Goal: Task Accomplishment & Management: Use online tool/utility

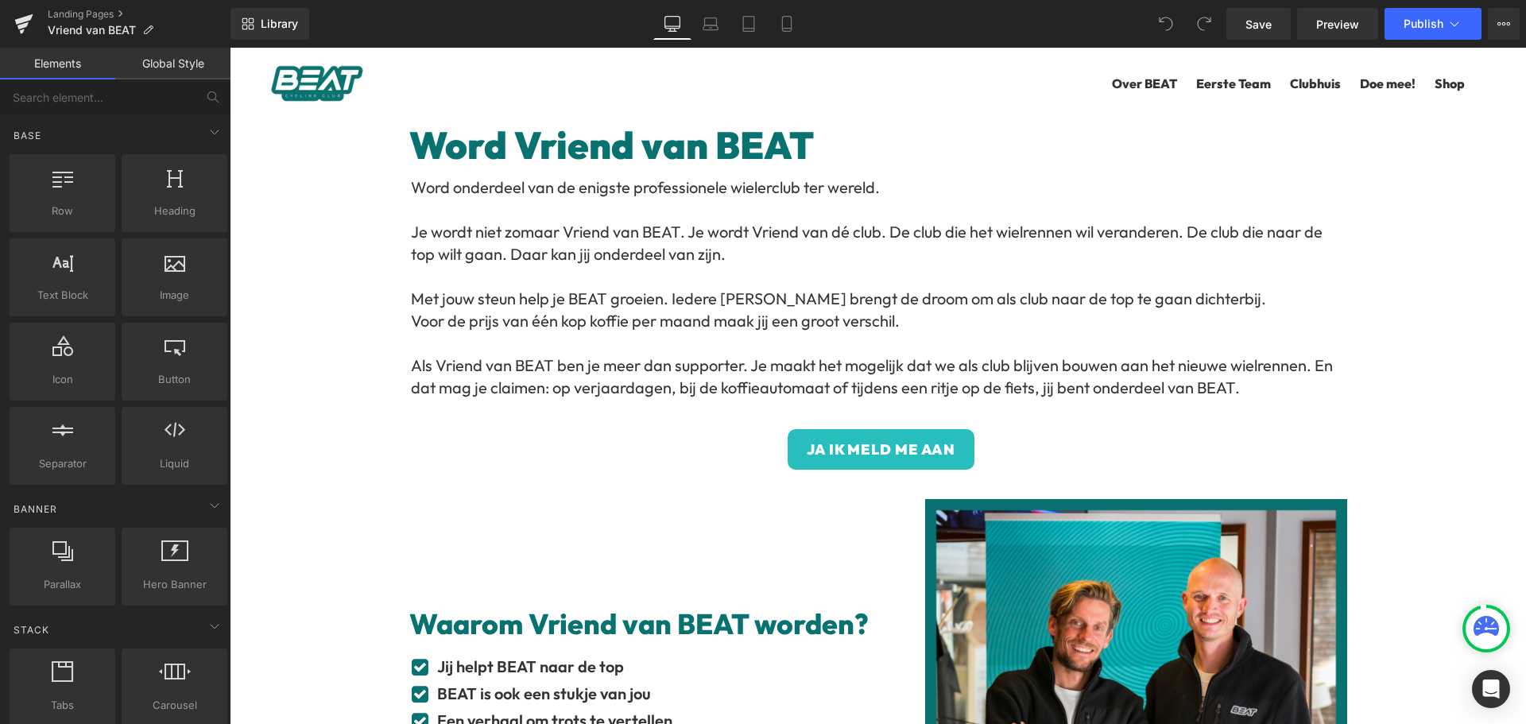
drag, startPoint x: 604, startPoint y: 73, endPoint x: 855, endPoint y: 58, distance: 251.6
click at [604, 73] on ul "Open winkelwagen Winkelwagen ( 0 ) Over BEAT Eerste Team Clubhuis Doe mee! Shop…" at bounding box center [878, 83] width 1296 height 63
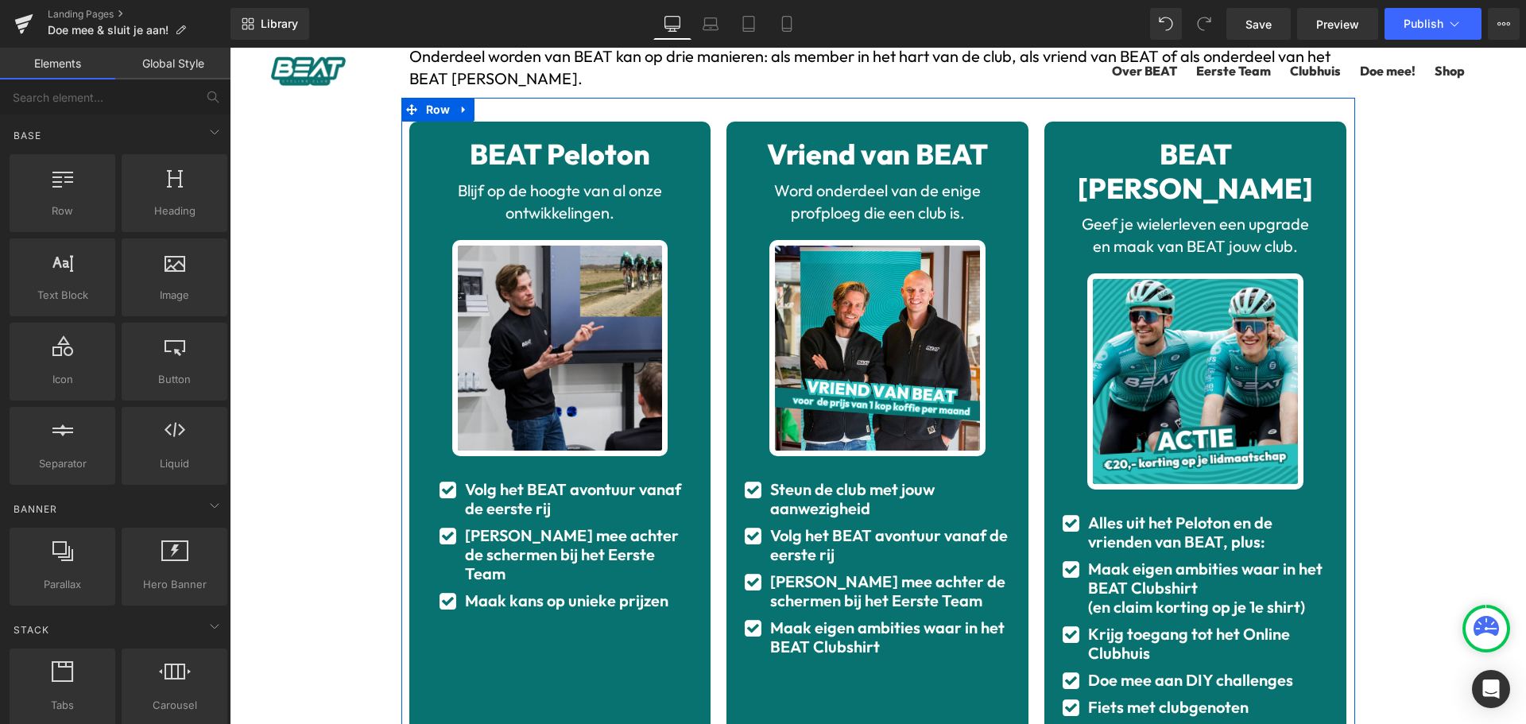
scroll to position [159, 0]
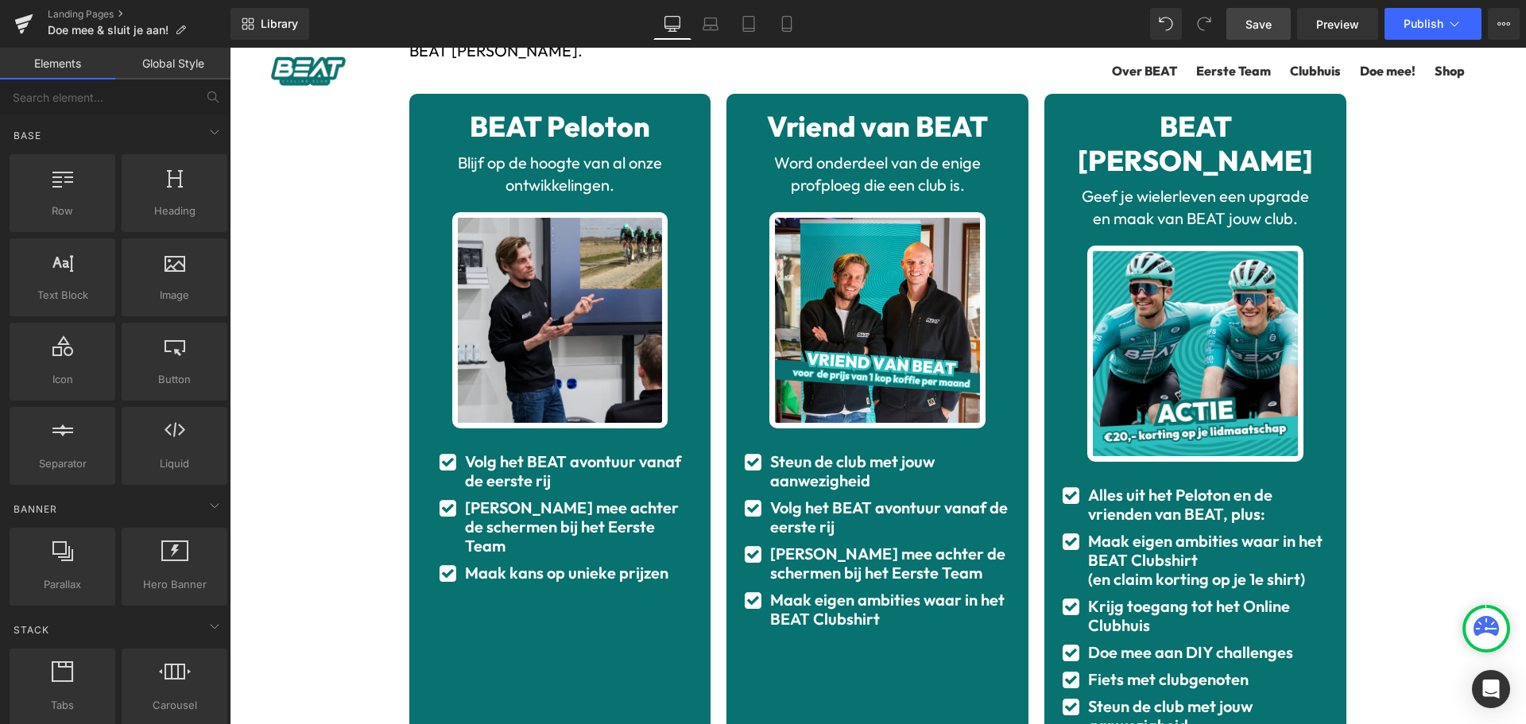
drag, startPoint x: 1255, startPoint y: 26, endPoint x: 1225, endPoint y: 37, distance: 31.9
click at [1256, 26] on span "Save" at bounding box center [1258, 24] width 26 height 17
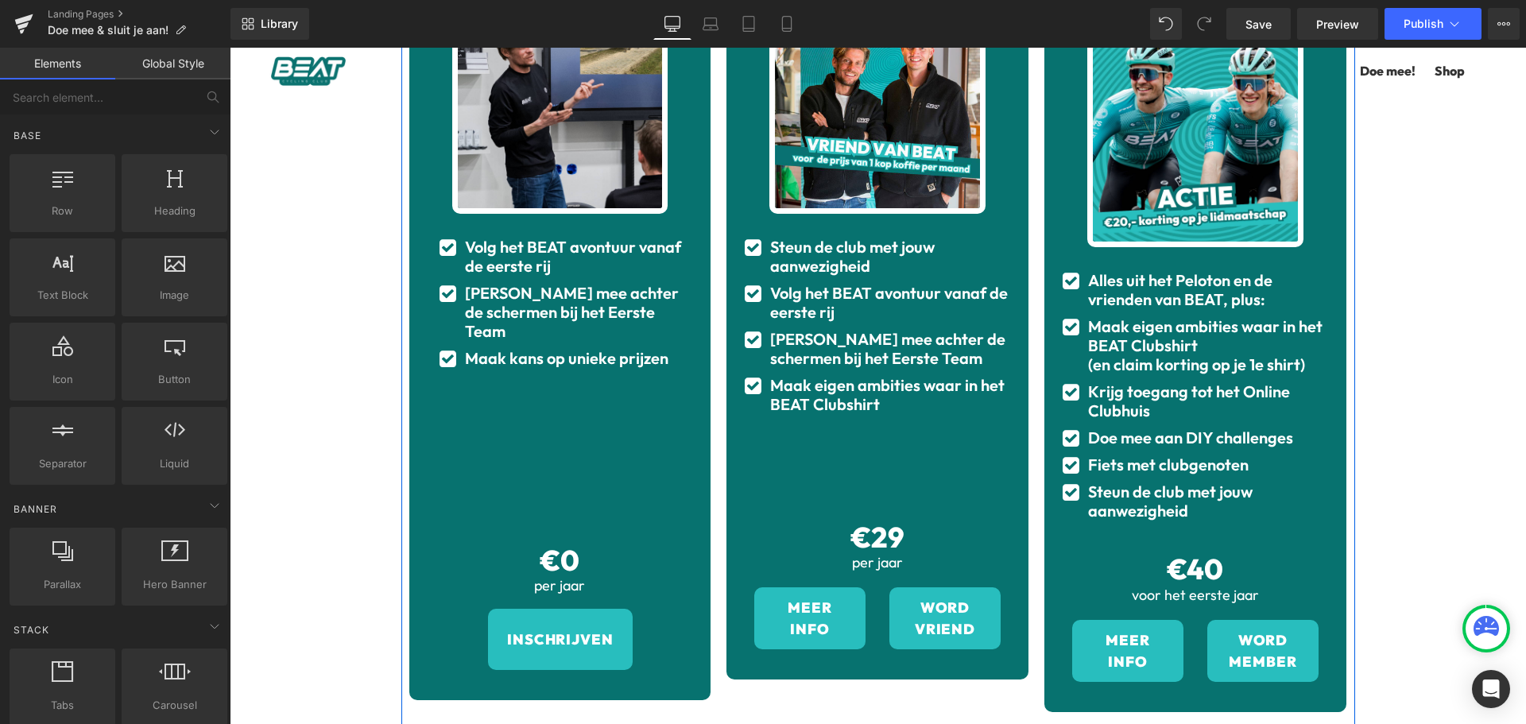
scroll to position [397, 0]
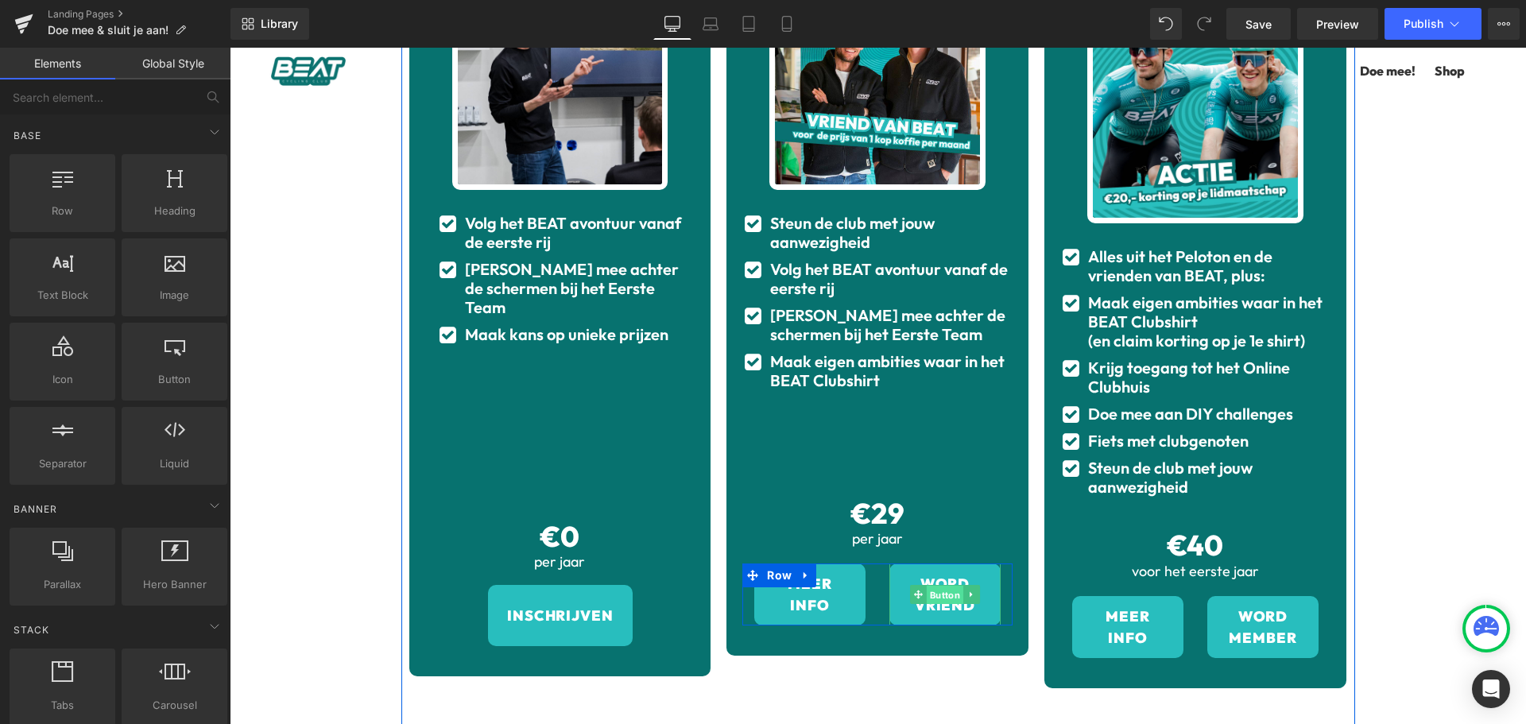
click at [927, 593] on span "Button" at bounding box center [945, 595] width 37 height 19
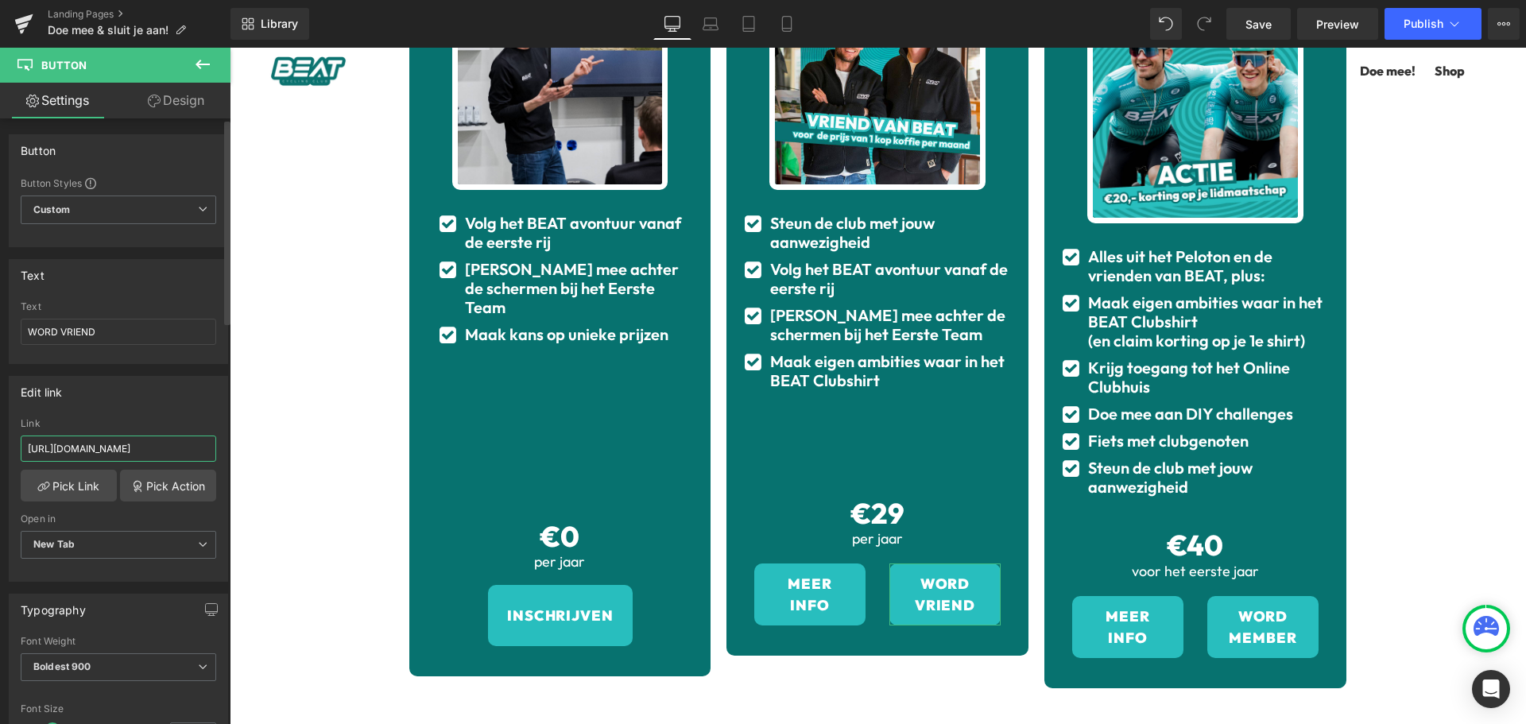
click at [92, 442] on input "[URL][DOMAIN_NAME]" at bounding box center [119, 449] width 196 height 26
paste input "[DOMAIN_NAME][URL]"
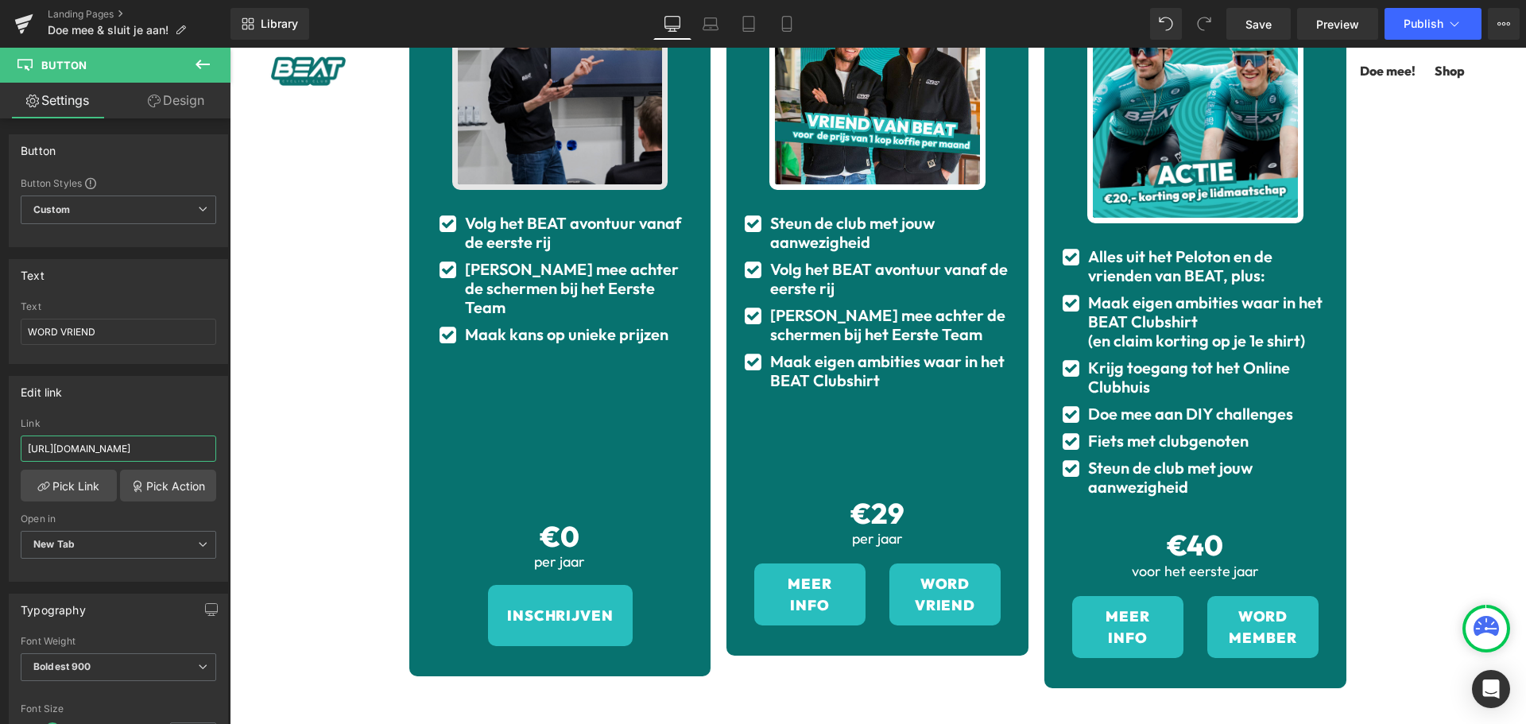
scroll to position [0, 0]
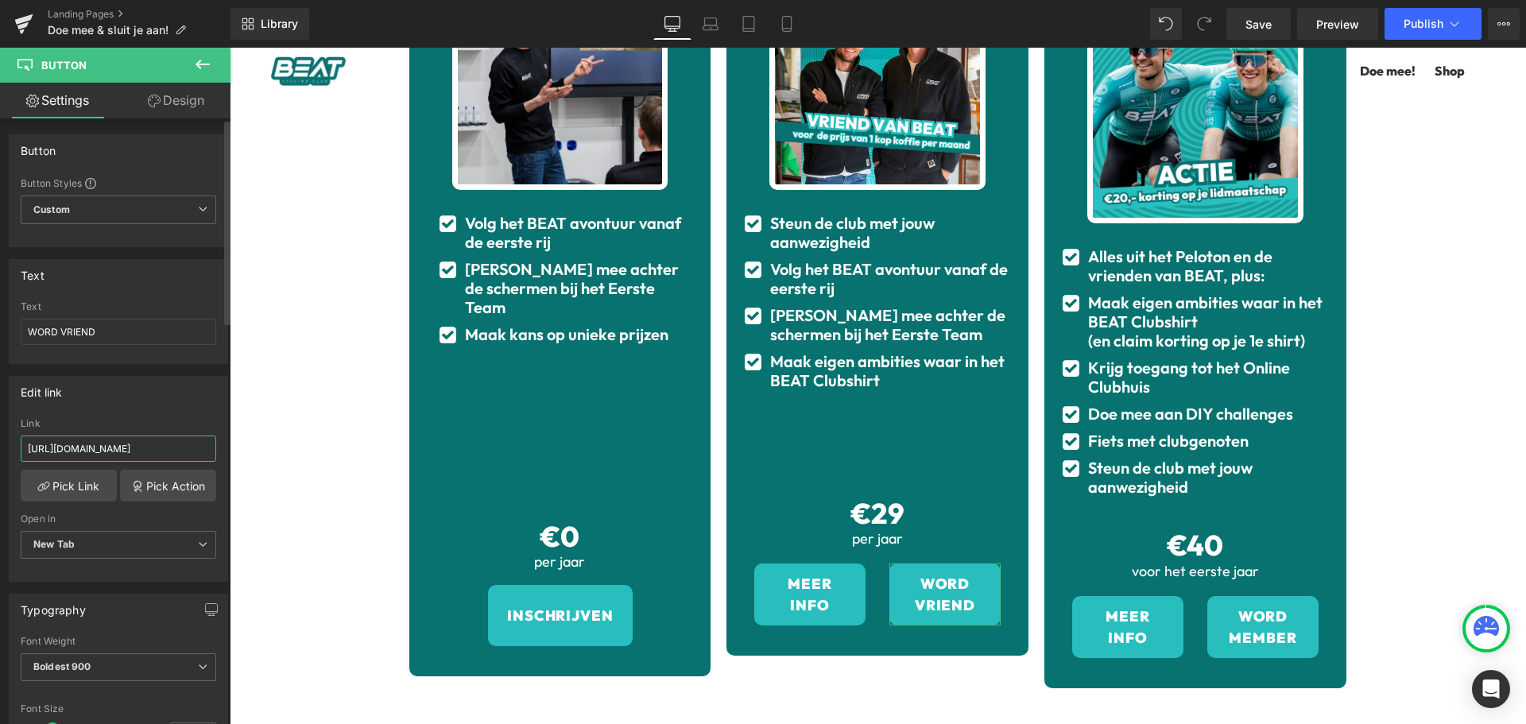
click at [84, 452] on input "[URL][DOMAIN_NAME]" at bounding box center [119, 449] width 196 height 26
click at [110, 444] on input "[URL][DOMAIN_NAME]" at bounding box center [119, 449] width 196 height 26
drag, startPoint x: 80, startPoint y: 446, endPoint x: 191, endPoint y: 445, distance: 110.5
click at [191, 445] on input "[URL][DOMAIN_NAME]" at bounding box center [119, 449] width 196 height 26
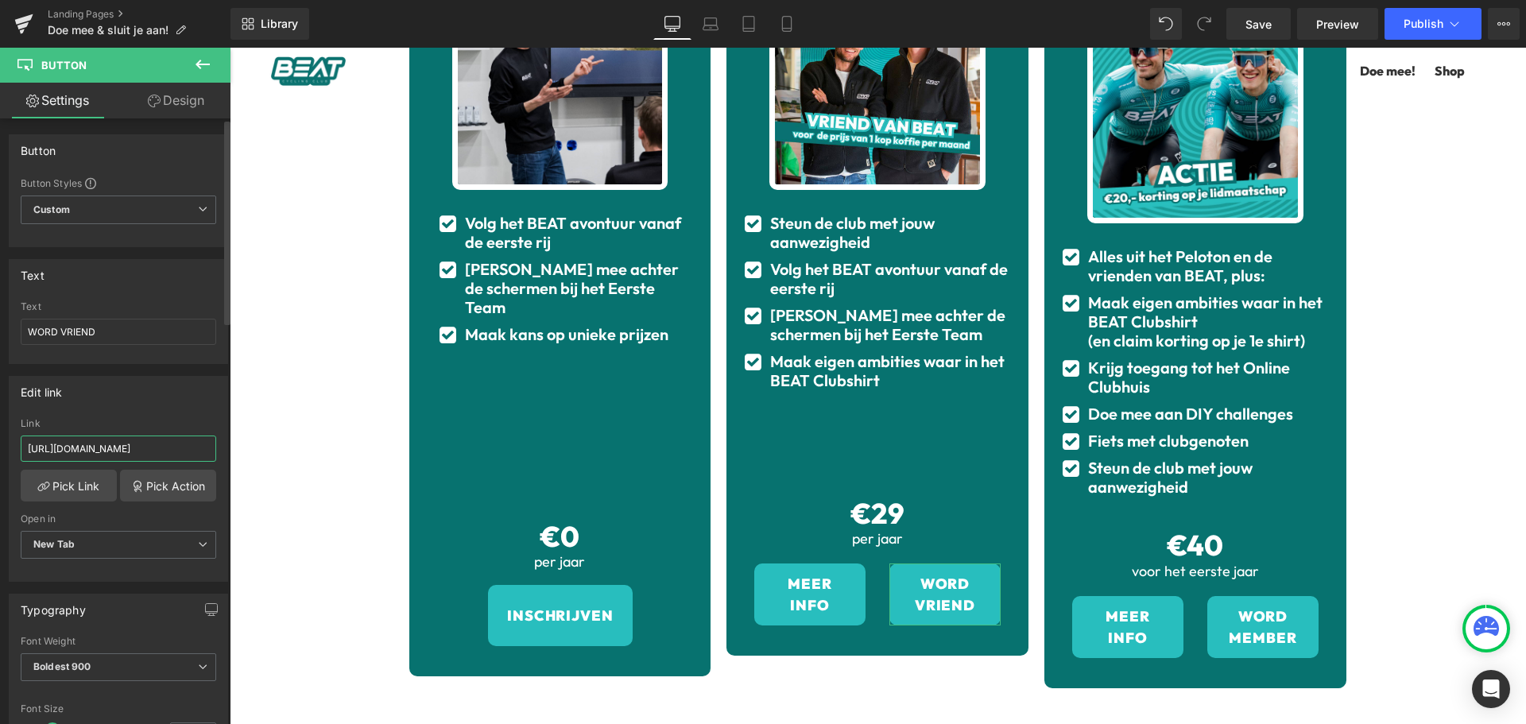
click at [177, 449] on input "[URL][DOMAIN_NAME]" at bounding box center [119, 449] width 196 height 26
type input "[URL][DOMAIN_NAME]"
click at [135, 411] on div "Edit link [URL][DOMAIN_NAME] Link [URL][DOMAIN_NAME] Pick Link Pick Action Curr…" at bounding box center [118, 479] width 219 height 206
click at [119, 453] on input "[URL][DOMAIN_NAME]" at bounding box center [119, 449] width 196 height 26
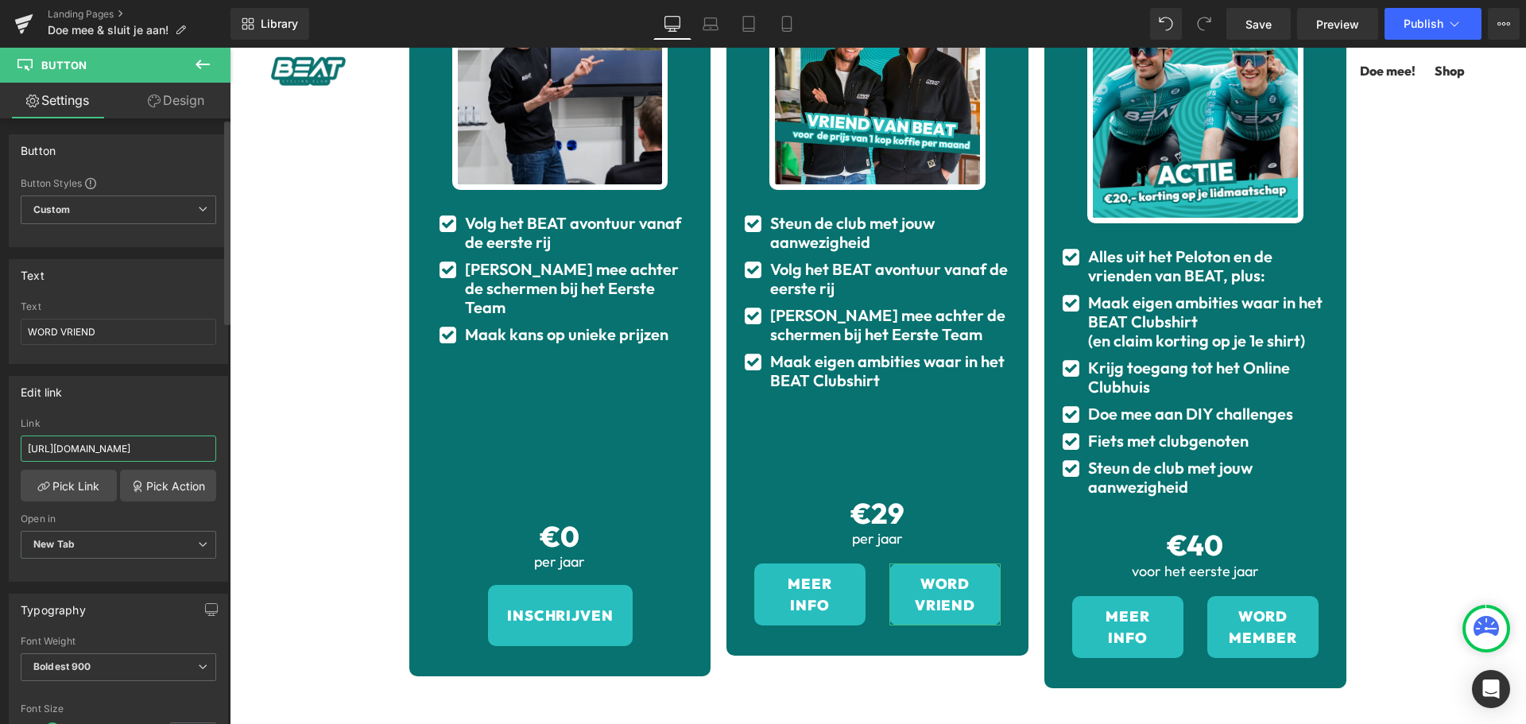
click at [119, 449] on input "[URL][DOMAIN_NAME]" at bounding box center [119, 449] width 196 height 26
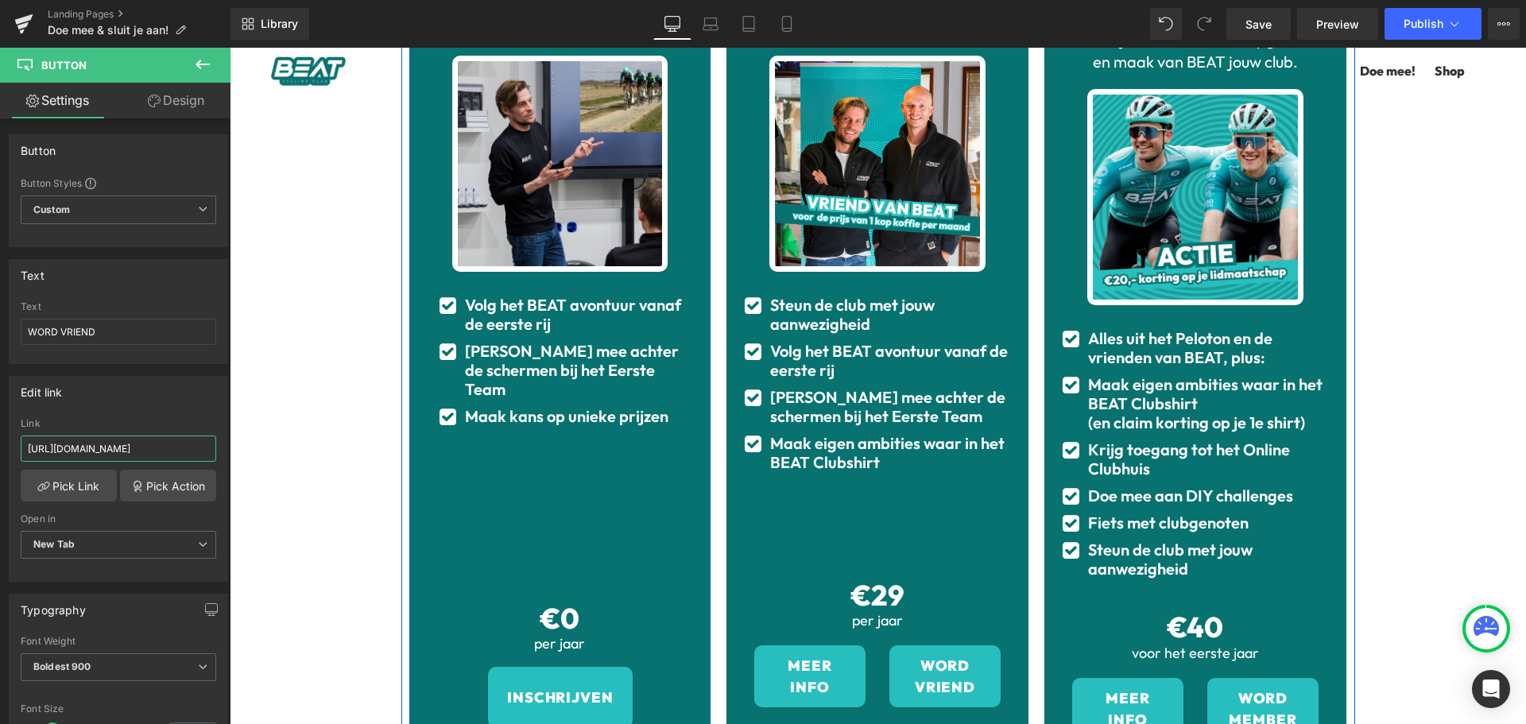
scroll to position [318, 0]
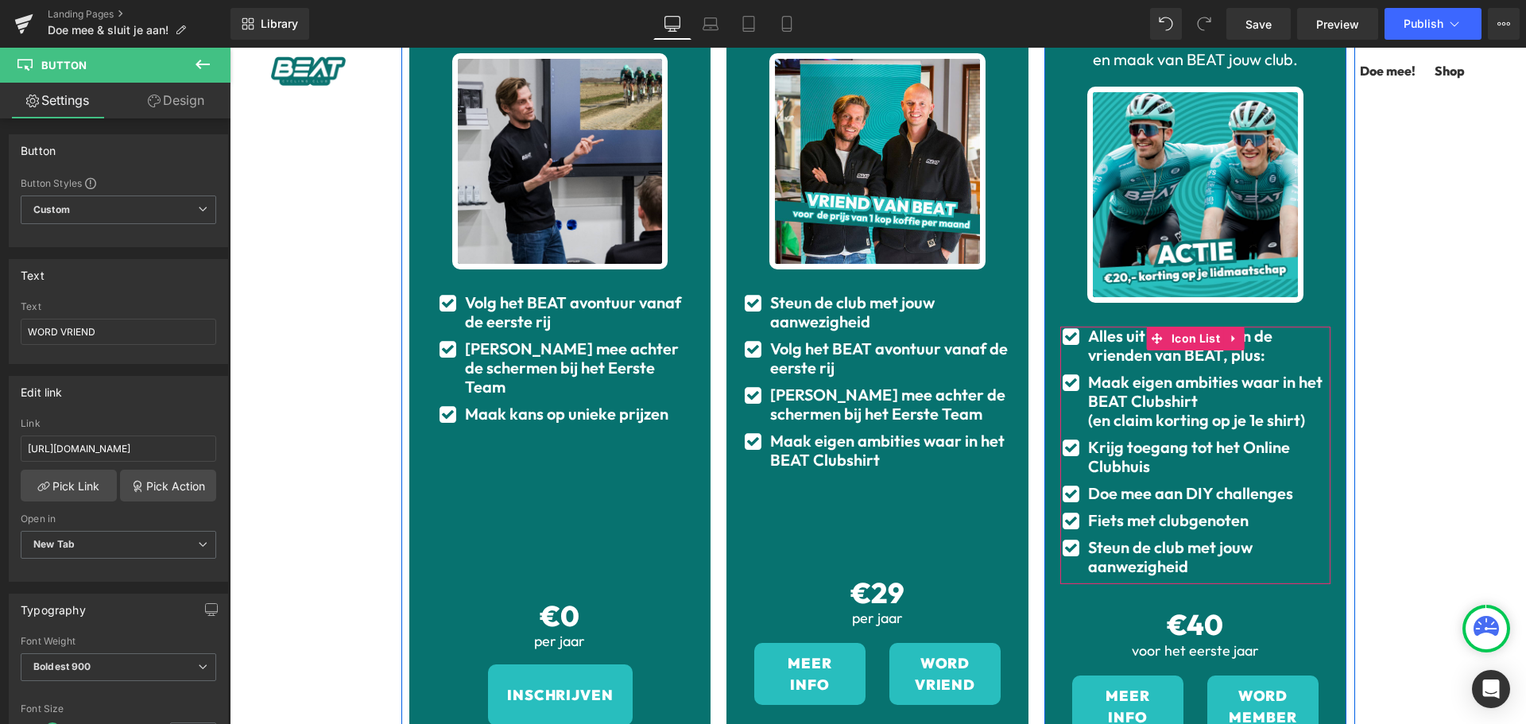
click at [1167, 544] on ul "Icon Alles uit het Peloton en de vrienden van BEAT, plus: Text [PERSON_NAME] Ic…" at bounding box center [1195, 456] width 270 height 258
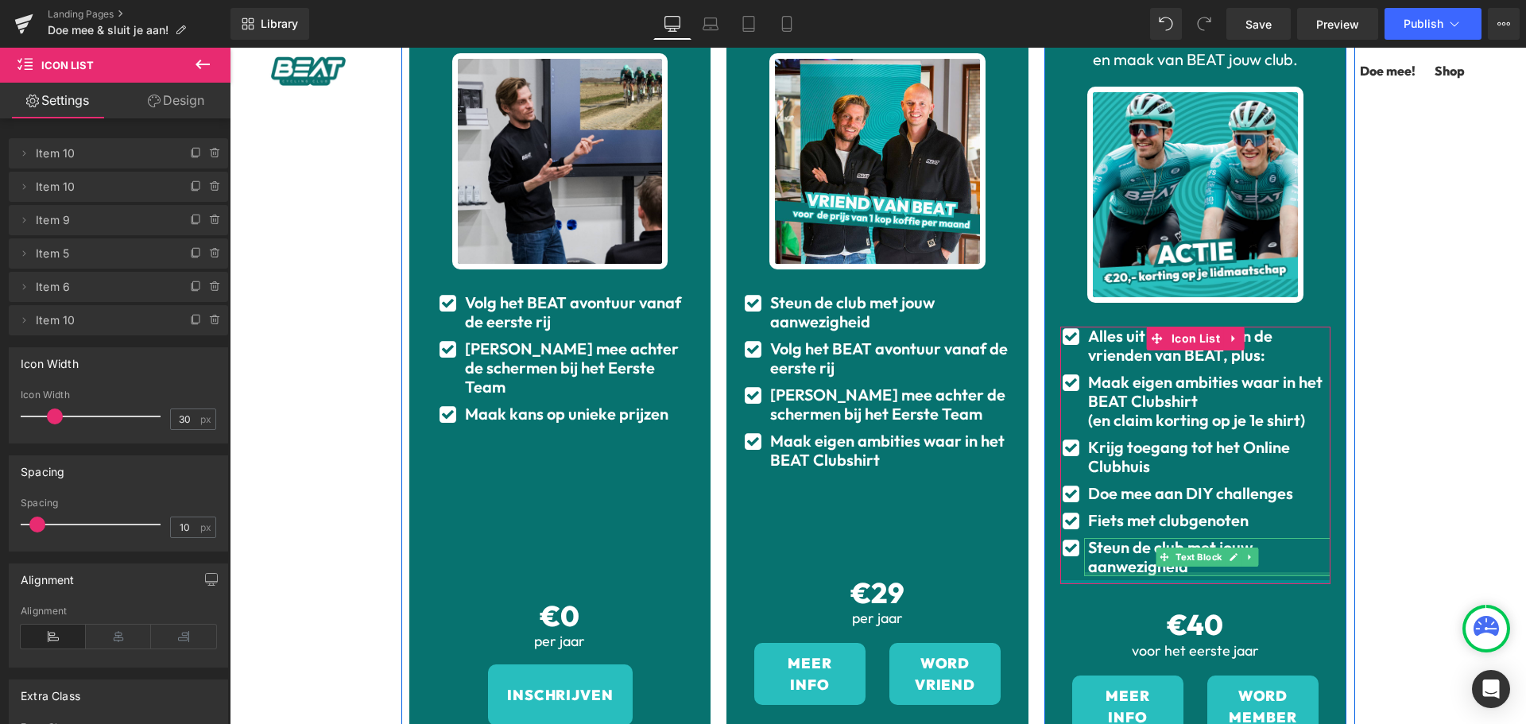
drag, startPoint x: 1168, startPoint y: 547, endPoint x: 1184, endPoint y: 536, distance: 19.6
click at [1167, 538] on div "Icon Alles uit het Peloton en de vrienden van BEAT, plus: Text [PERSON_NAME] Ic…" at bounding box center [1195, 456] width 270 height 258
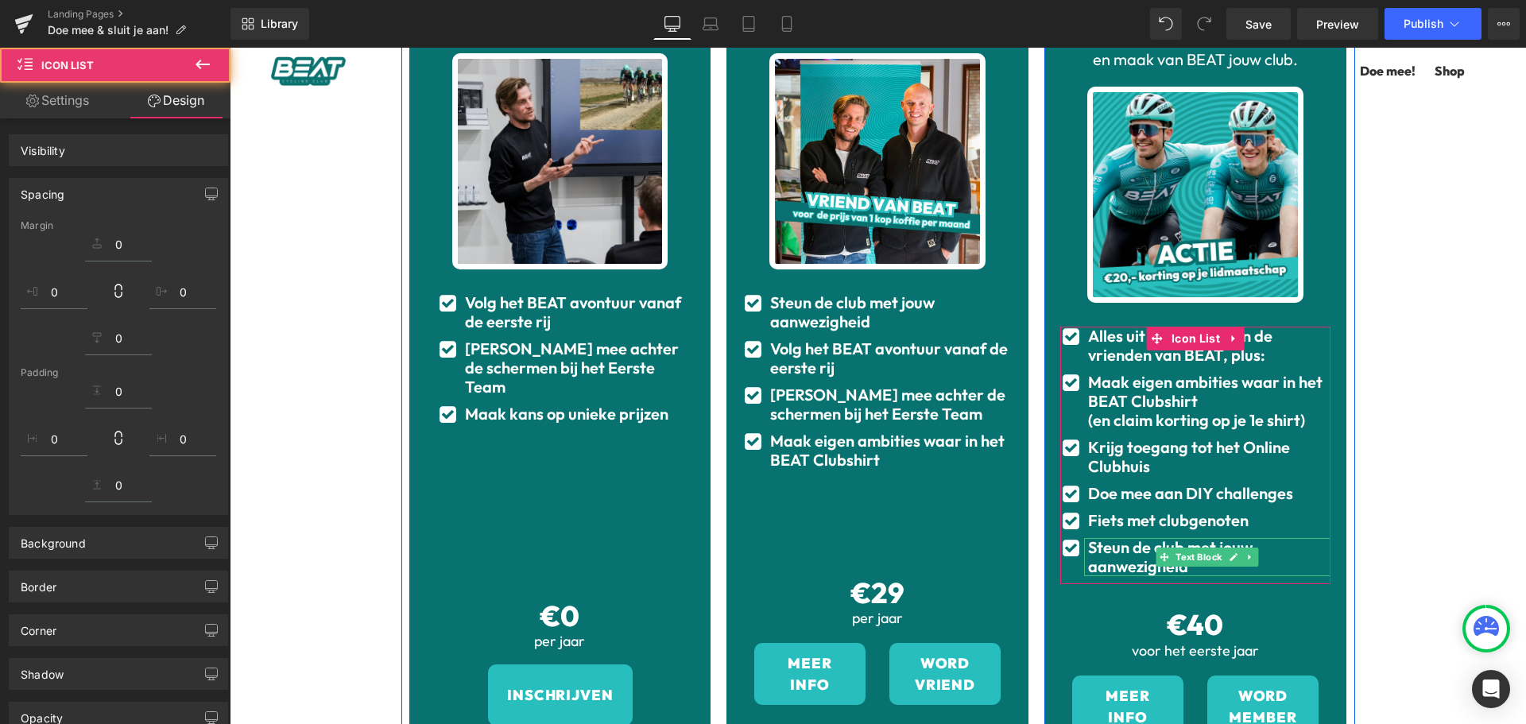
click at [1494, 373] on div "Zo word jij onderdeel van BEAT Heading Onderdeel worden van BEAT kan op drie ma…" at bounding box center [878, 421] width 1296 height 1249
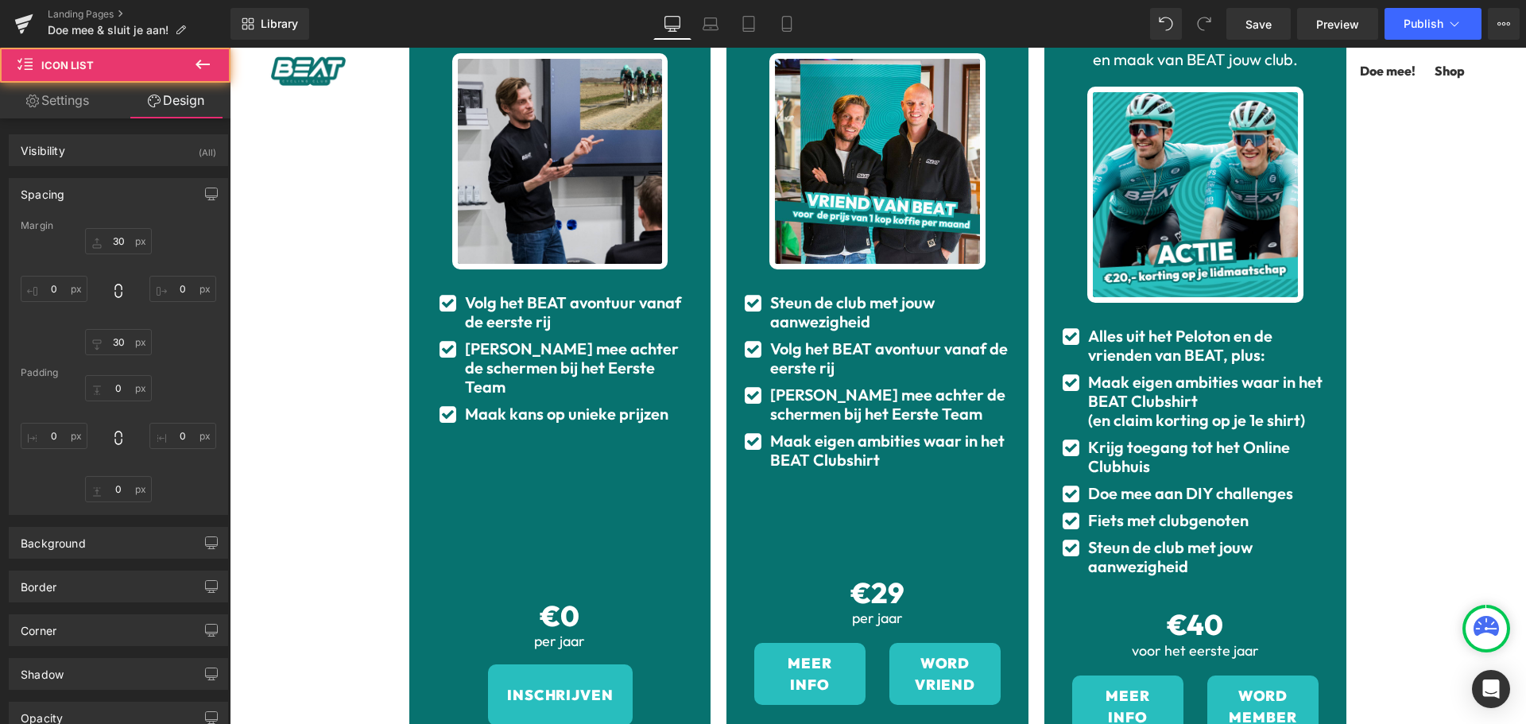
scroll to position [159, 0]
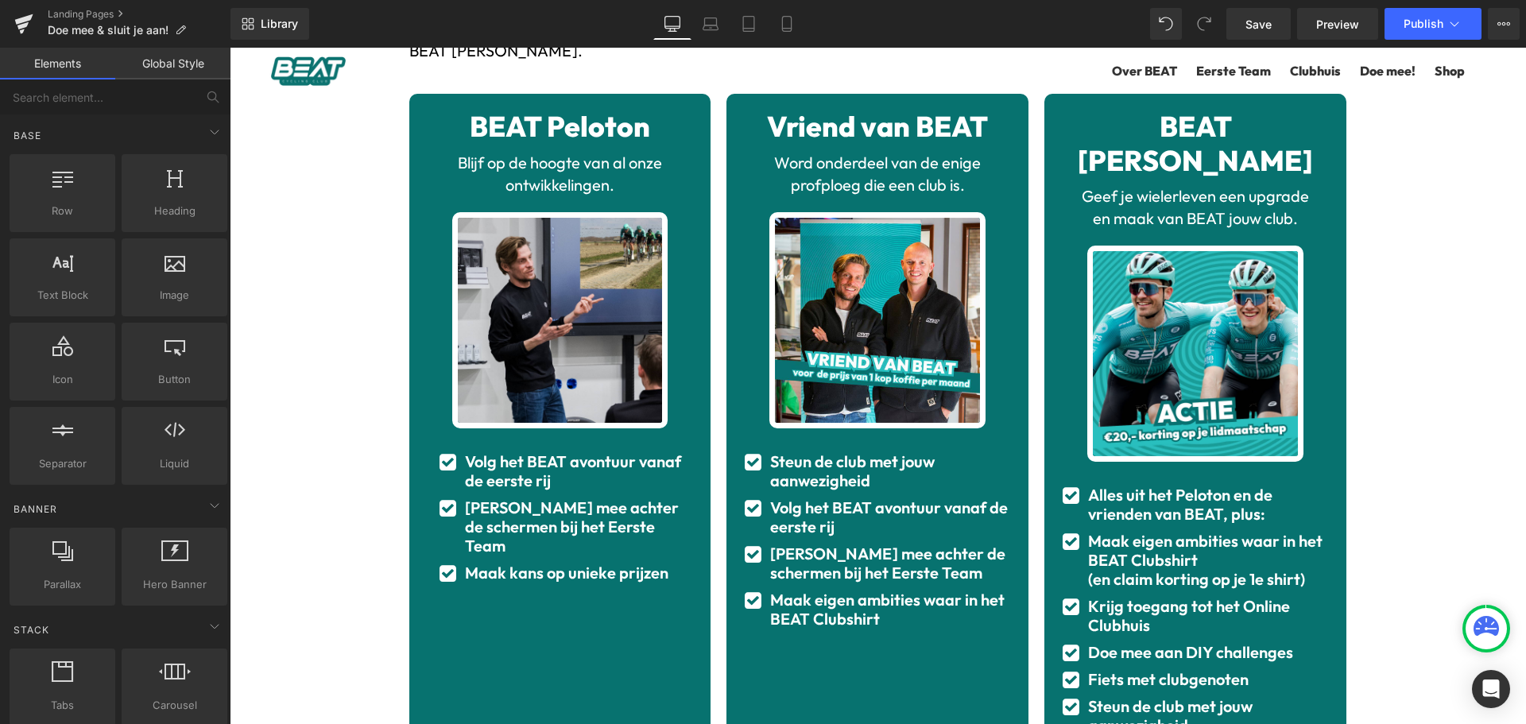
click at [1411, 388] on div "Zo word jij onderdeel van BEAT Heading Onderdeel worden van BEAT kan op drie ma…" at bounding box center [878, 580] width 1296 height 1249
click at [1393, 210] on div "Zo word jij onderdeel van BEAT Heading Onderdeel worden van BEAT kan op drie ma…" at bounding box center [878, 580] width 1296 height 1249
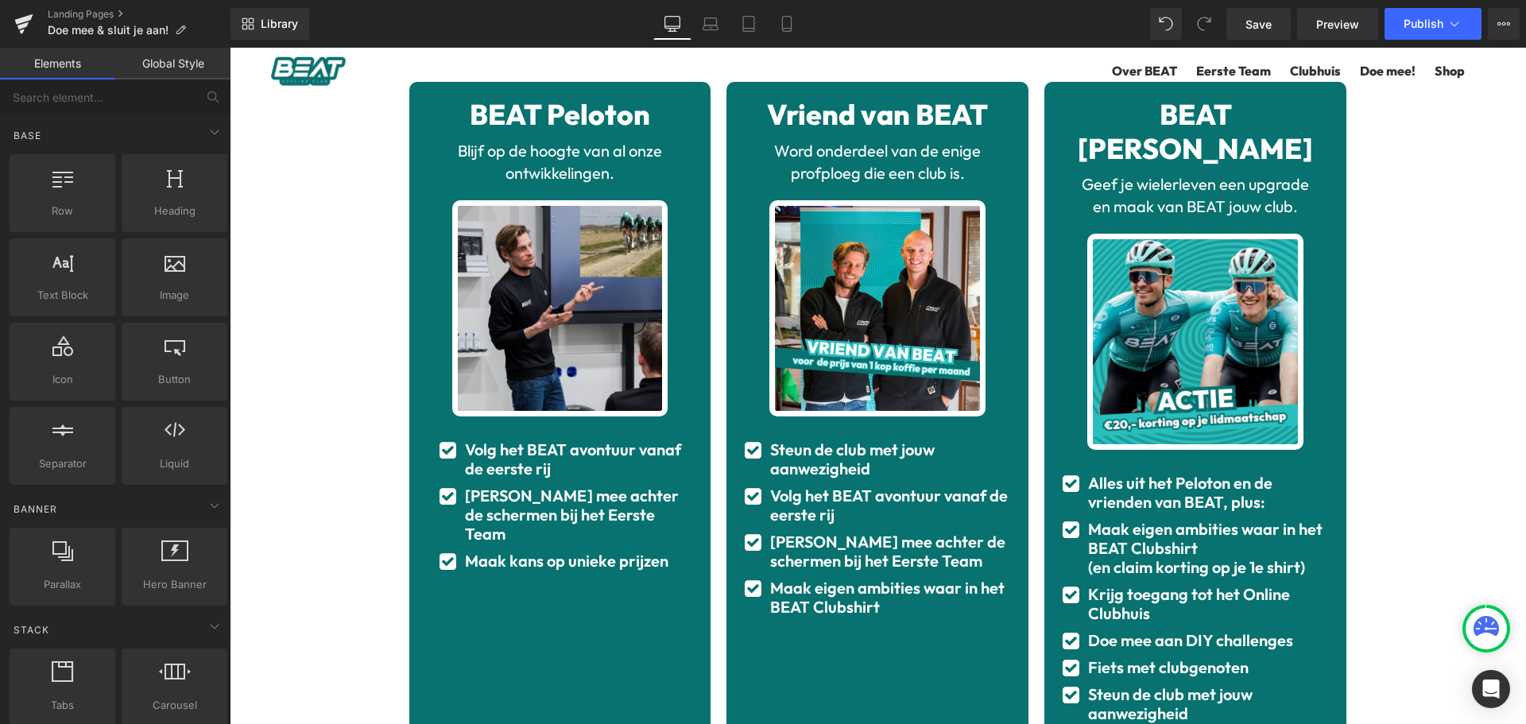
scroll to position [173, 0]
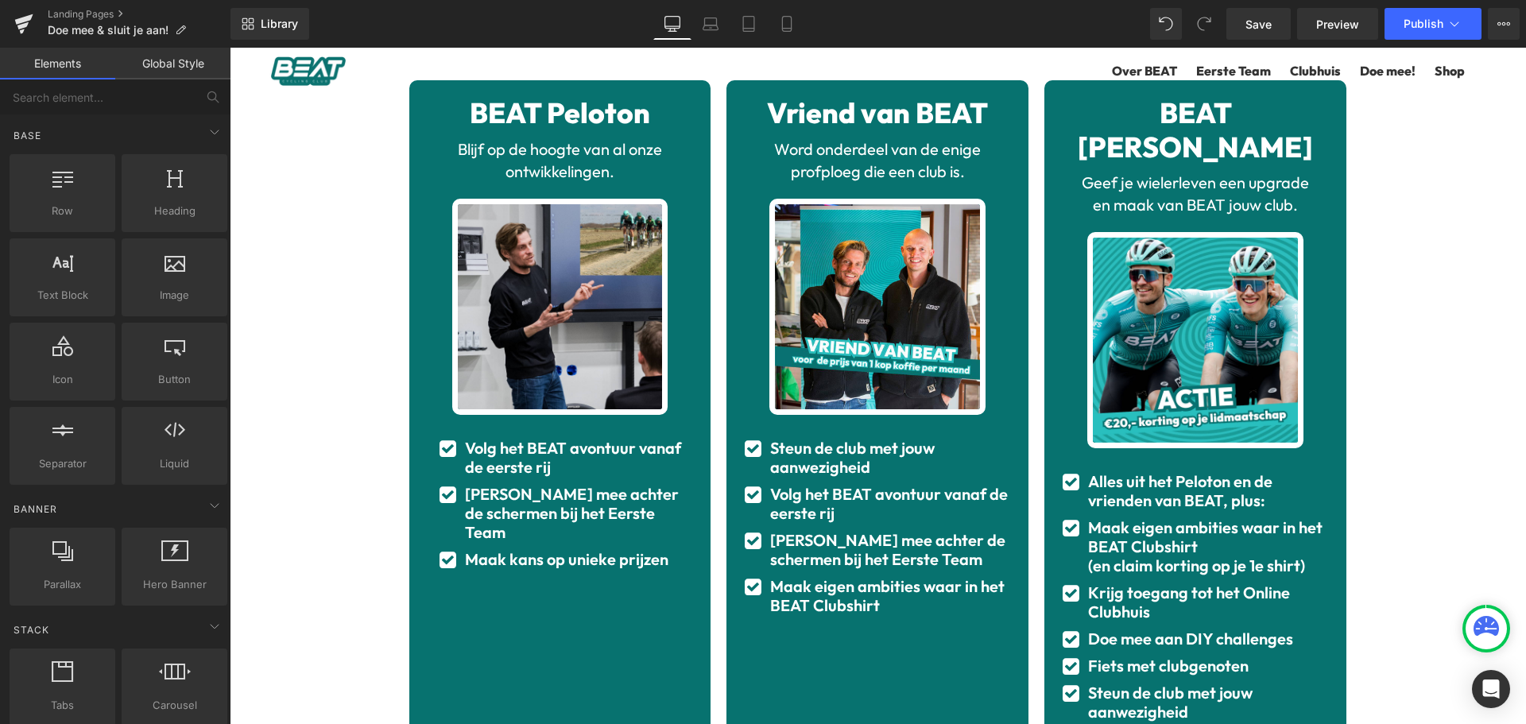
drag, startPoint x: 300, startPoint y: 246, endPoint x: 304, endPoint y: 259, distance: 14.1
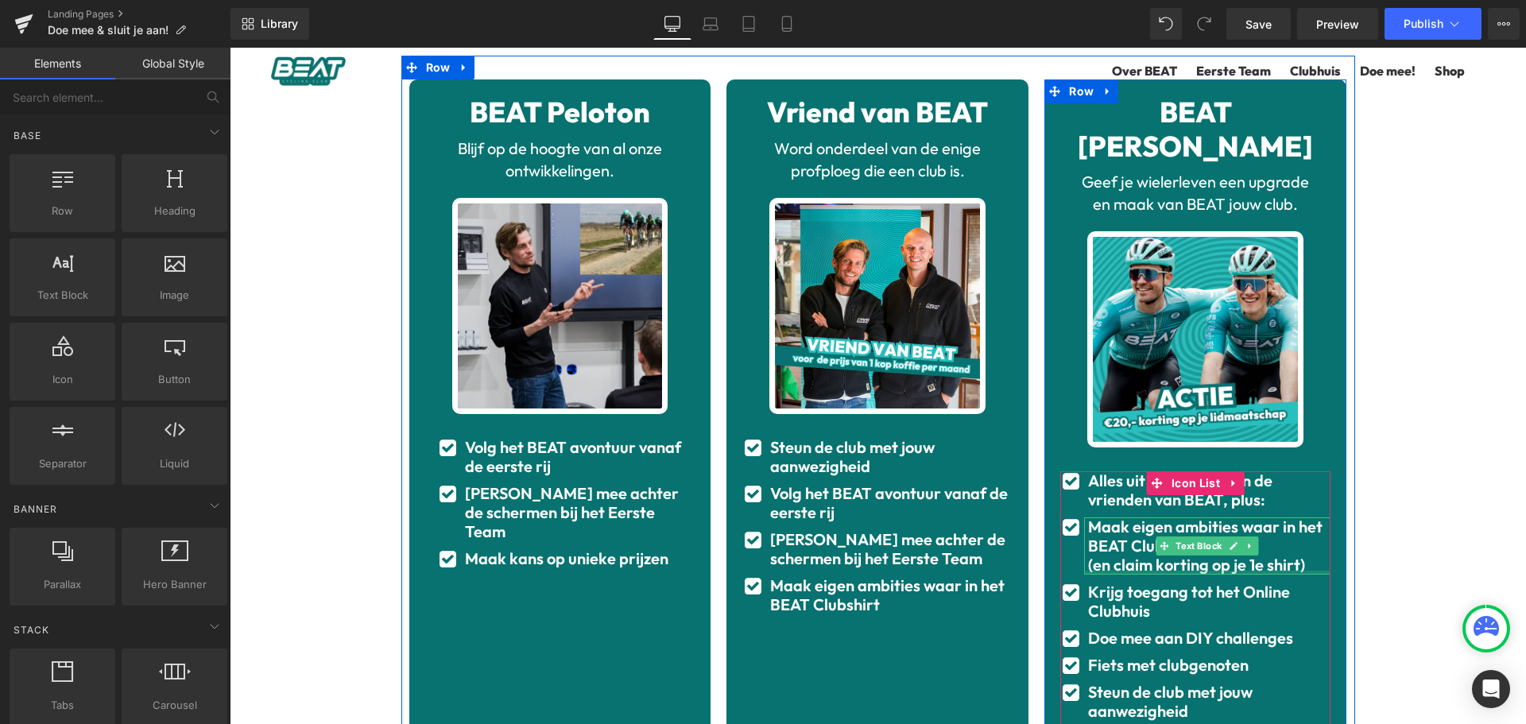
drag, startPoint x: 1168, startPoint y: 533, endPoint x: 986, endPoint y: 531, distance: 182.0
click at [1168, 555] on b "(en claim korting op je 1e shirt)" at bounding box center [1196, 565] width 217 height 20
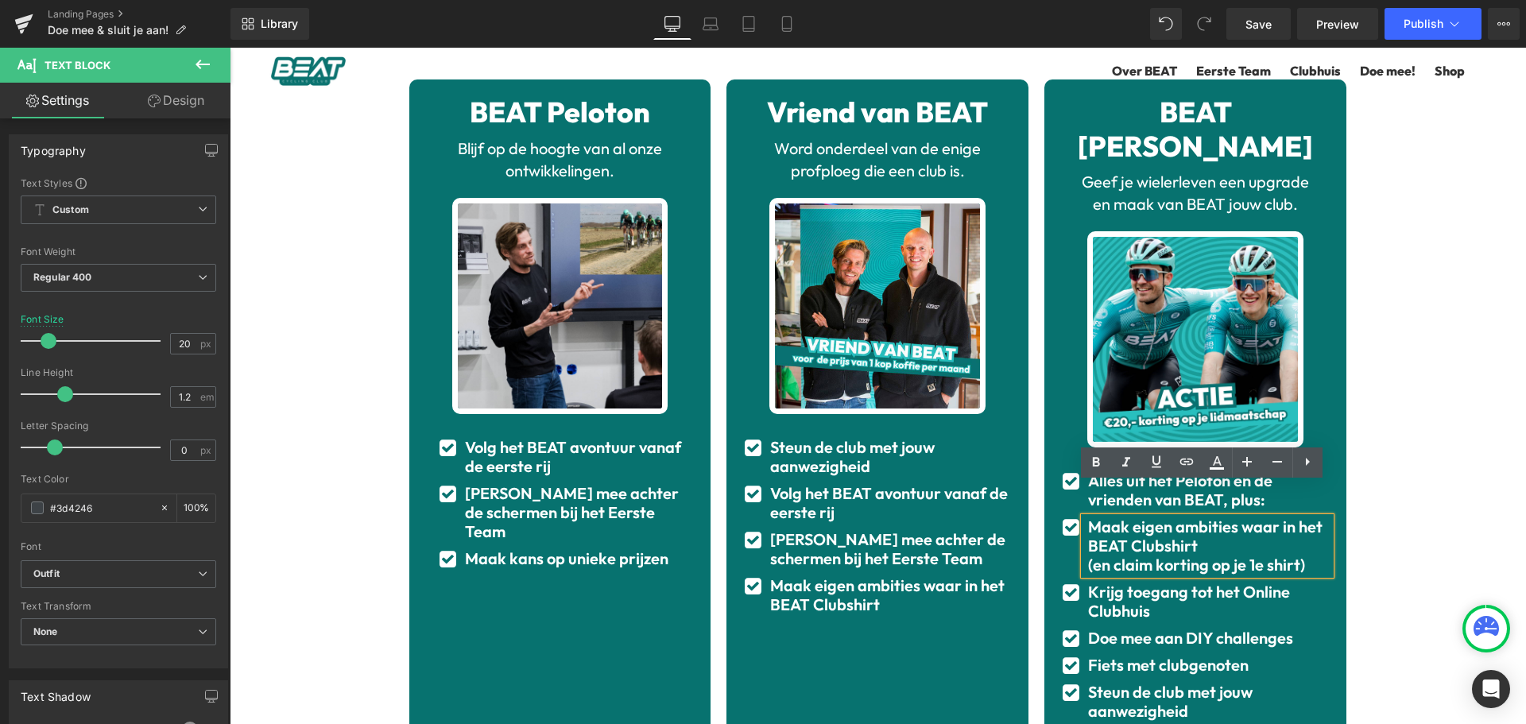
click at [285, 373] on div "Zo word jij onderdeel van BEAT Heading Onderdeel worden van BEAT kan op drie ma…" at bounding box center [878, 566] width 1296 height 1249
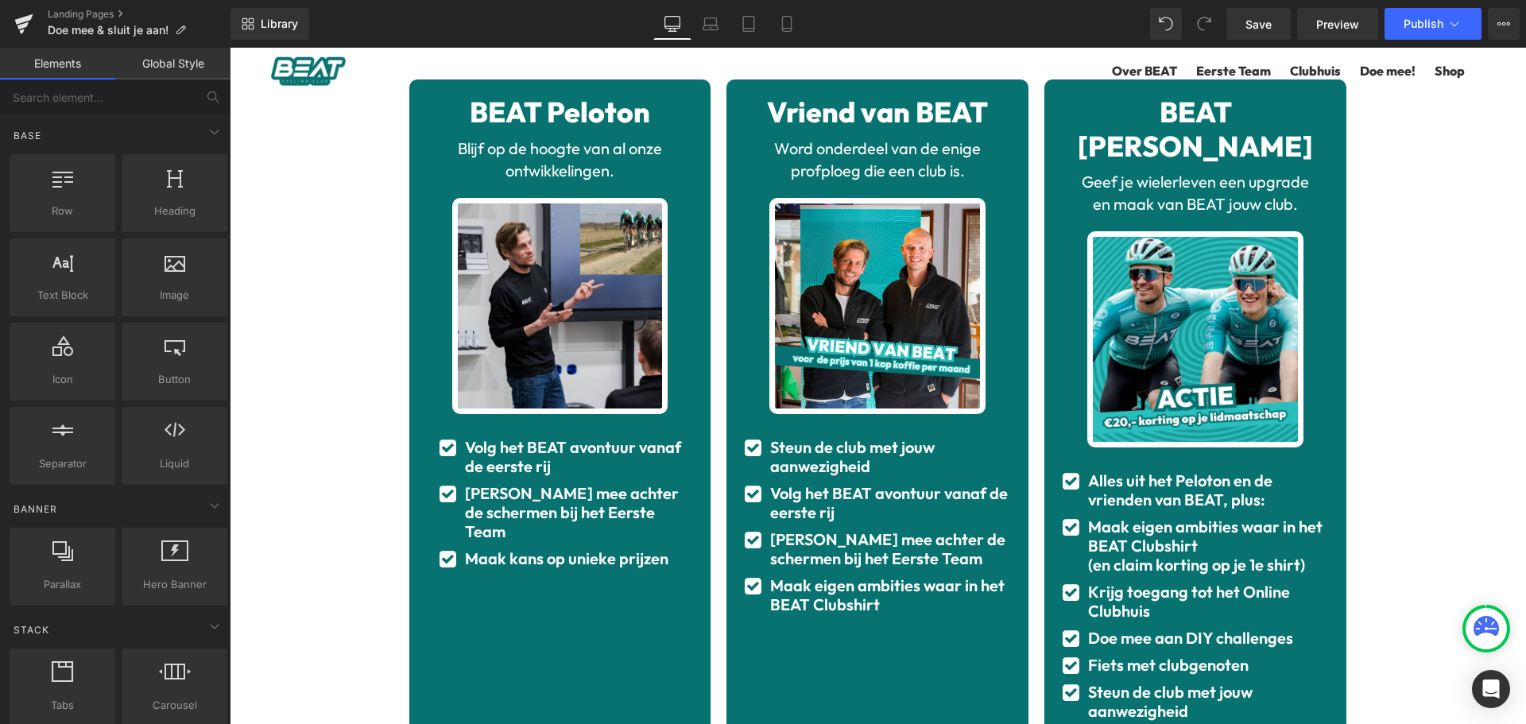
click at [1412, 656] on div "Zo word jij onderdeel van BEAT Heading Onderdeel worden van BEAT kan op drie ma…" at bounding box center [878, 566] width 1296 height 1249
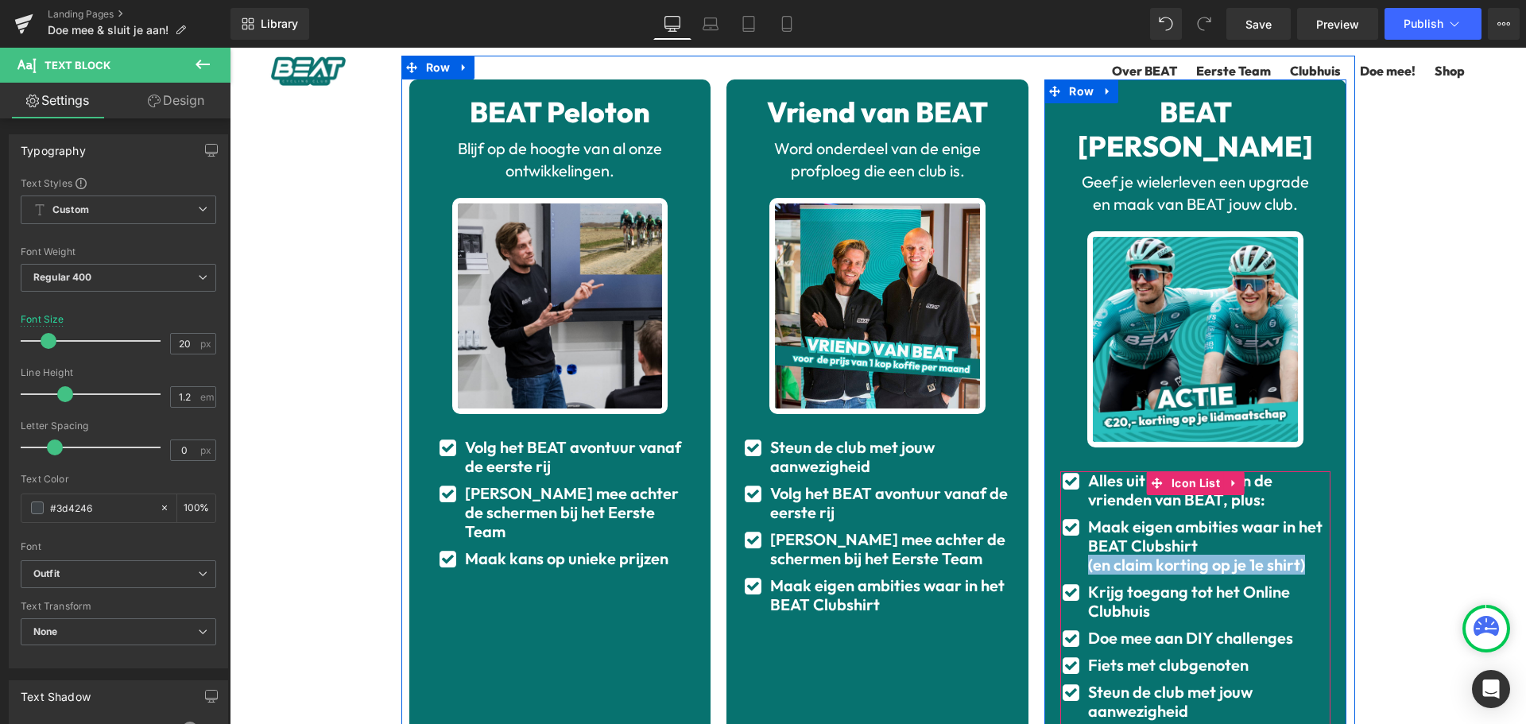
drag, startPoint x: 1298, startPoint y: 531, endPoint x: 1066, endPoint y: 538, distance: 232.2
click at [1066, 538] on div "Maak eigen ambities waar in het BEAT Clubshirt (en claim korting op je 1e shirt…" at bounding box center [1195, 545] width 270 height 57
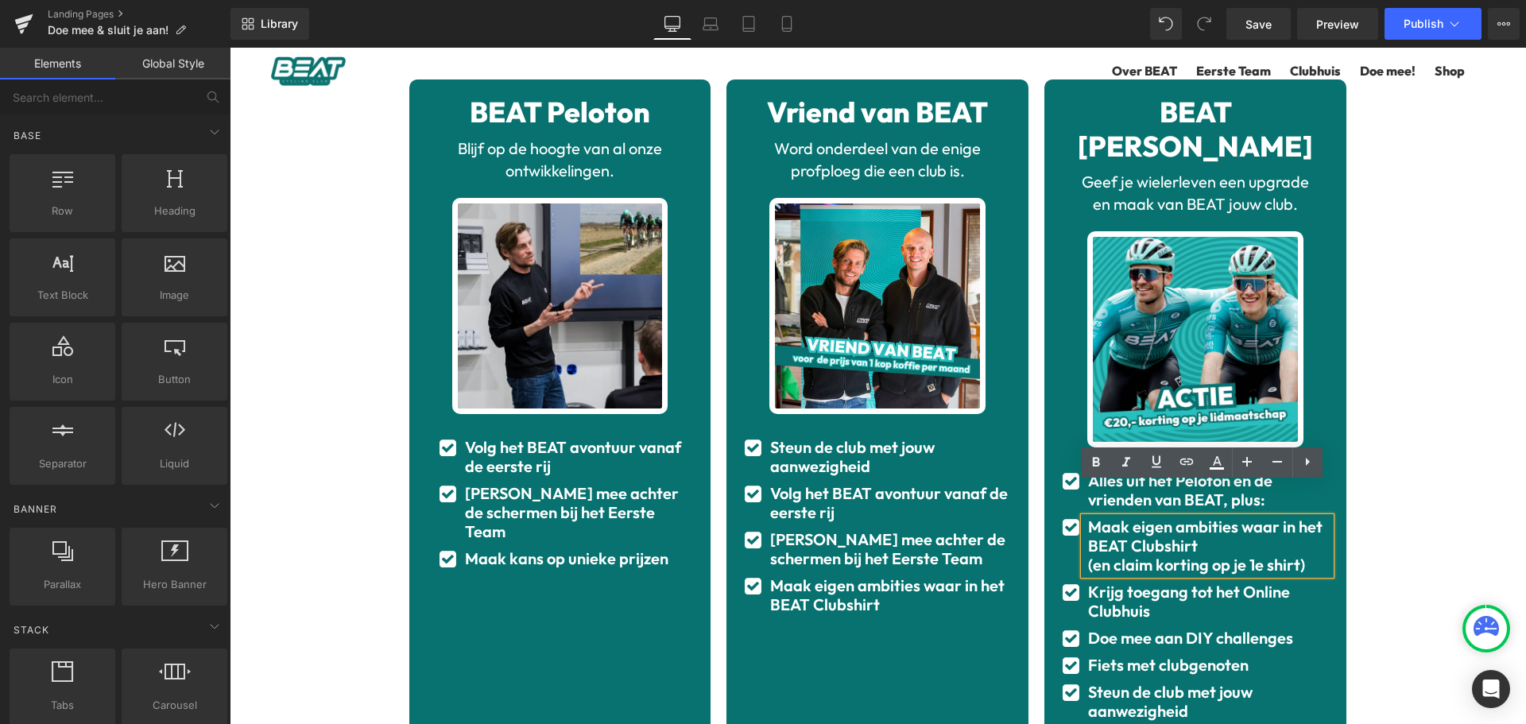
click at [1412, 102] on div "Zo word jij onderdeel van BEAT Heading Onderdeel worden van BEAT kan op drie ma…" at bounding box center [878, 566] width 1296 height 1249
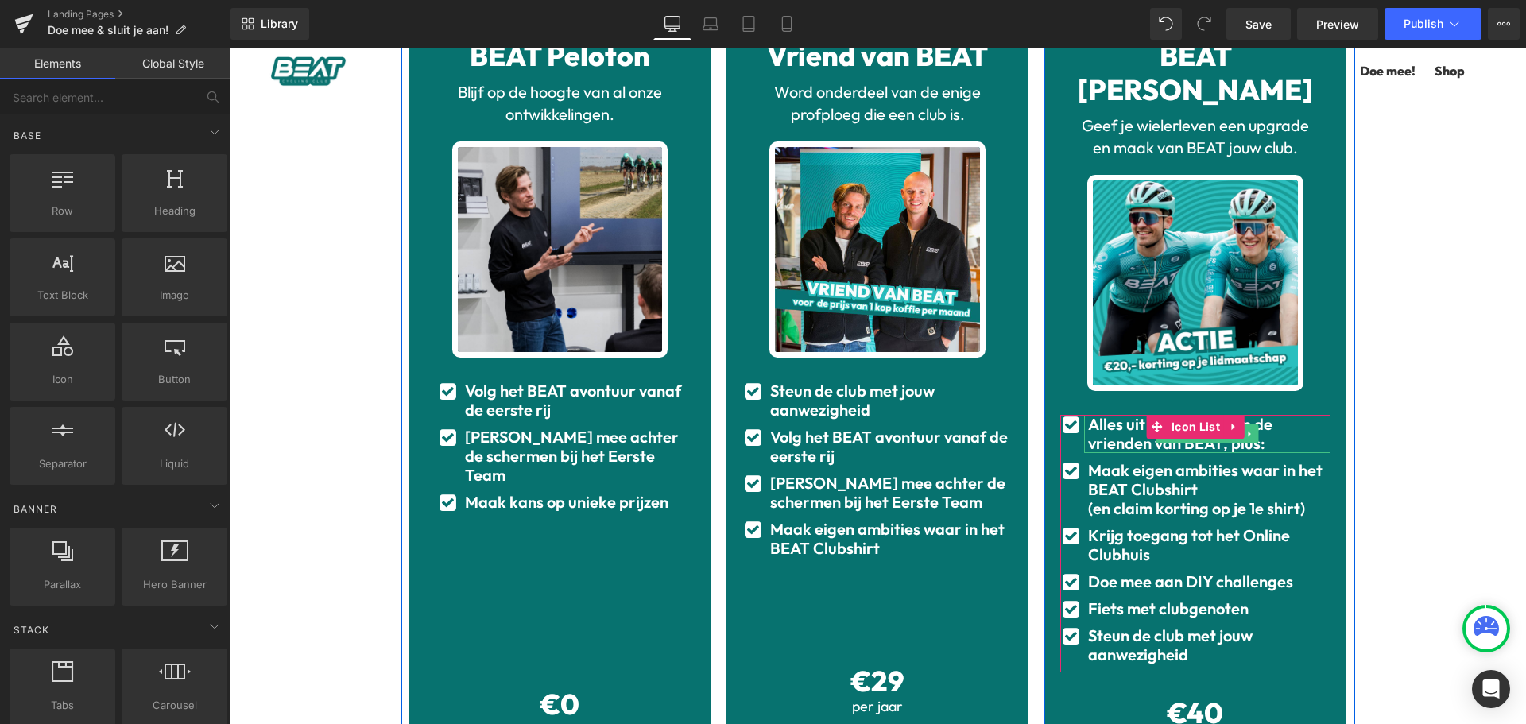
scroll to position [253, 0]
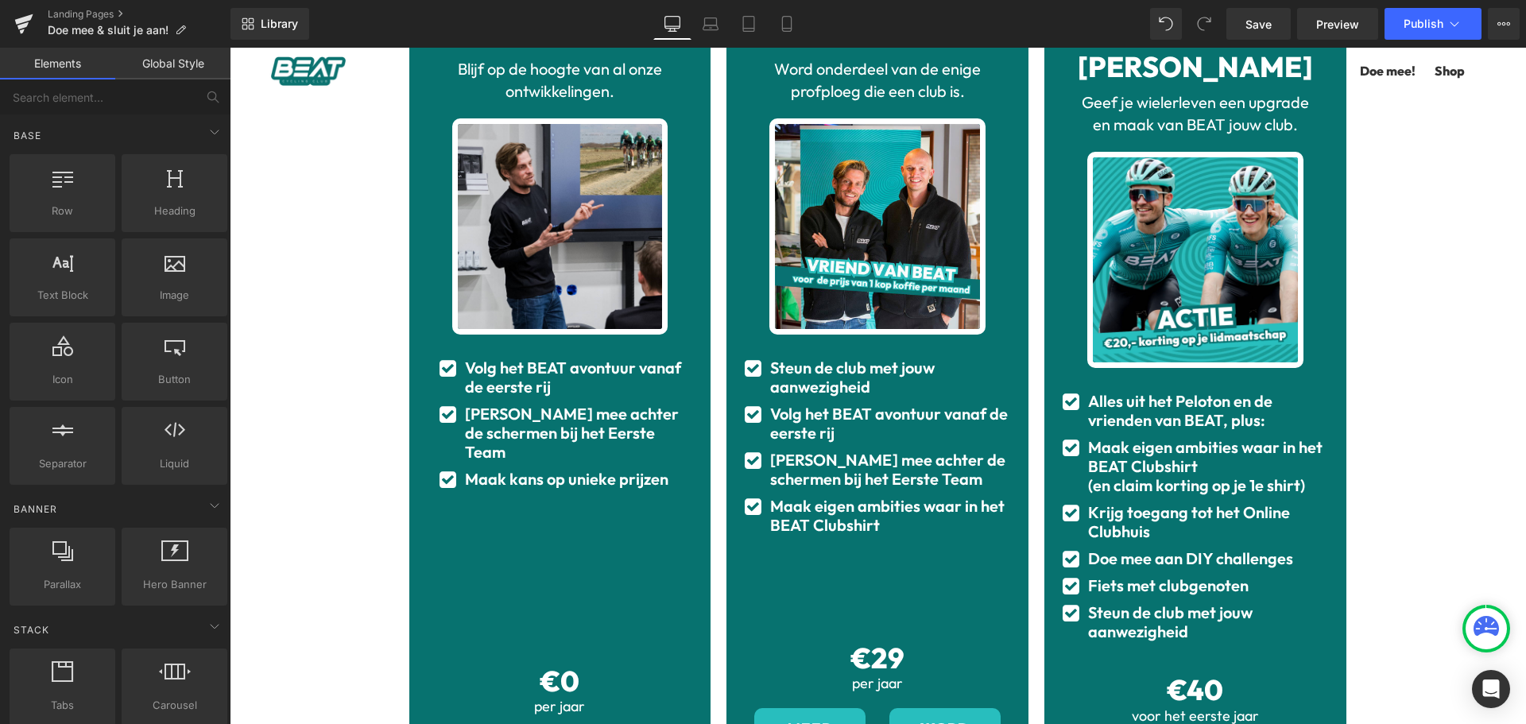
drag, startPoint x: 882, startPoint y: 478, endPoint x: 854, endPoint y: 410, distance: 74.1
click at [882, 478] on span "Text Block" at bounding box center [881, 469] width 52 height 19
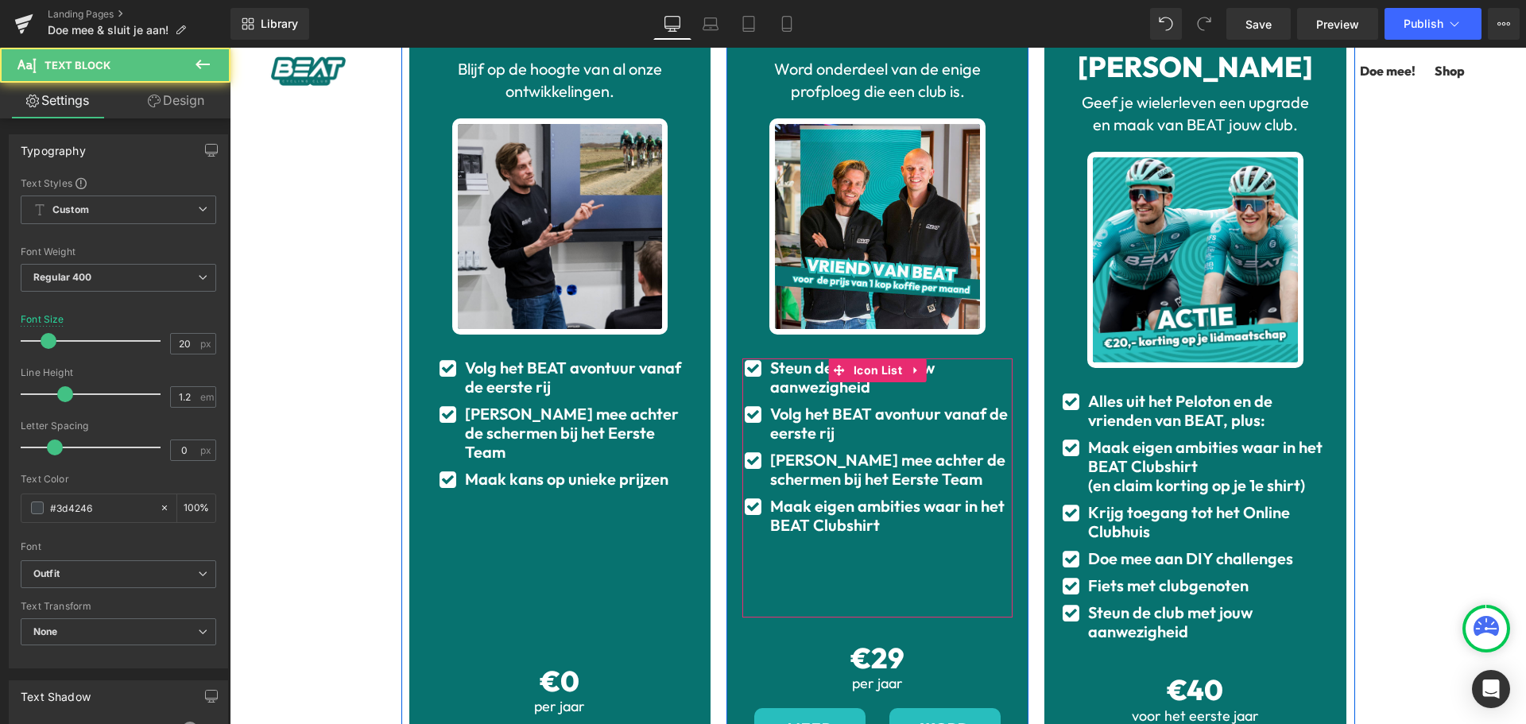
click at [867, 394] on div "Steun de club met jouw aanwezigheid Text Block" at bounding box center [889, 377] width 246 height 38
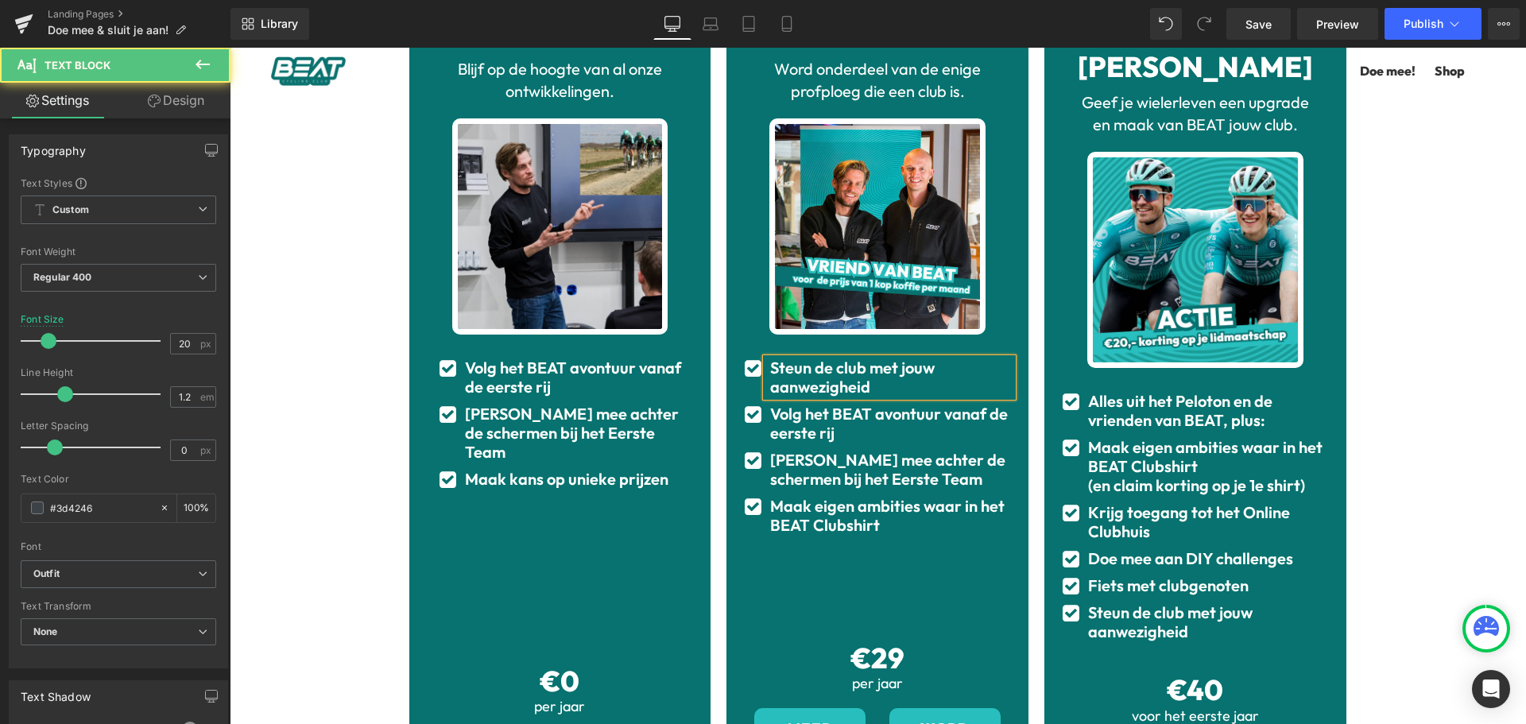
drag, startPoint x: 835, startPoint y: 455, endPoint x: 873, endPoint y: 393, distance: 72.5
click at [835, 455] on b "[PERSON_NAME] mee achter de schermen bij het Eerste Team" at bounding box center [887, 469] width 235 height 39
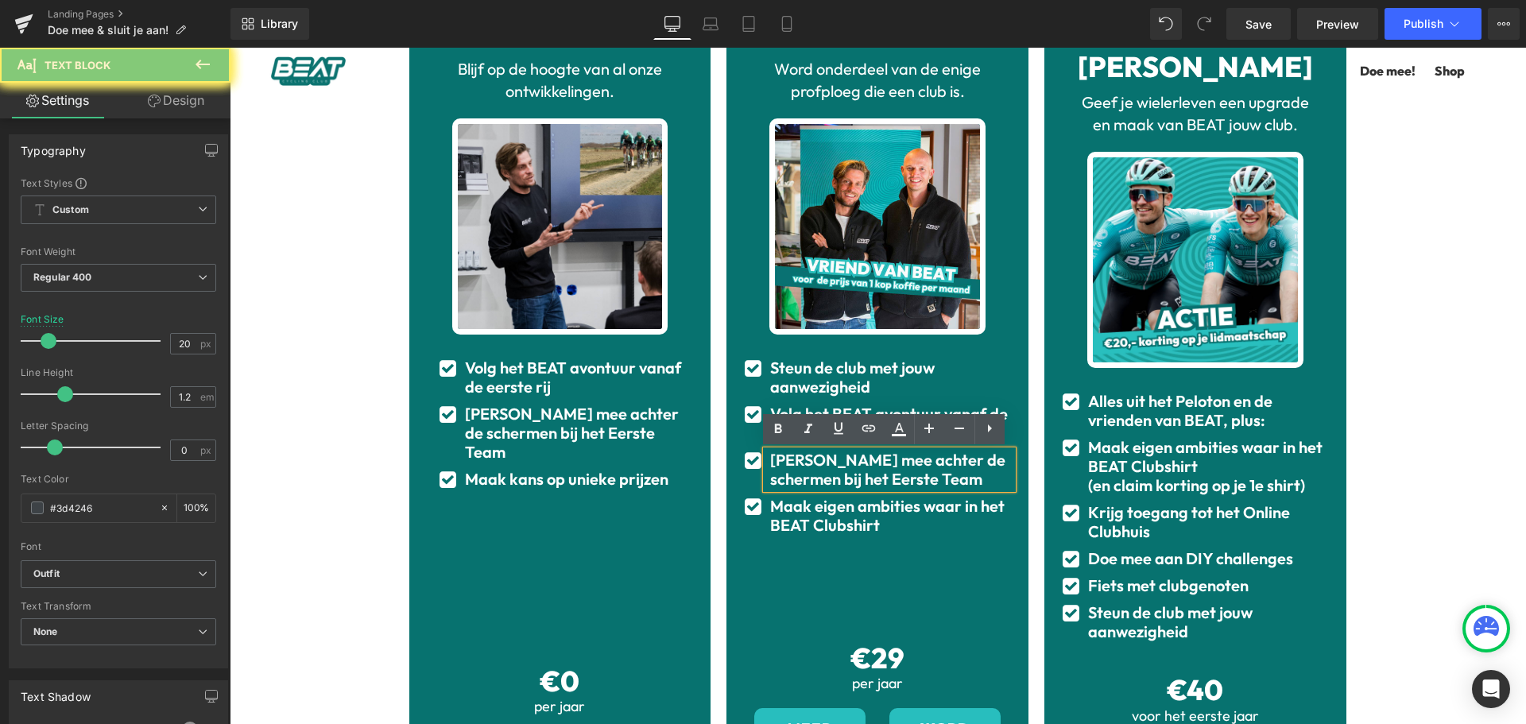
click at [776, 370] on div "Steun de club met jouw aanwezigheid" at bounding box center [889, 377] width 246 height 38
click at [788, 382] on b "Steun de club met jouw aanwezigheid" at bounding box center [852, 377] width 165 height 39
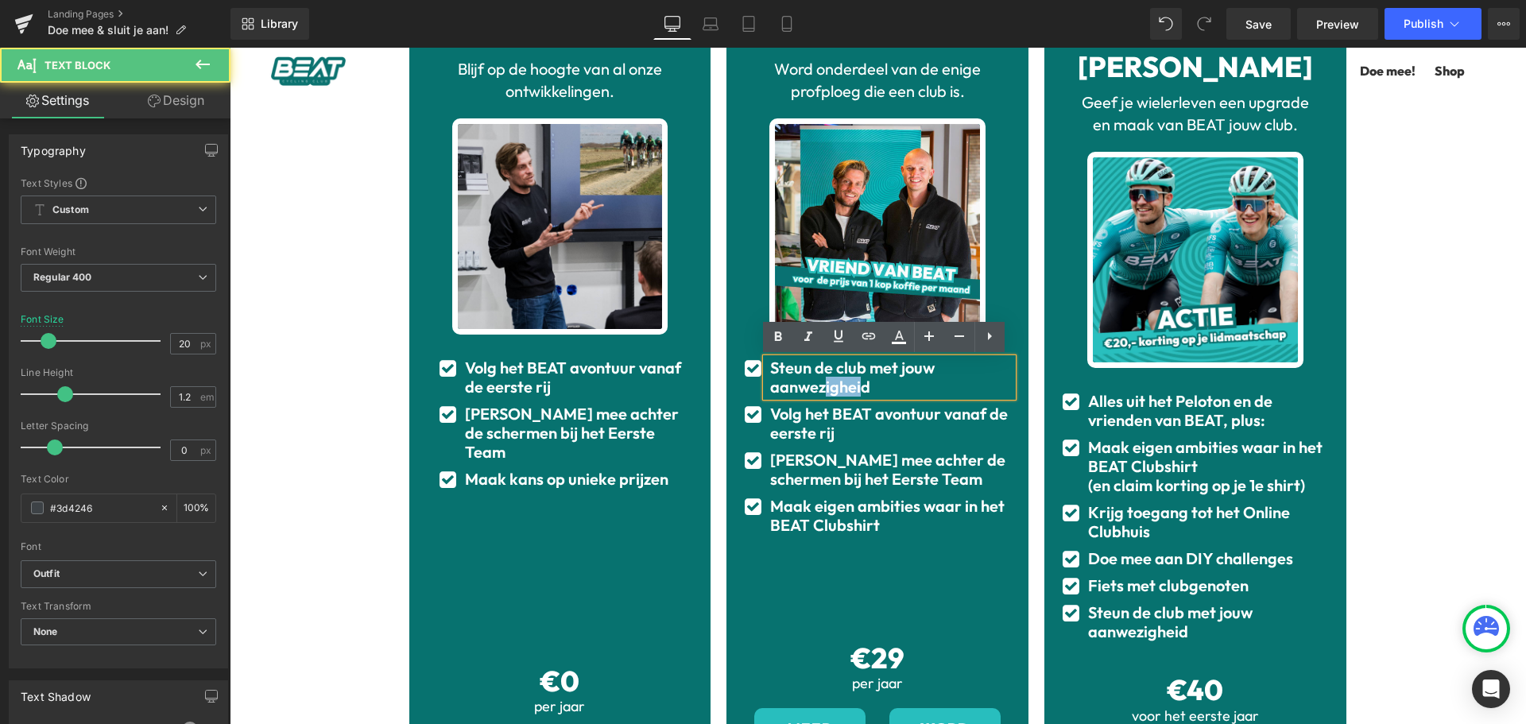
drag, startPoint x: 858, startPoint y: 389, endPoint x: 825, endPoint y: 384, distance: 33.7
click at [820, 384] on b "Steun de club met jouw aanwezigheid" at bounding box center [852, 377] width 165 height 39
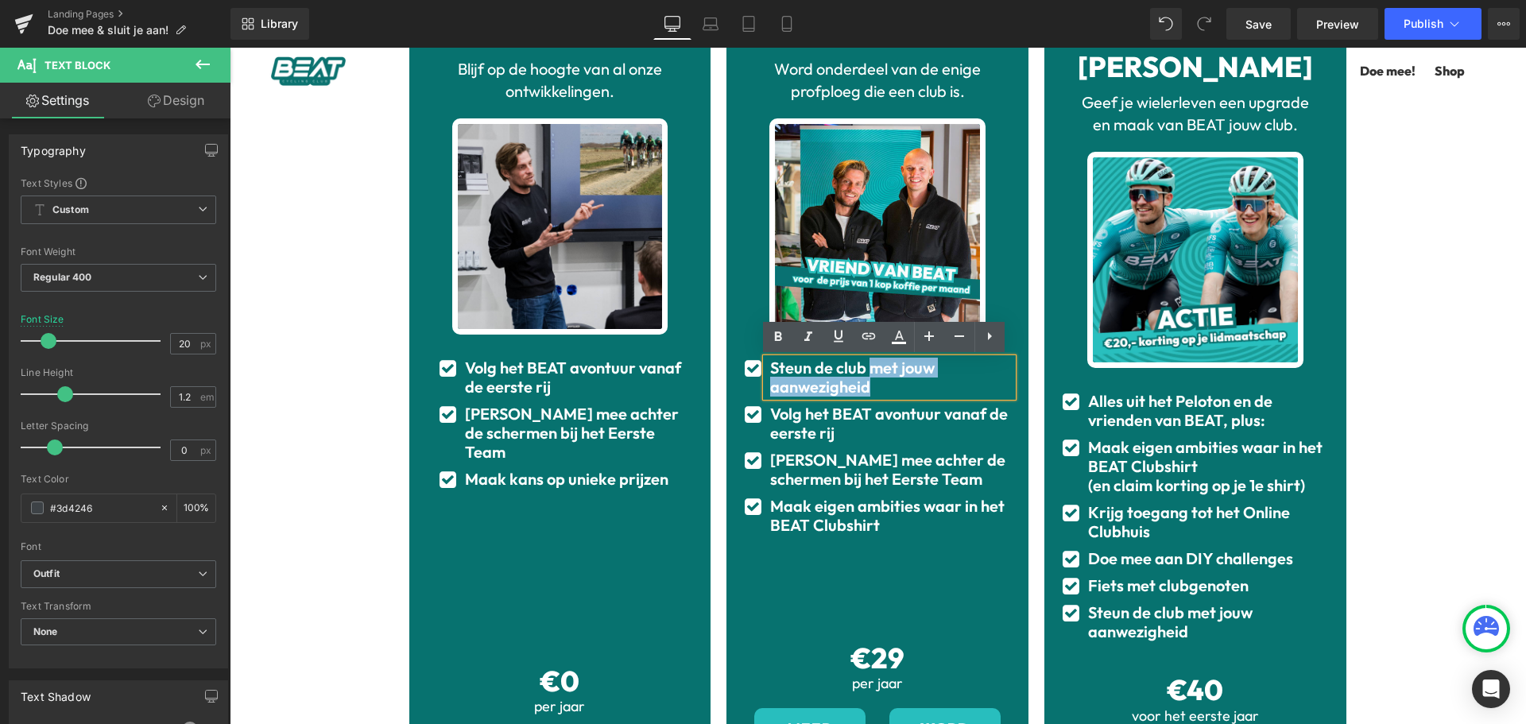
drag, startPoint x: 864, startPoint y: 388, endPoint x: 866, endPoint y: 369, distance: 19.1
click at [866, 369] on b "Steun de club met jouw aanwezigheid" at bounding box center [852, 377] width 165 height 39
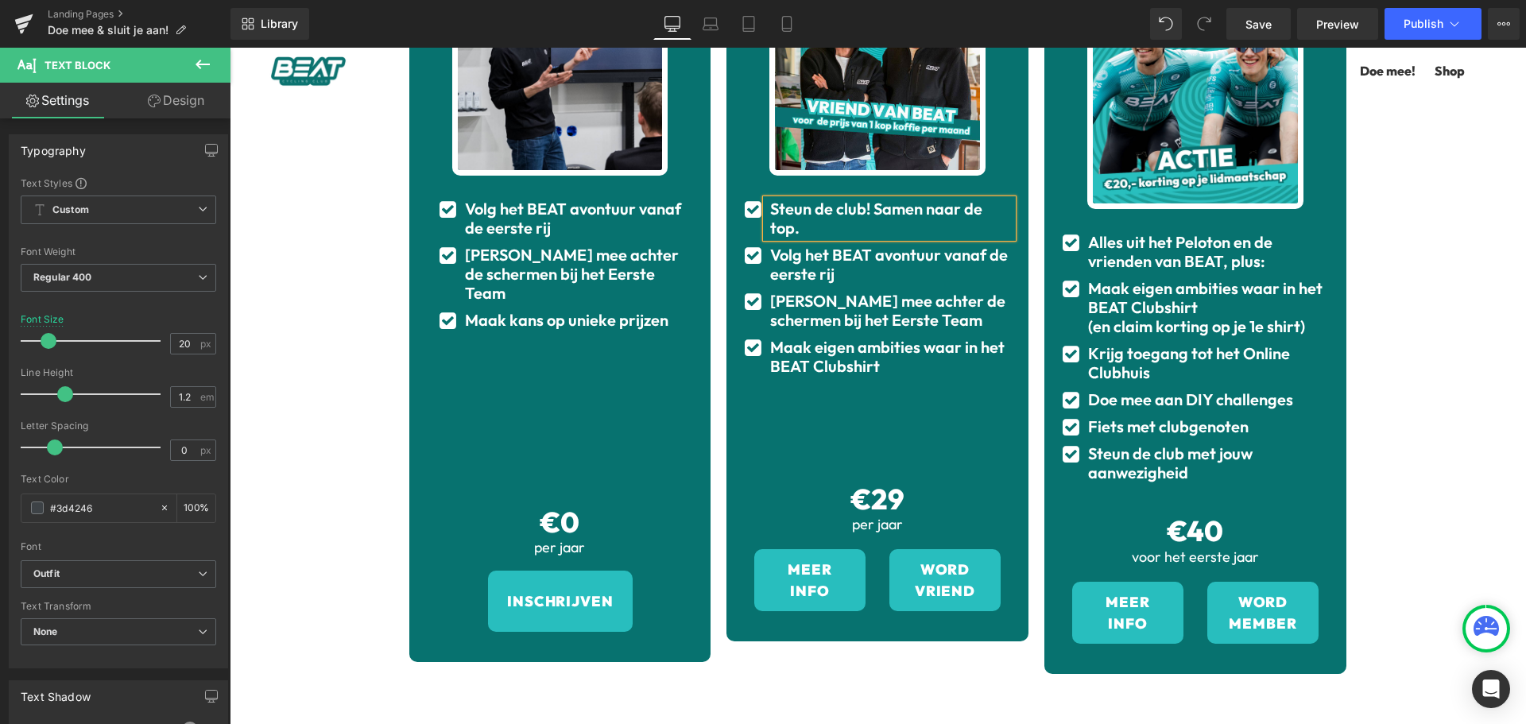
scroll to position [413, 0]
click at [726, 250] on div "Vriend van BEAT Heading Word onderdeel van de enige profploeg die een club is .…" at bounding box center [877, 240] width 302 height 800
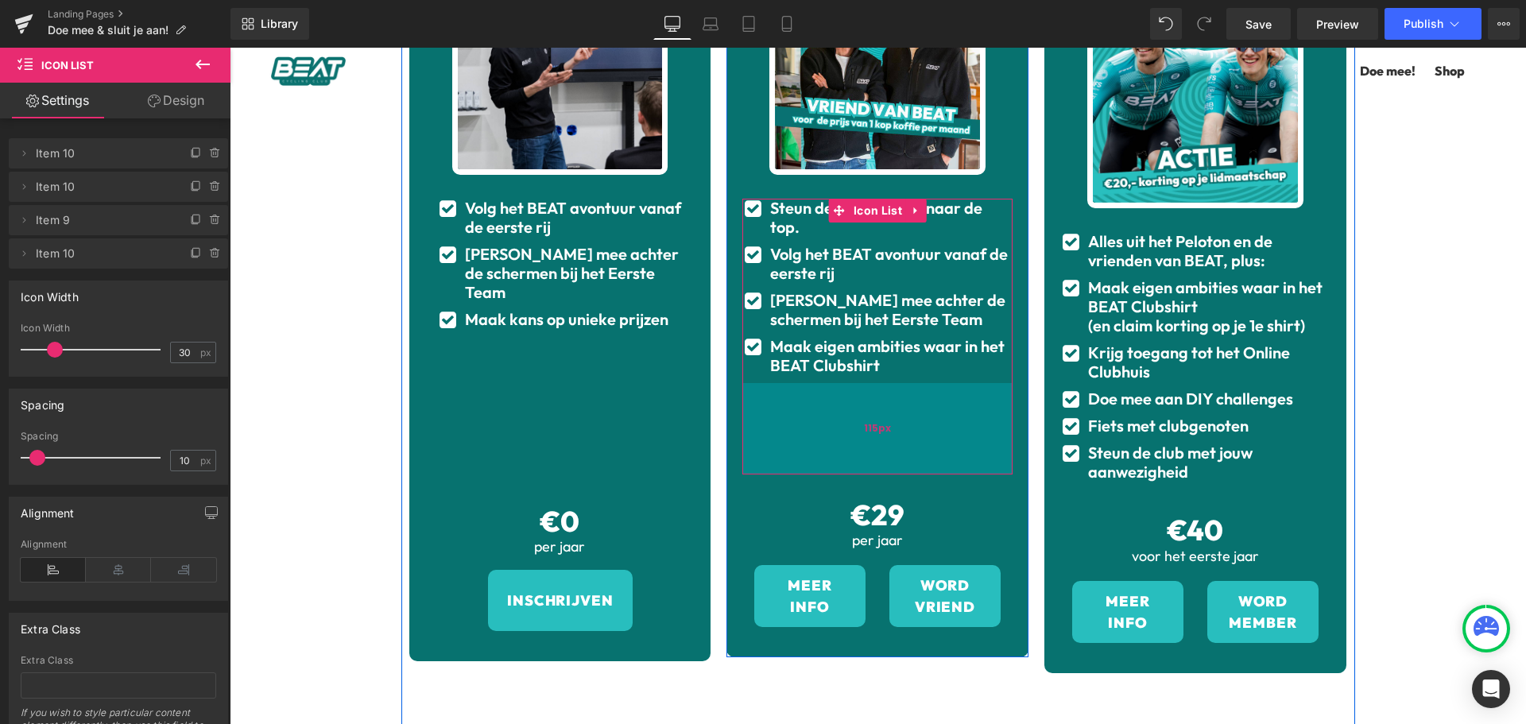
drag, startPoint x: 872, startPoint y: 436, endPoint x: 872, endPoint y: 450, distance: 14.3
click at [872, 450] on div "115px" at bounding box center [877, 428] width 270 height 91
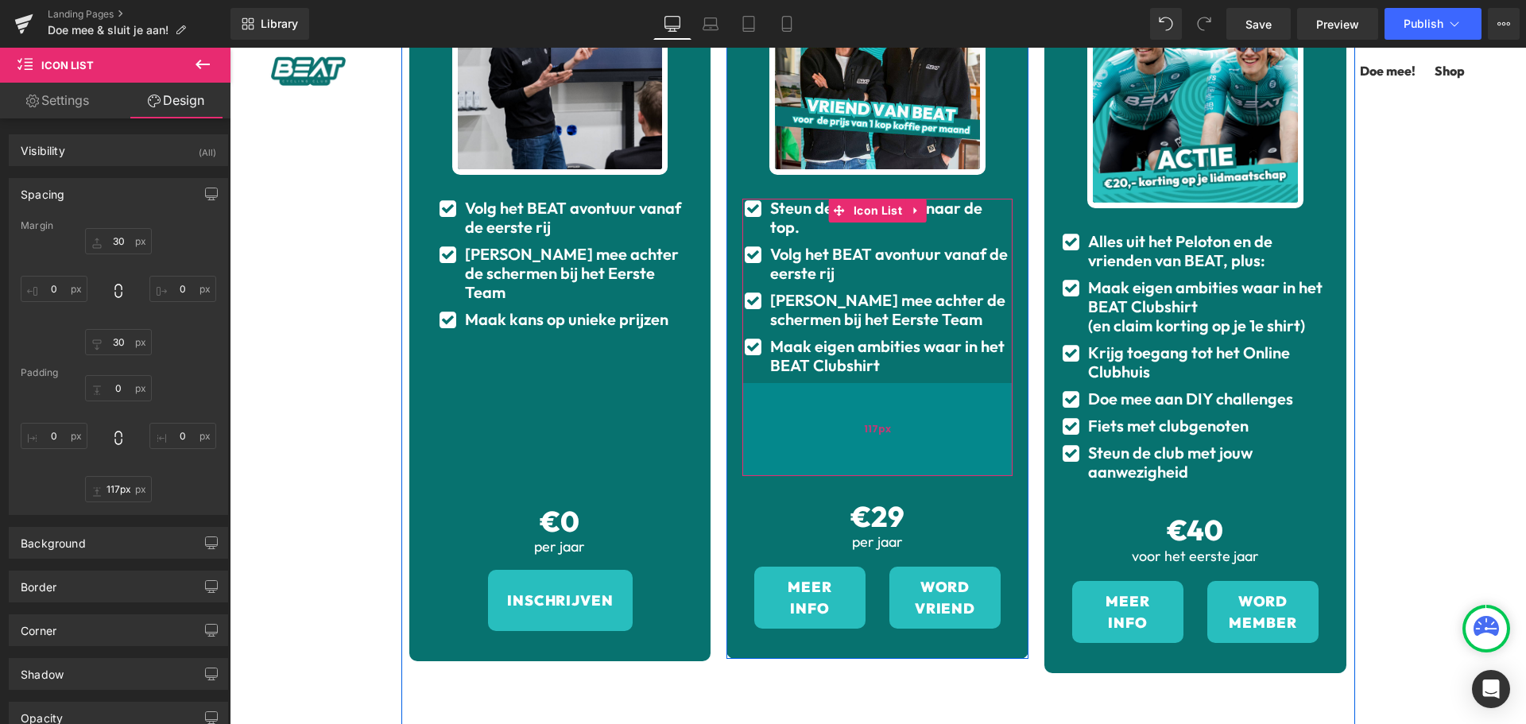
type input "116px"
click at [876, 448] on div "116px" at bounding box center [877, 429] width 270 height 92
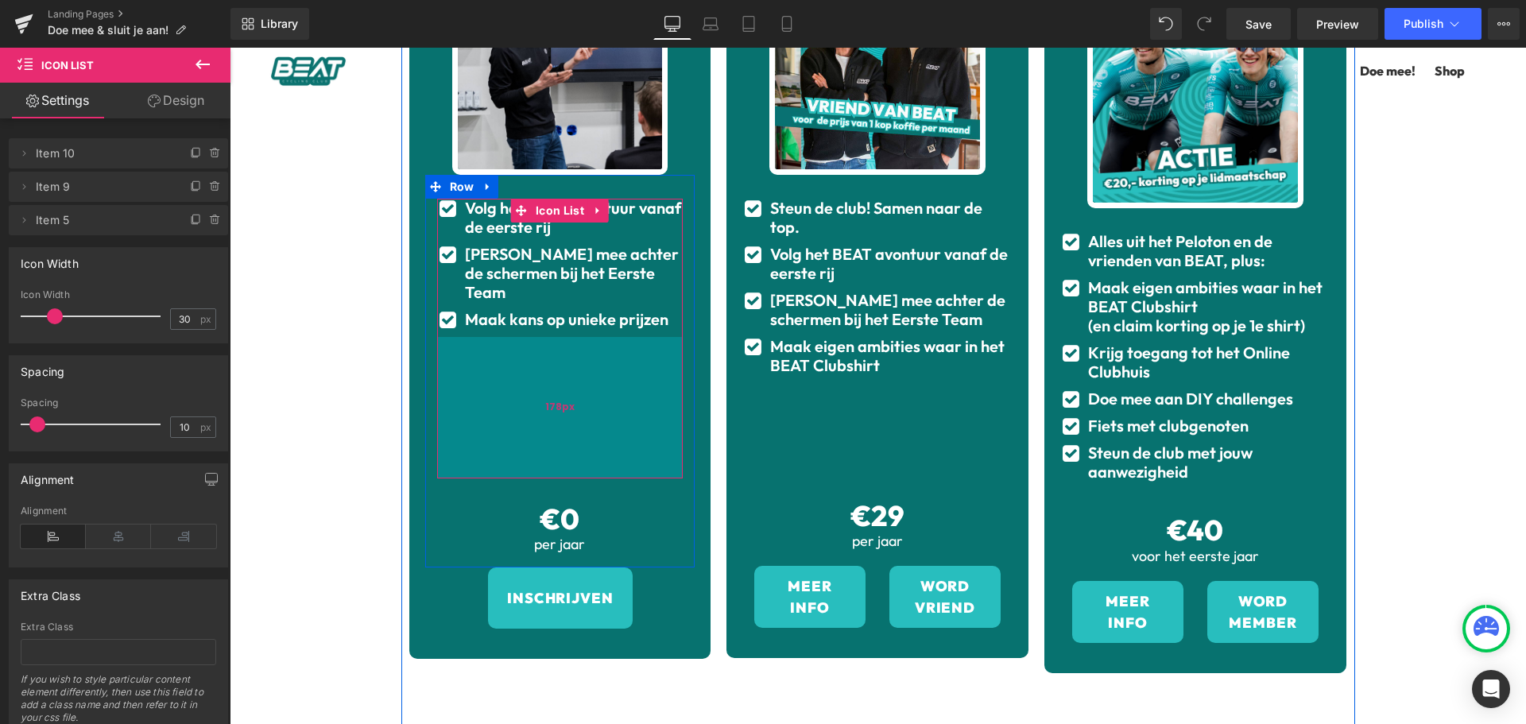
click at [561, 424] on div "178px" at bounding box center [560, 407] width 246 height 141
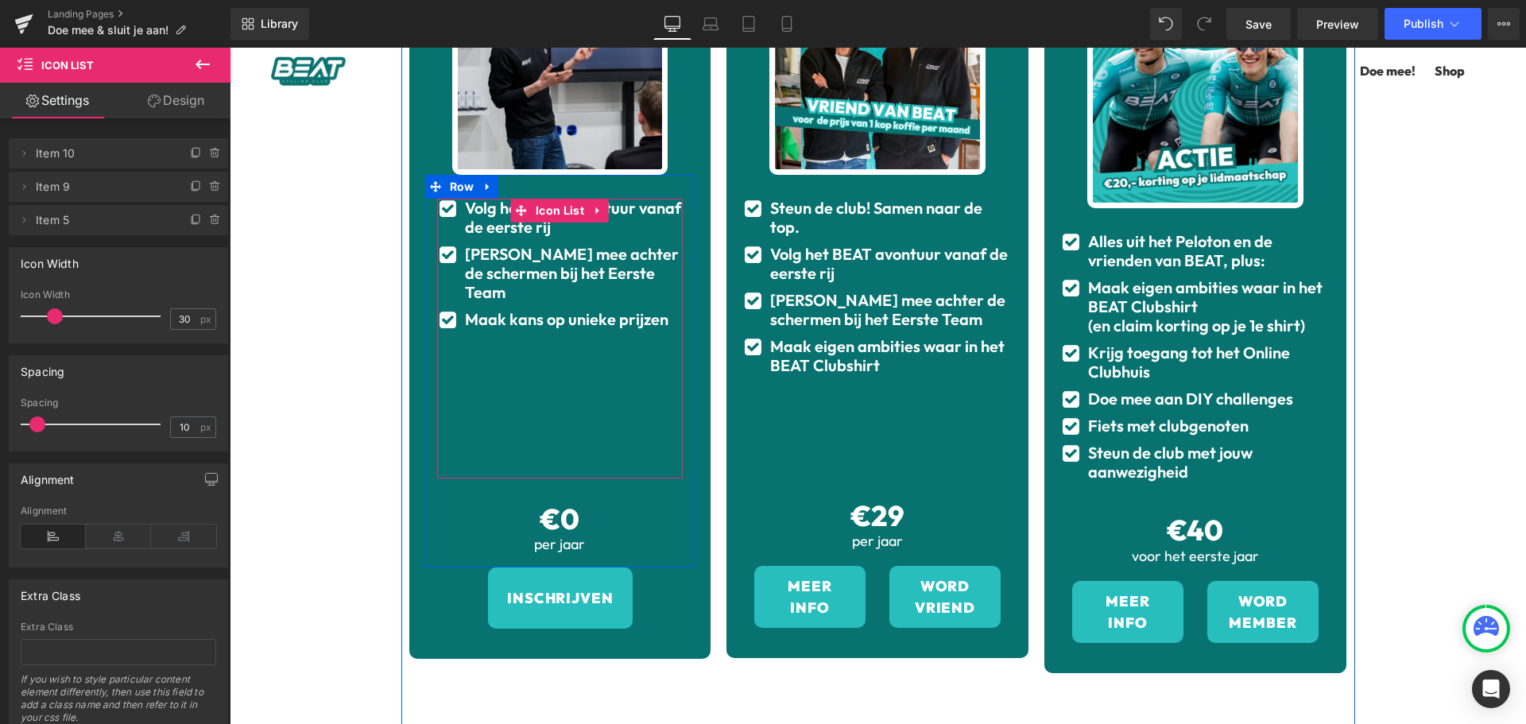
click at [351, 387] on div "Zo word jij onderdeel van BEAT Heading Onderdeel worden van BEAT kan op drie ma…" at bounding box center [878, 327] width 1296 height 1249
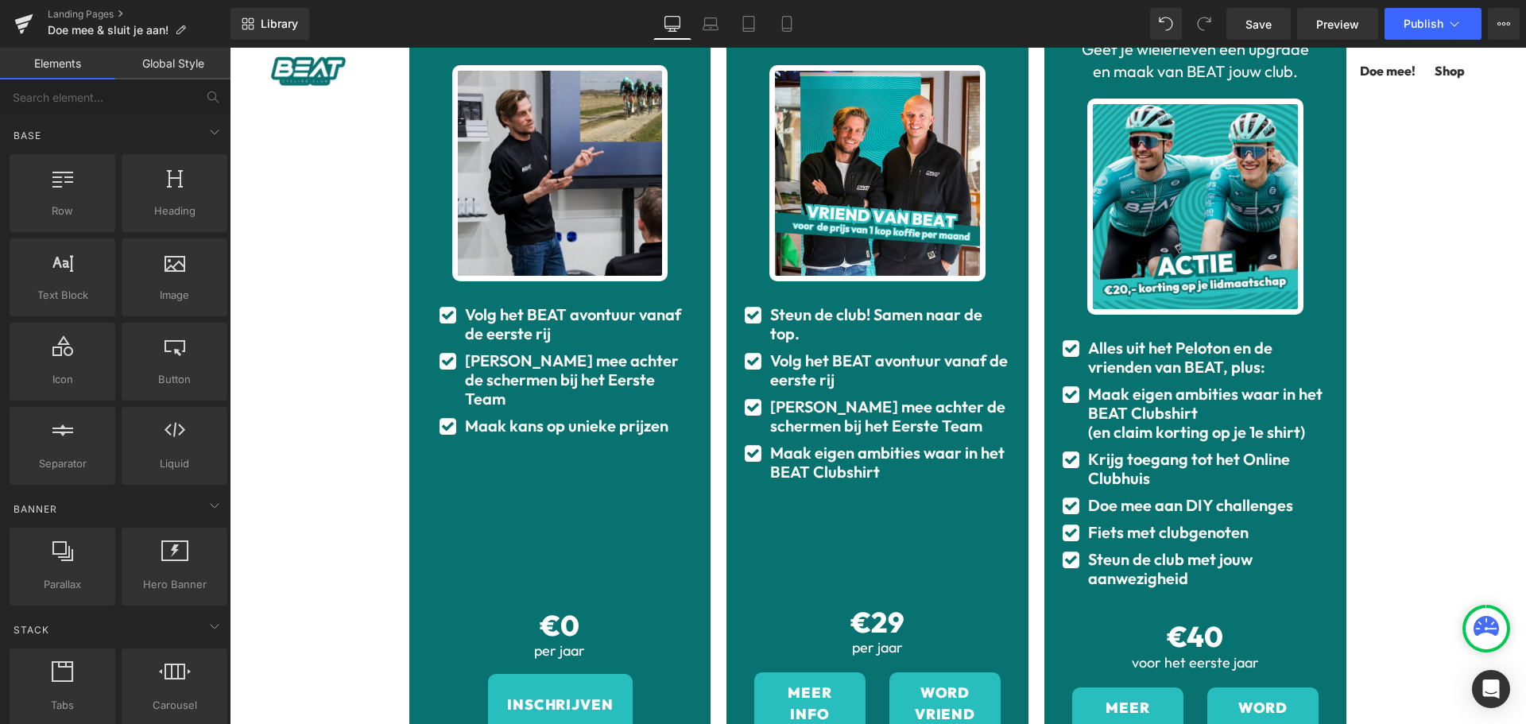
scroll to position [305, 0]
click at [1248, 25] on span "Save" at bounding box center [1258, 24] width 26 height 17
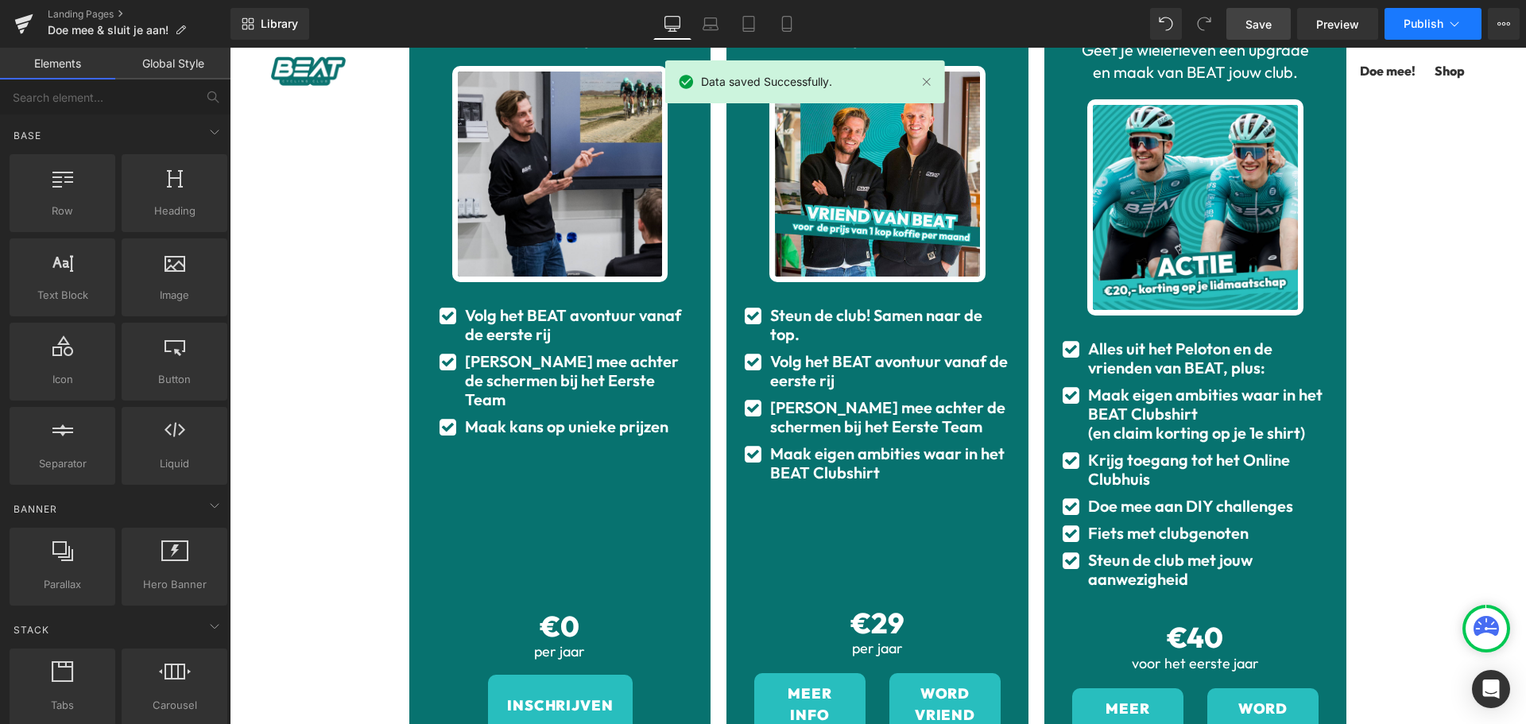
click at [1457, 18] on icon at bounding box center [1455, 24] width 16 height 16
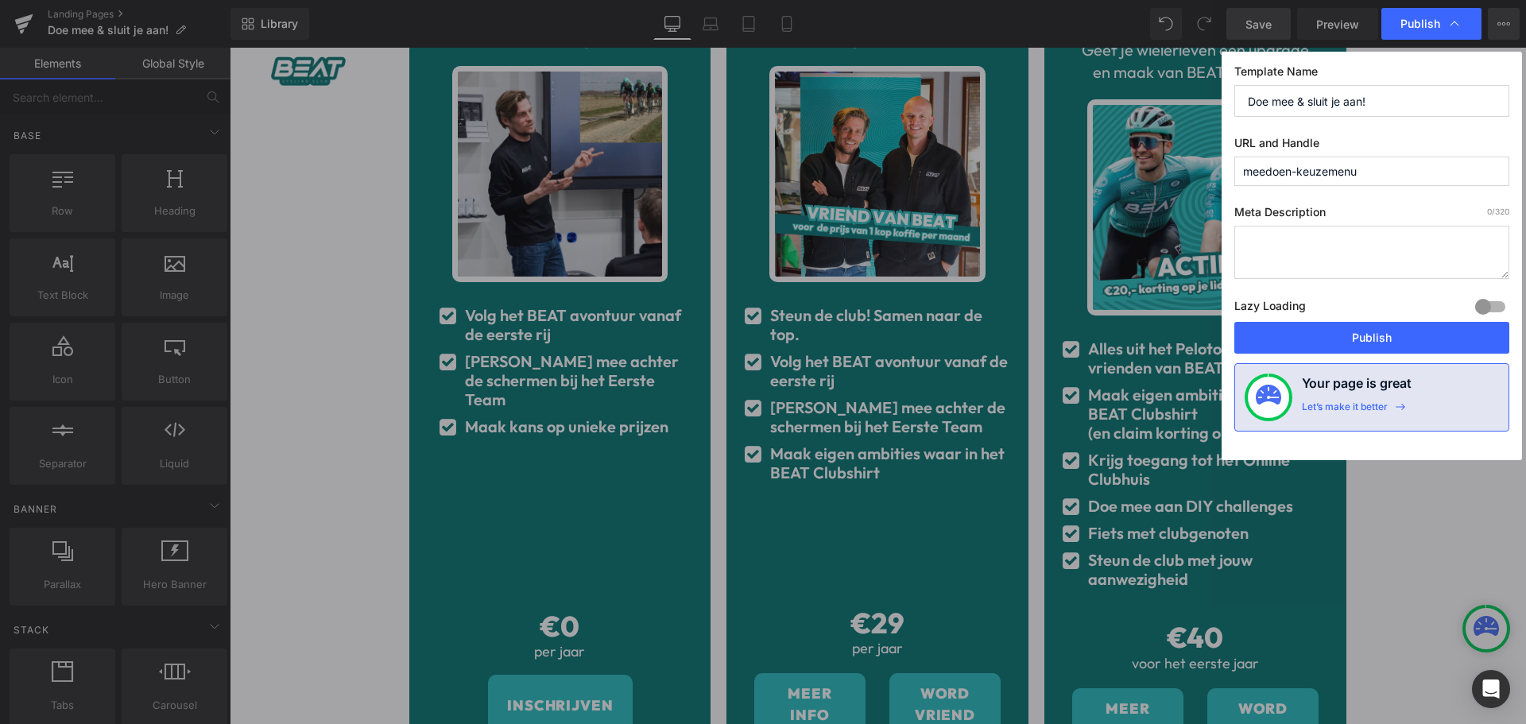
drag, startPoint x: 1452, startPoint y: 21, endPoint x: 1511, endPoint y: 14, distance: 59.4
click at [1452, 21] on icon at bounding box center [1455, 24] width 16 height 16
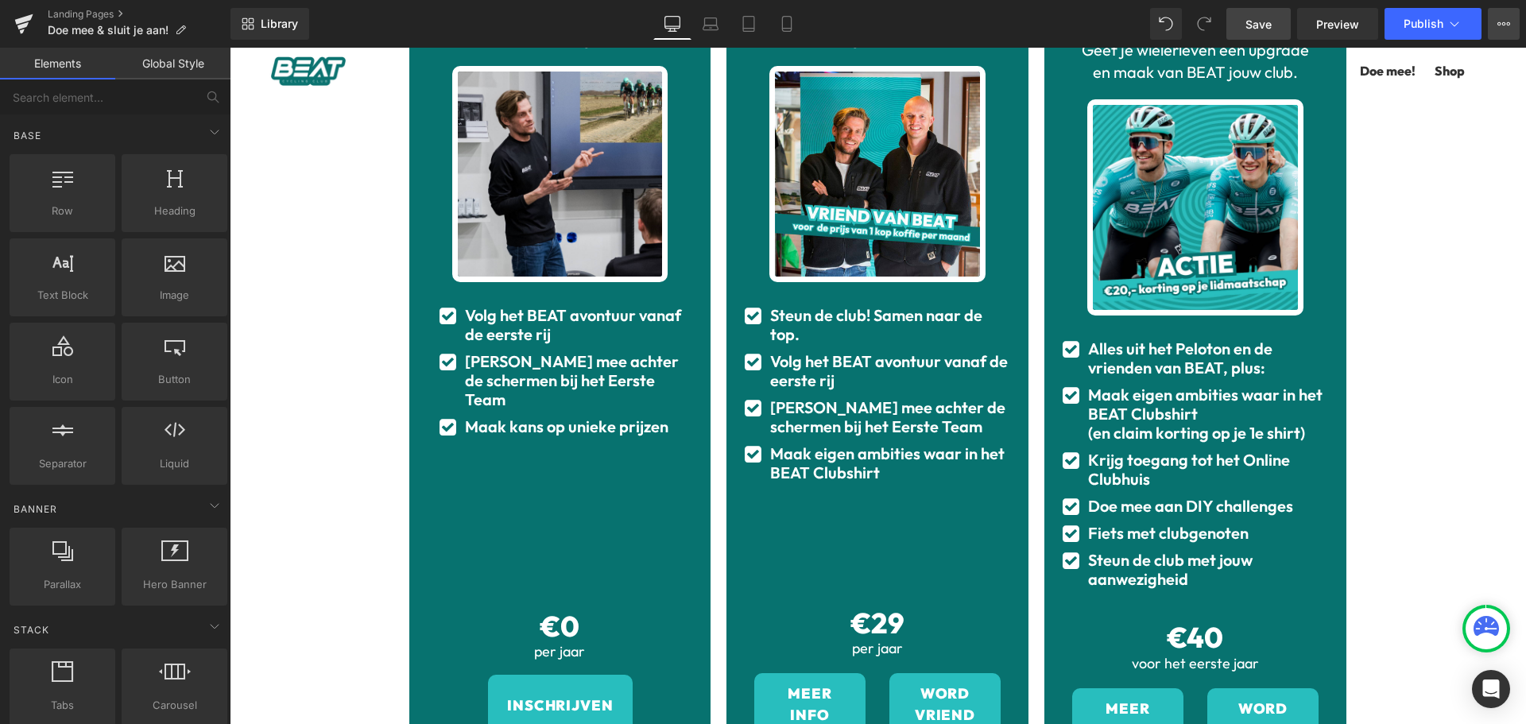
click at [1514, 14] on button "View Live Page View with current Template Save Template to Library Schedule Pub…" at bounding box center [1504, 24] width 32 height 32
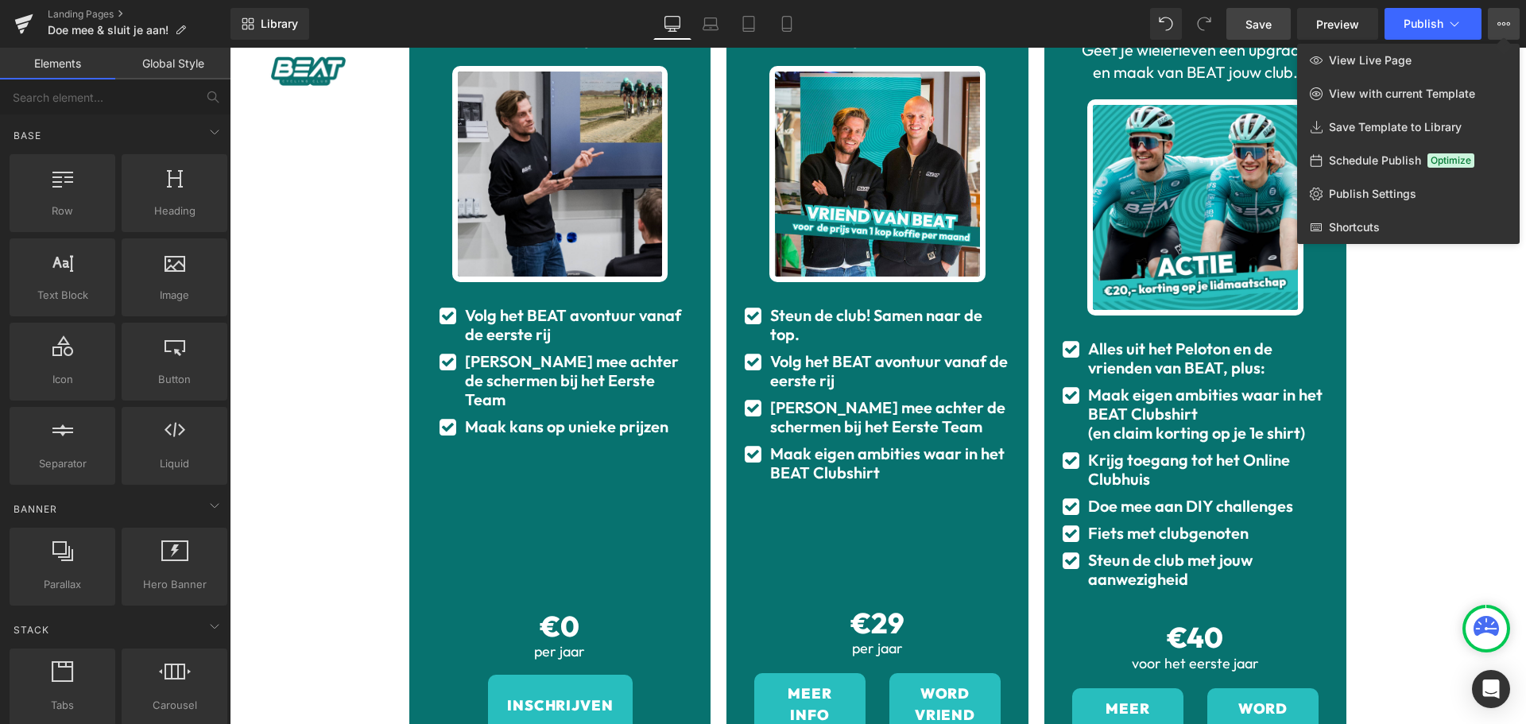
click at [1389, 155] on span "Schedule Publish" at bounding box center [1375, 160] width 92 height 14
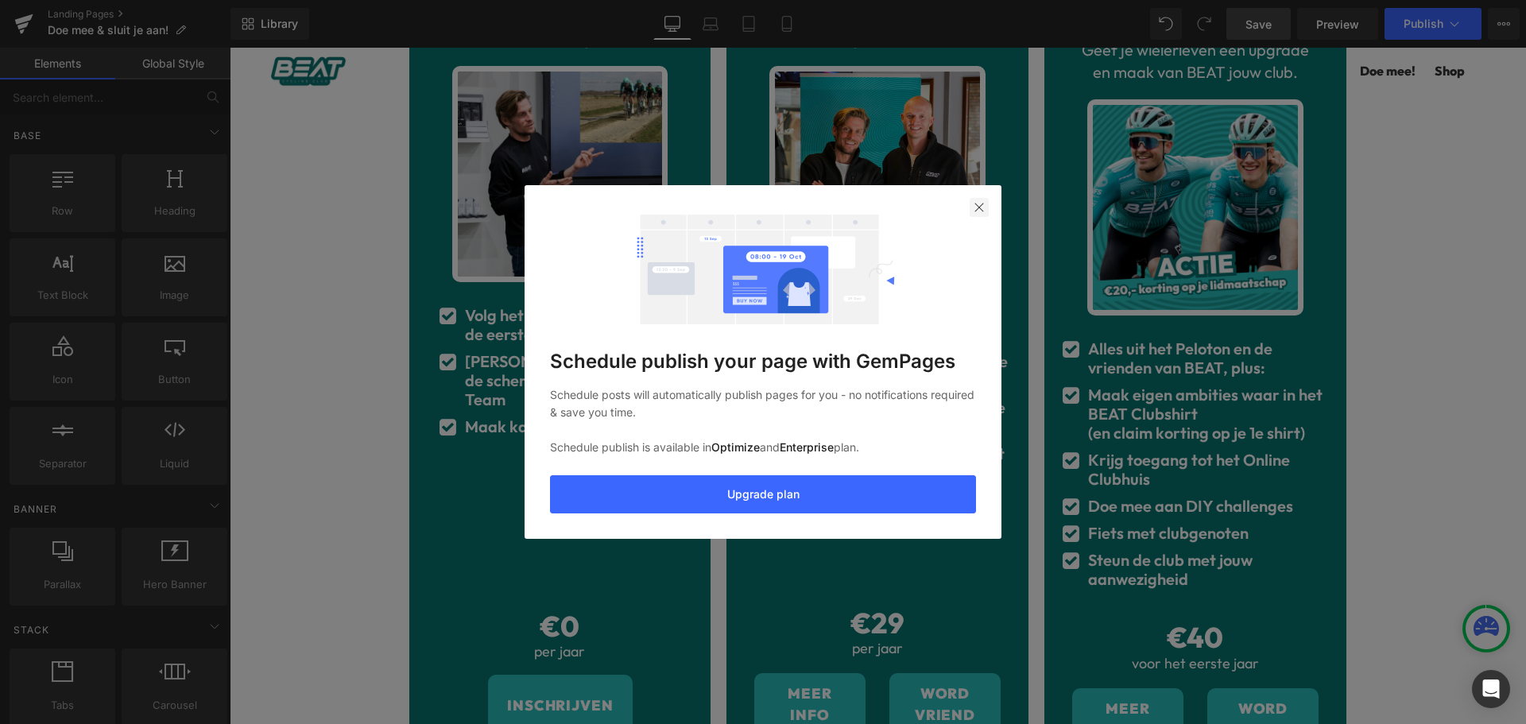
click at [977, 209] on img at bounding box center [979, 207] width 13 height 13
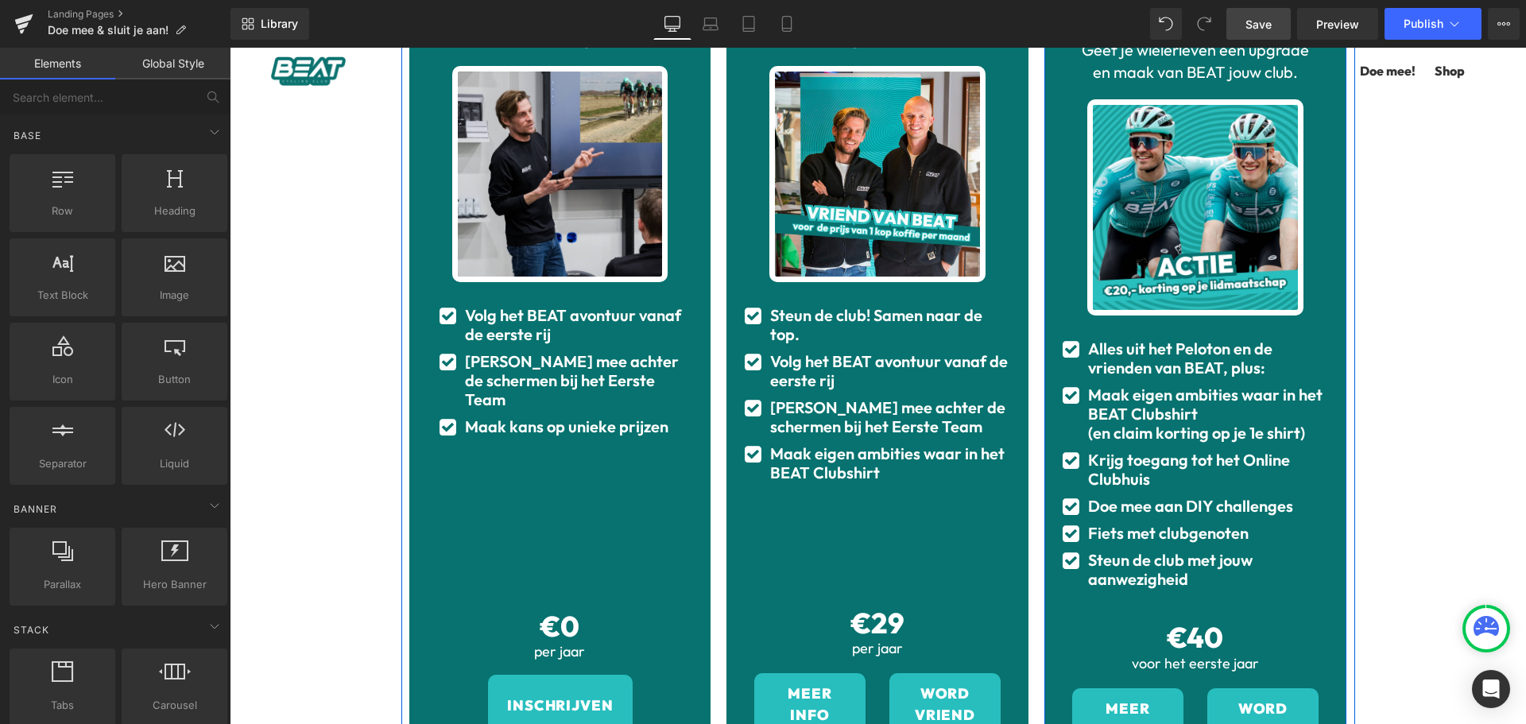
scroll to position [464, 0]
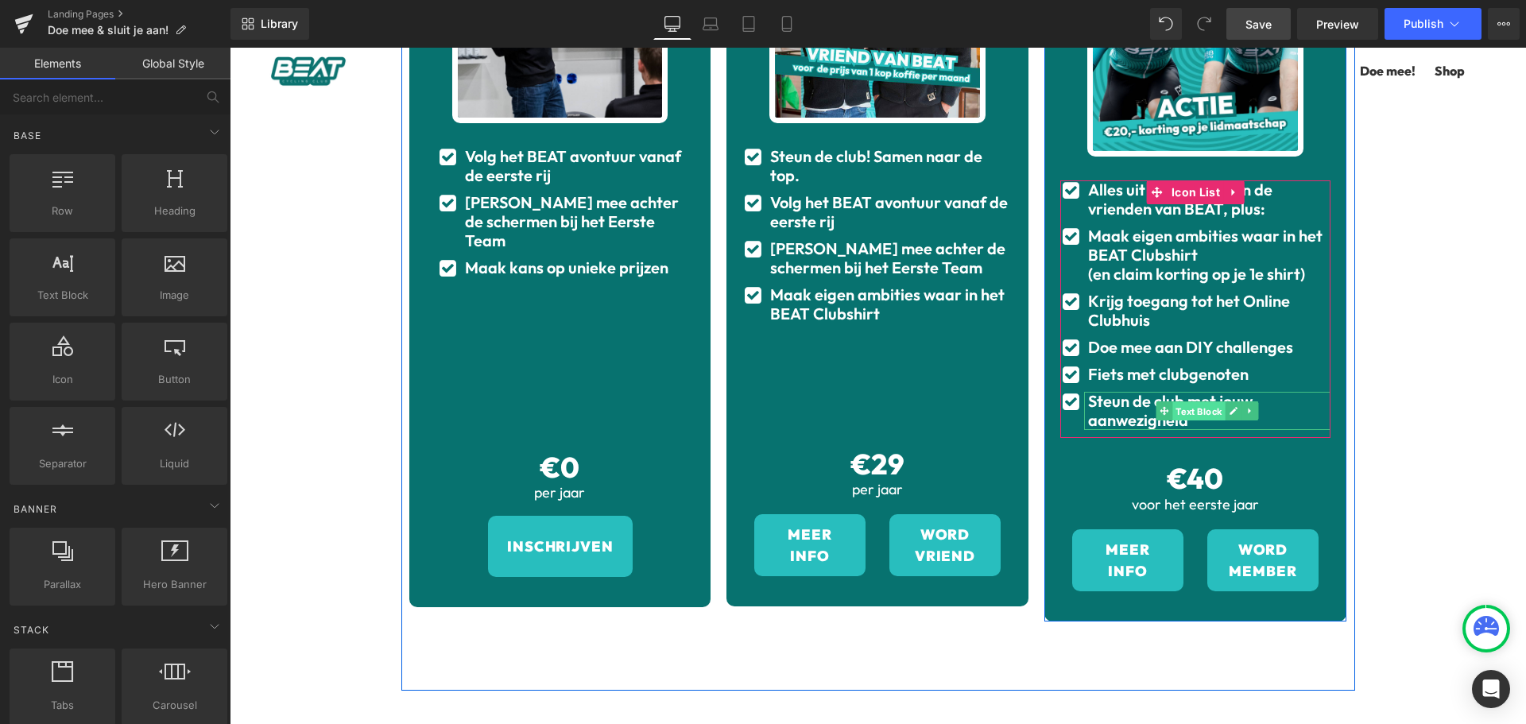
click at [1205, 402] on span "Text Block" at bounding box center [1199, 411] width 52 height 19
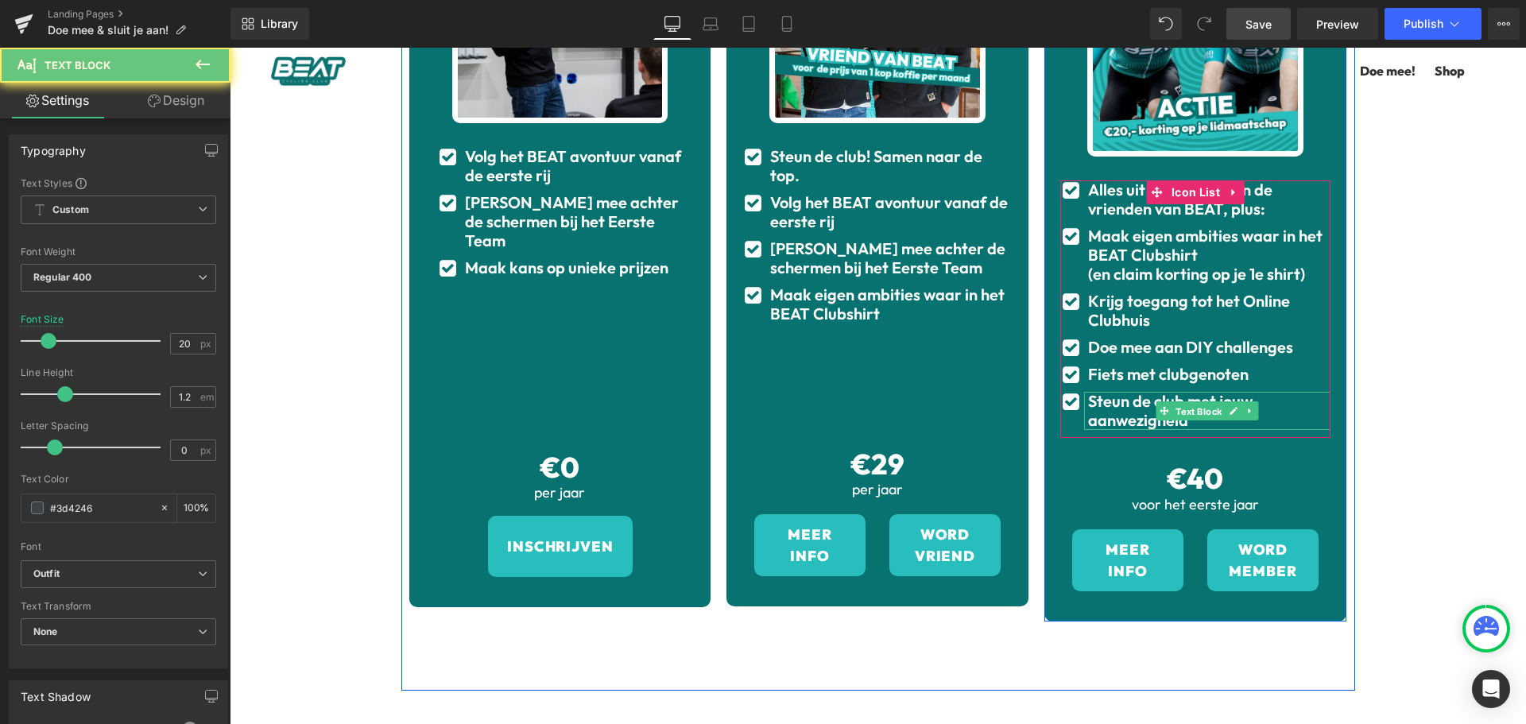
click at [1294, 392] on div "Steun de club met jouw aanwezigheid" at bounding box center [1207, 411] width 246 height 38
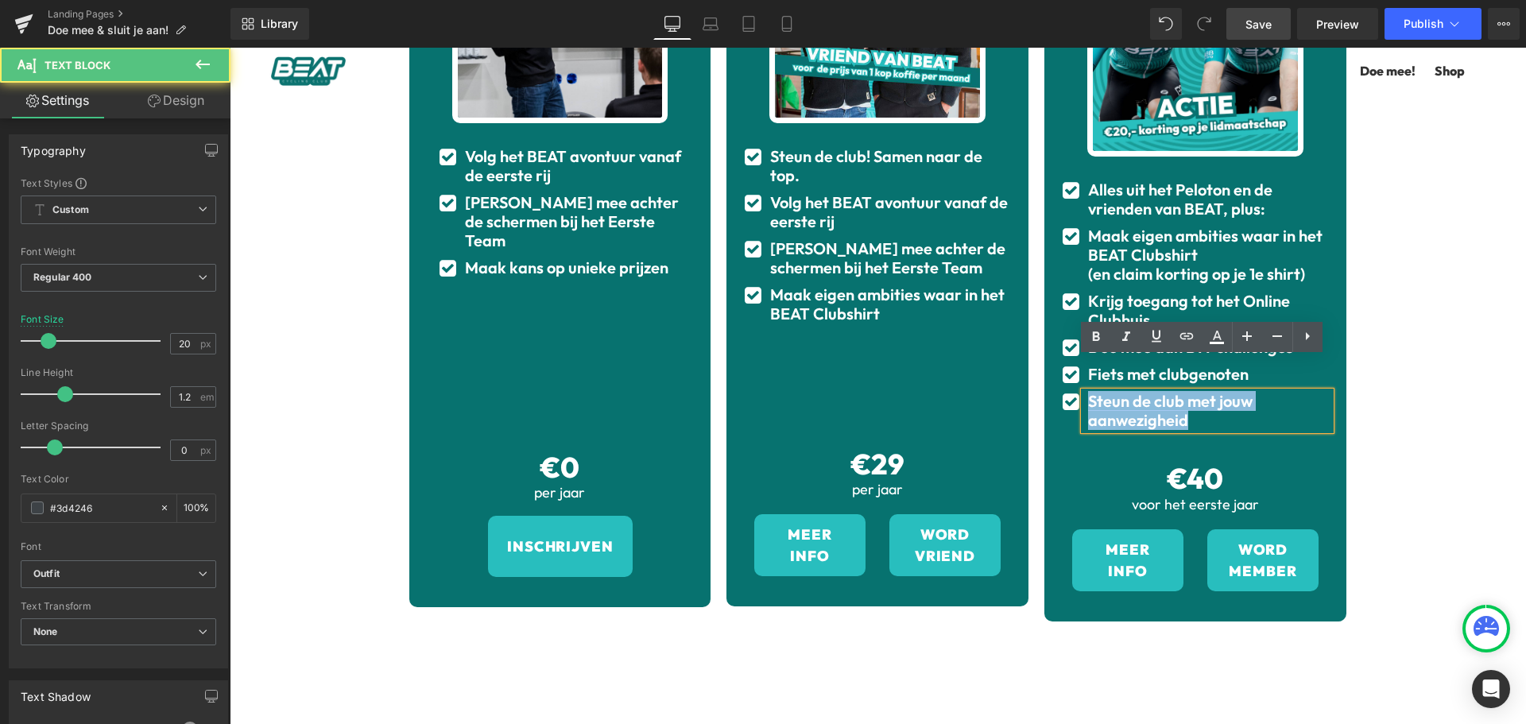
drag, startPoint x: 1114, startPoint y: 369, endPoint x: 1075, endPoint y: 362, distance: 38.8
click at [1084, 392] on div "Steun de club met jouw aanwezigheid" at bounding box center [1207, 411] width 246 height 38
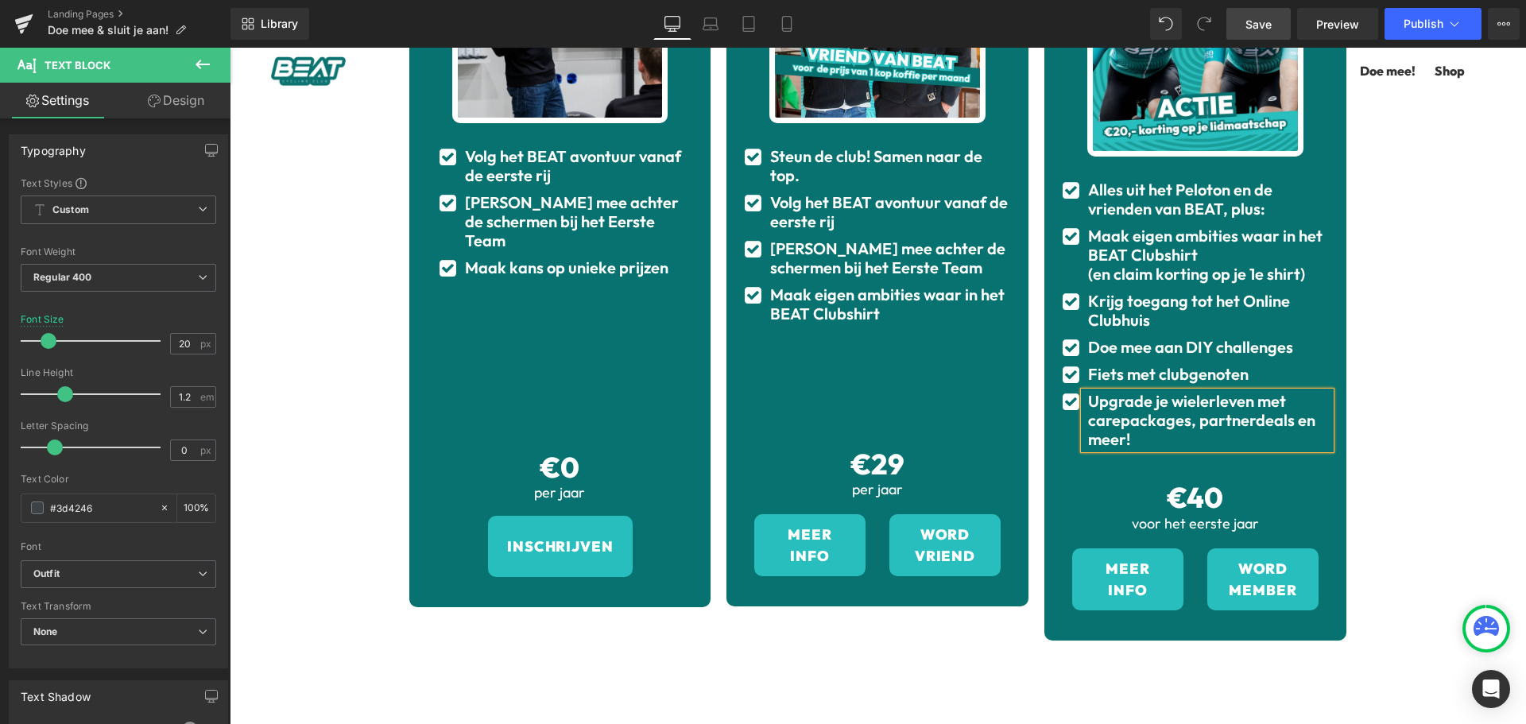
click at [1116, 391] on b "Upgrade je wielerleven met carepackages, partnerdeals en meer!" at bounding box center [1201, 420] width 227 height 58
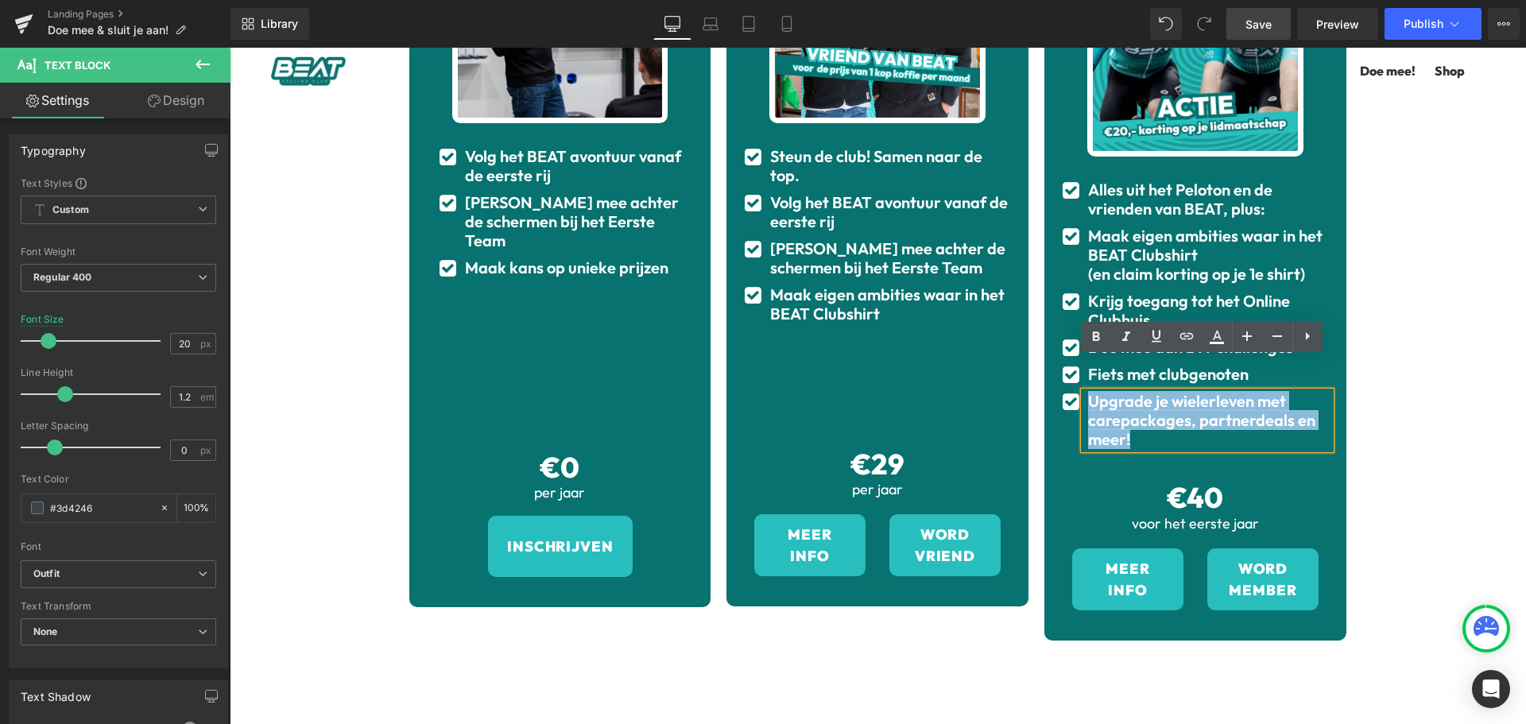
drag, startPoint x: 1106, startPoint y: 397, endPoint x: 1084, endPoint y: 371, distance: 33.3
click at [1084, 392] on div "Upgrade je wielerleven met carepackages, partnerdeals en meer!" at bounding box center [1207, 420] width 246 height 57
click at [1127, 413] on div "Upgrade je wielerleven met carepackages, partnerdeals en meer!" at bounding box center [1207, 420] width 246 height 57
drag, startPoint x: 1137, startPoint y: 410, endPoint x: 1075, endPoint y: 385, distance: 66.7
click at [1084, 392] on div "Upgrade je wielerleven met carepackages, partnerdeals en meer!" at bounding box center [1207, 420] width 246 height 57
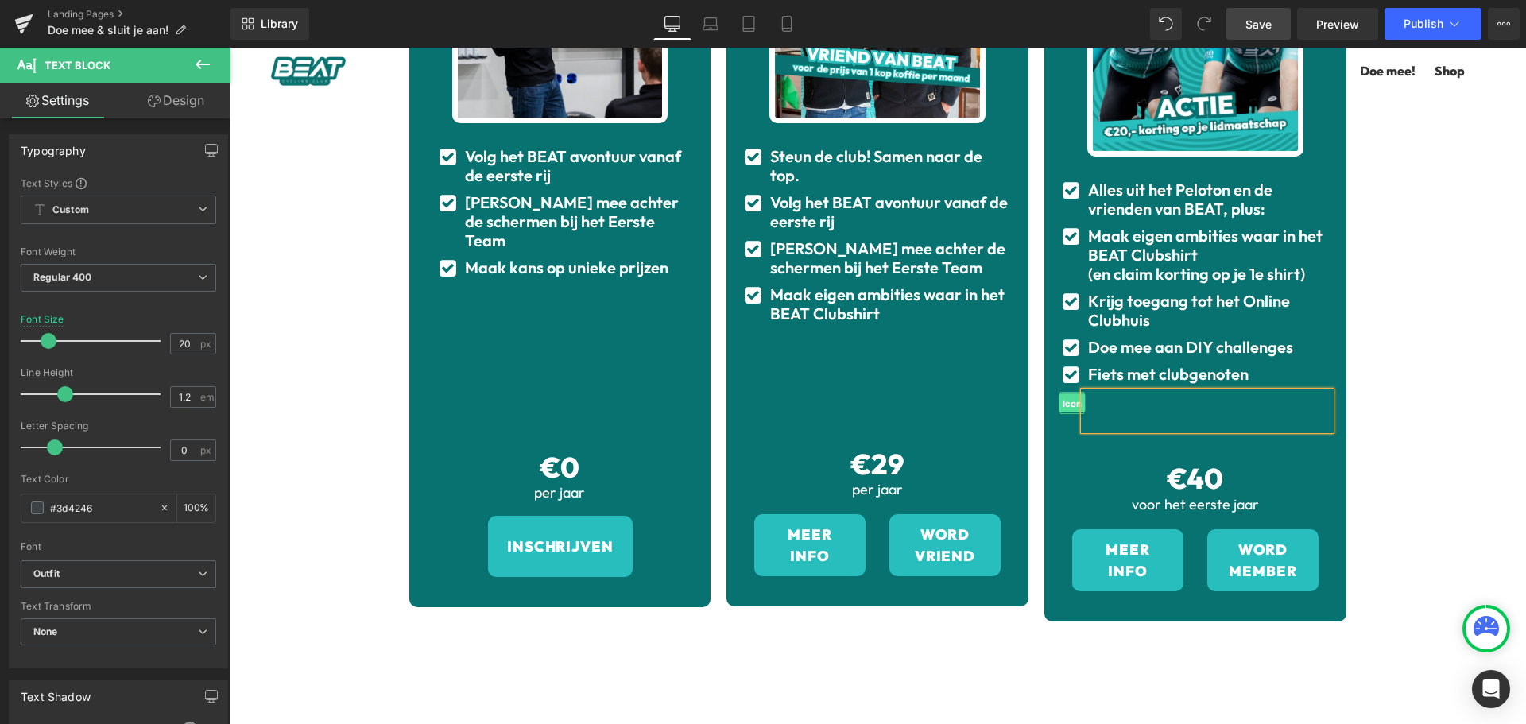
click at [1065, 394] on span "Icon" at bounding box center [1072, 403] width 26 height 19
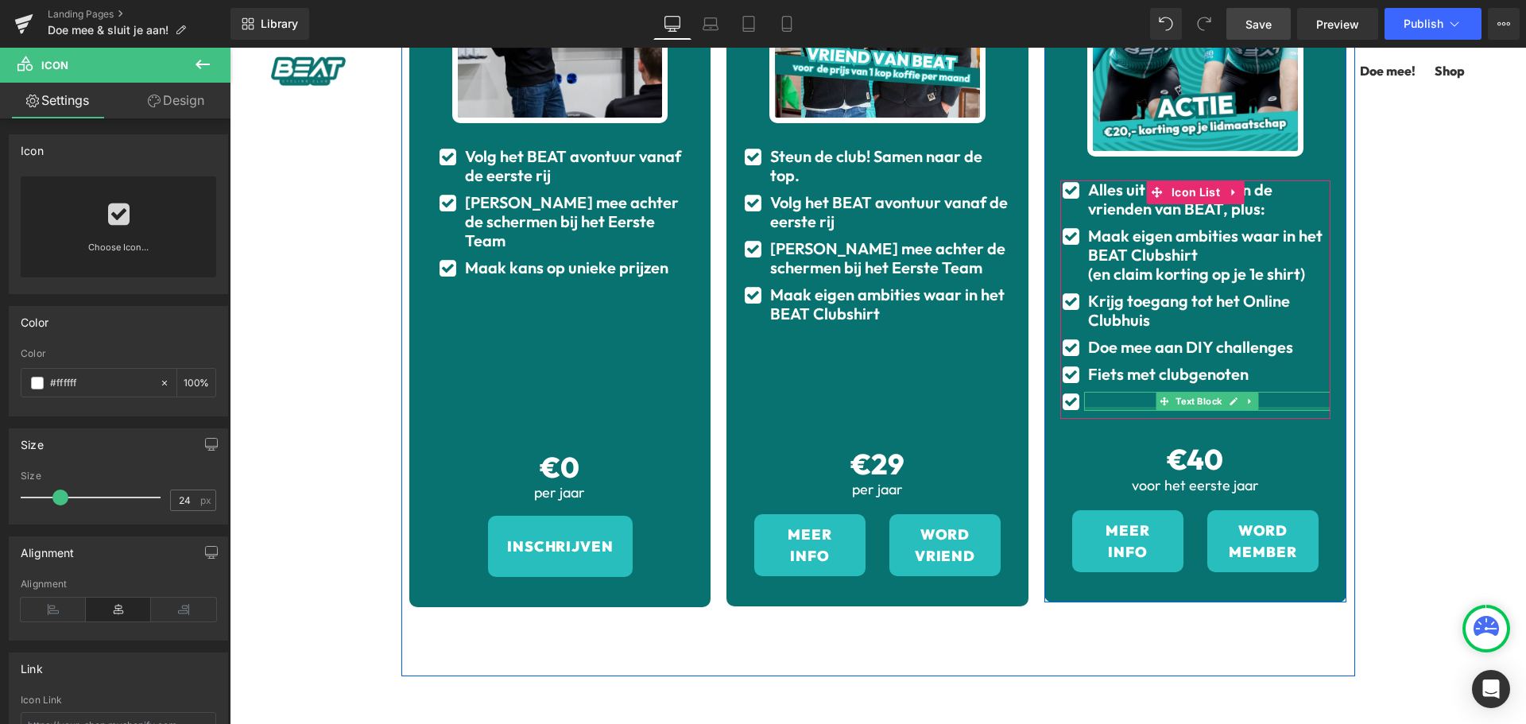
drag, startPoint x: 1125, startPoint y: 373, endPoint x: 1178, endPoint y: 148, distance: 231.0
click at [1125, 392] on div "Text Block" at bounding box center [1207, 401] width 246 height 19
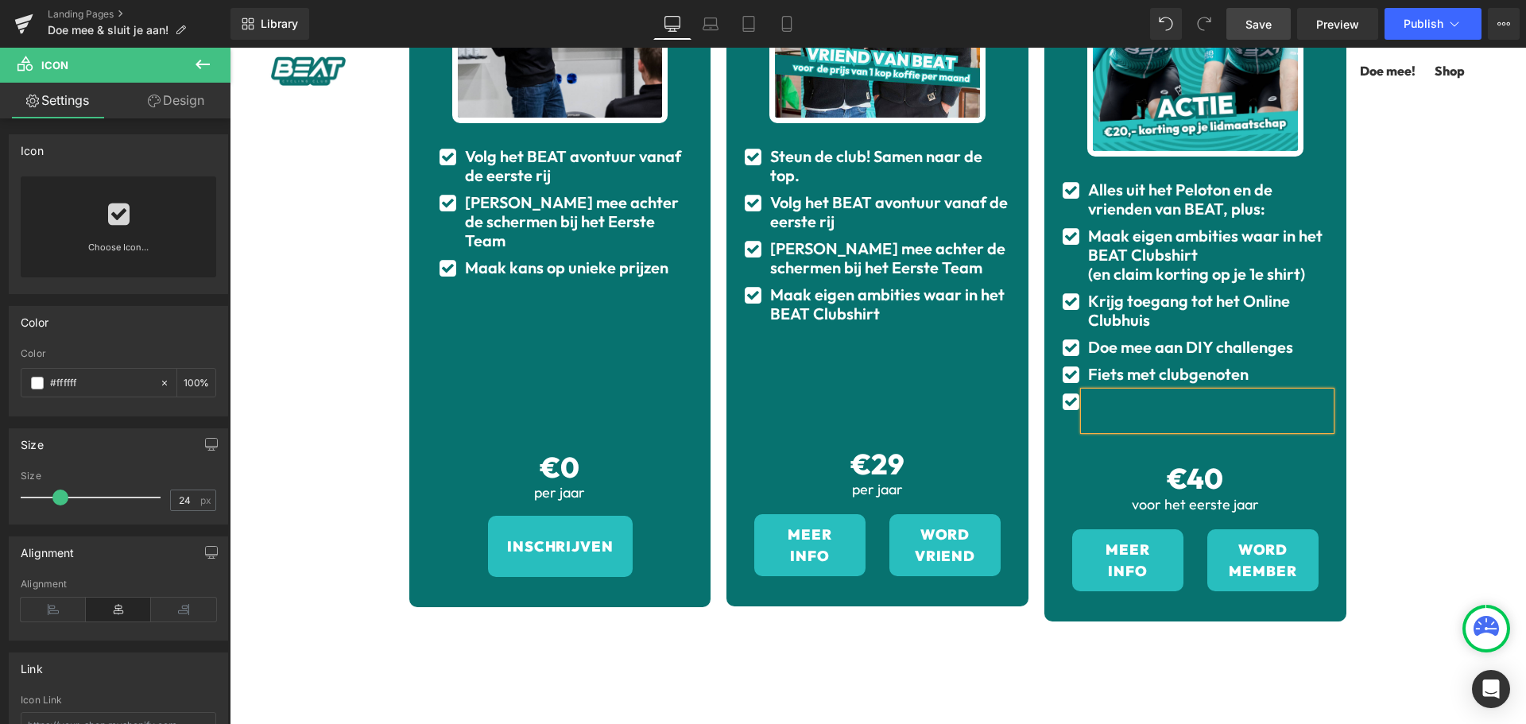
click at [1177, 180] on div "Alles uit het Peloton en de vrienden van BEAT, plus: Text Block" at bounding box center [1207, 199] width 246 height 38
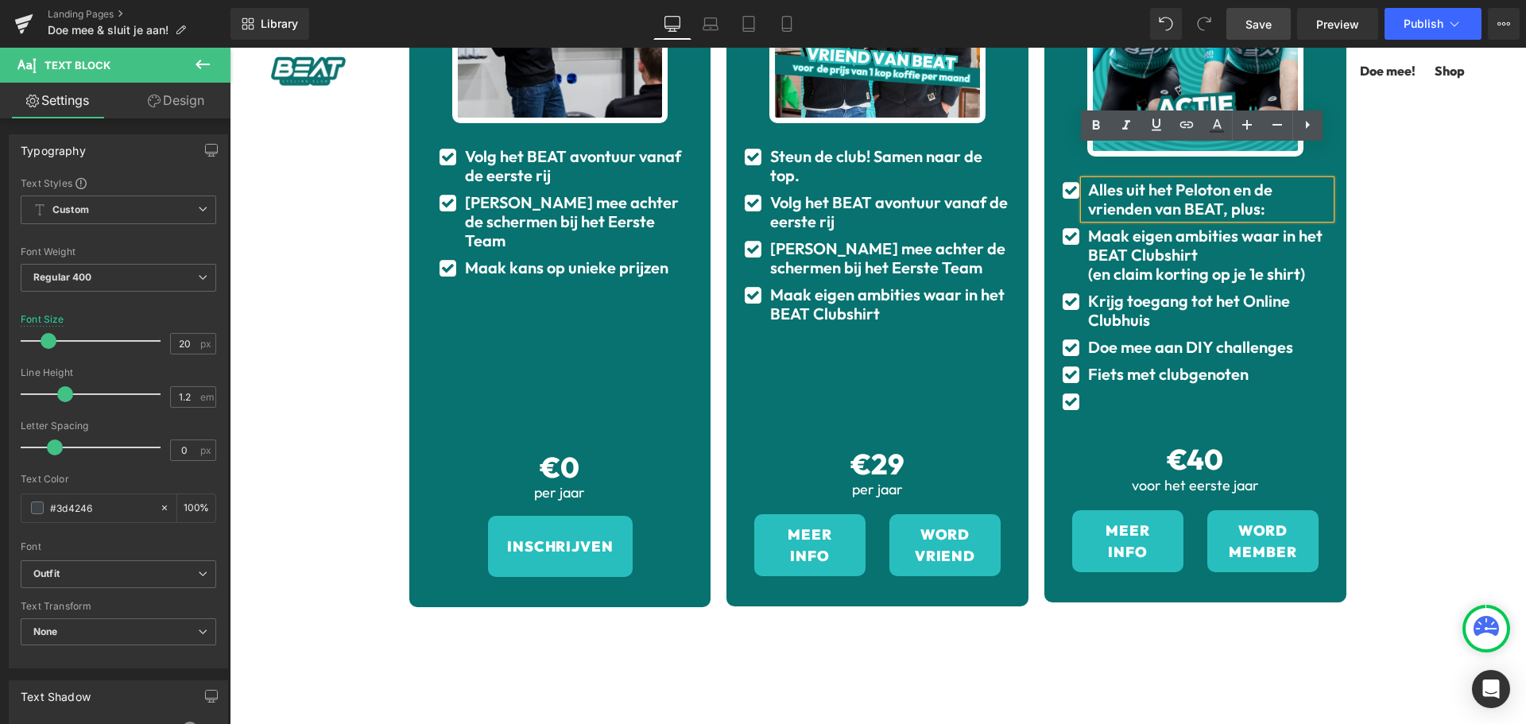
click at [1435, 177] on div "Zo word jij onderdeel van BEAT Heading Onderdeel worden van BEAT kan op drie ma…" at bounding box center [878, 268] width 1296 height 1235
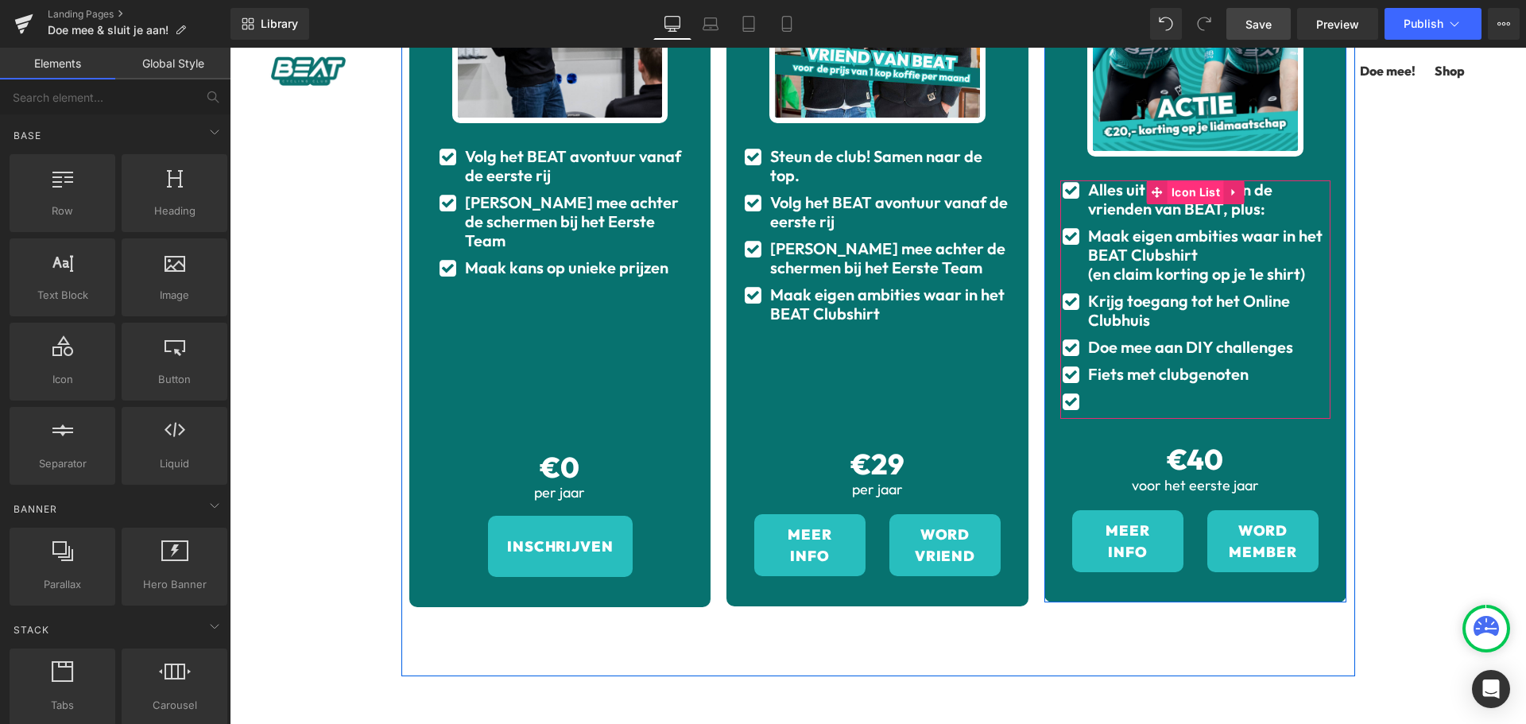
click at [1195, 180] on span "Icon List" at bounding box center [1196, 192] width 56 height 24
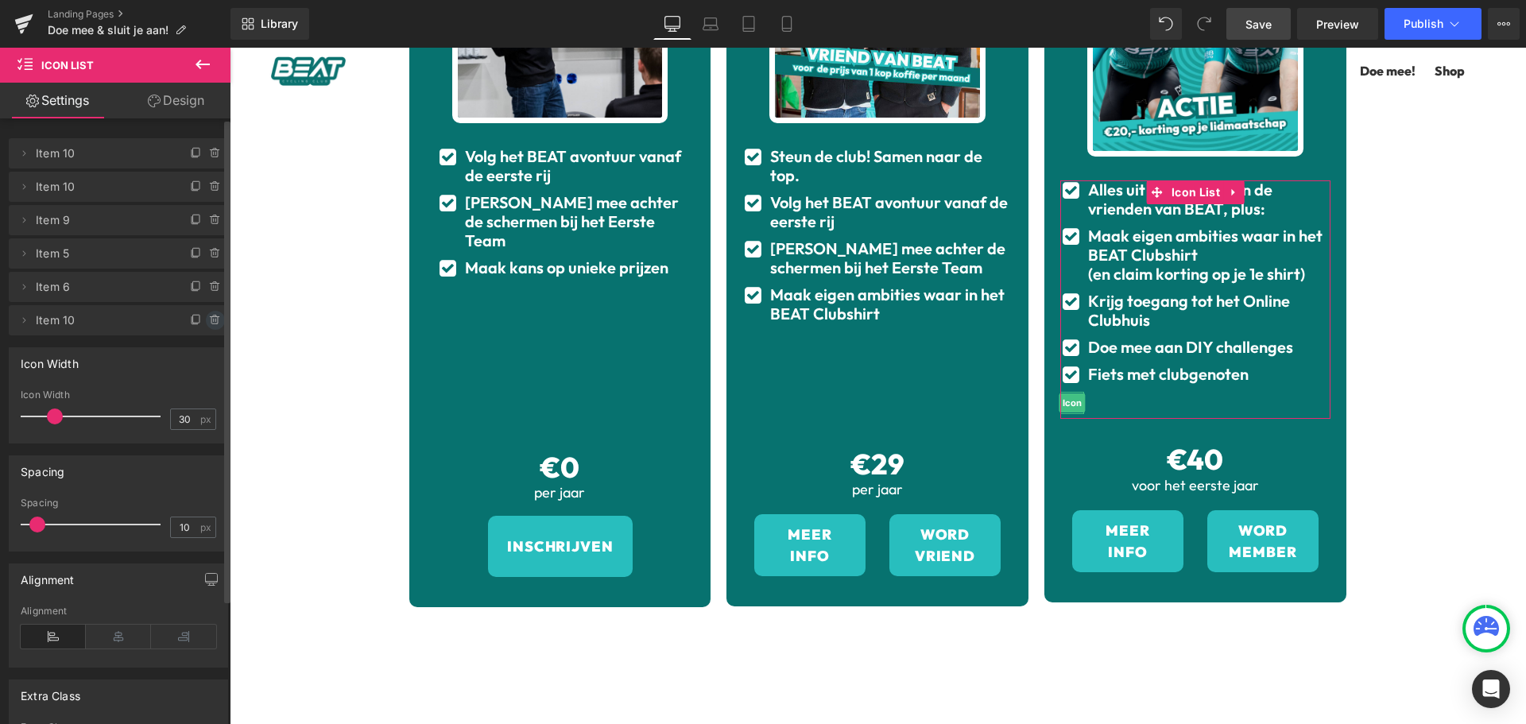
click at [214, 320] on icon at bounding box center [214, 320] width 0 height 3
drag, startPoint x: 185, startPoint y: 321, endPoint x: 932, endPoint y: 334, distance: 746.4
click at [185, 321] on button "Delete" at bounding box center [198, 321] width 50 height 21
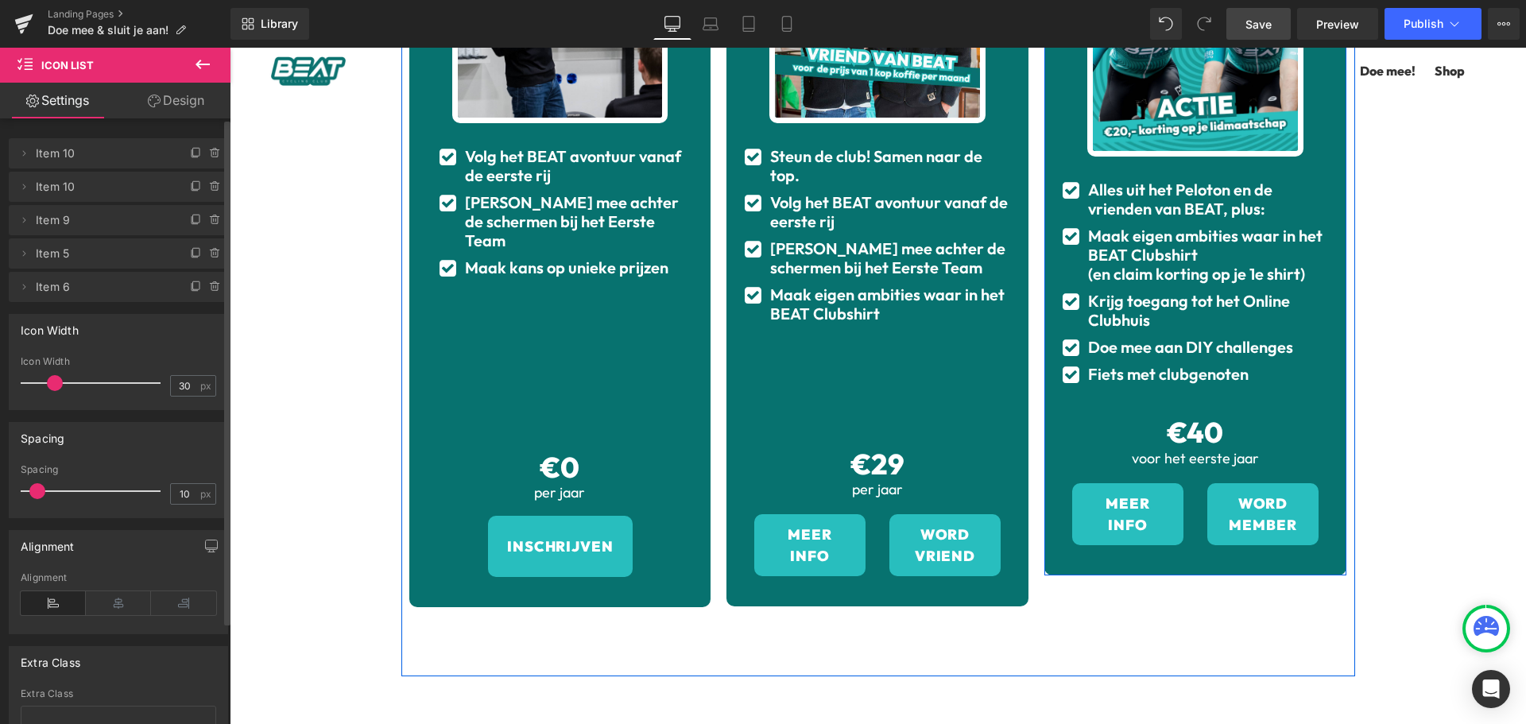
click at [1160, 361] on div "BEAT Renner Heading Geef je wielerleven een upgrade en maak van BEAT jouw club.…" at bounding box center [1195, 167] width 270 height 757
click at [853, 346] on div "Icon Steun de club! Samen naar de top. Text Block Icon Volg het BEAT avontuur v…" at bounding box center [877, 285] width 270 height 277
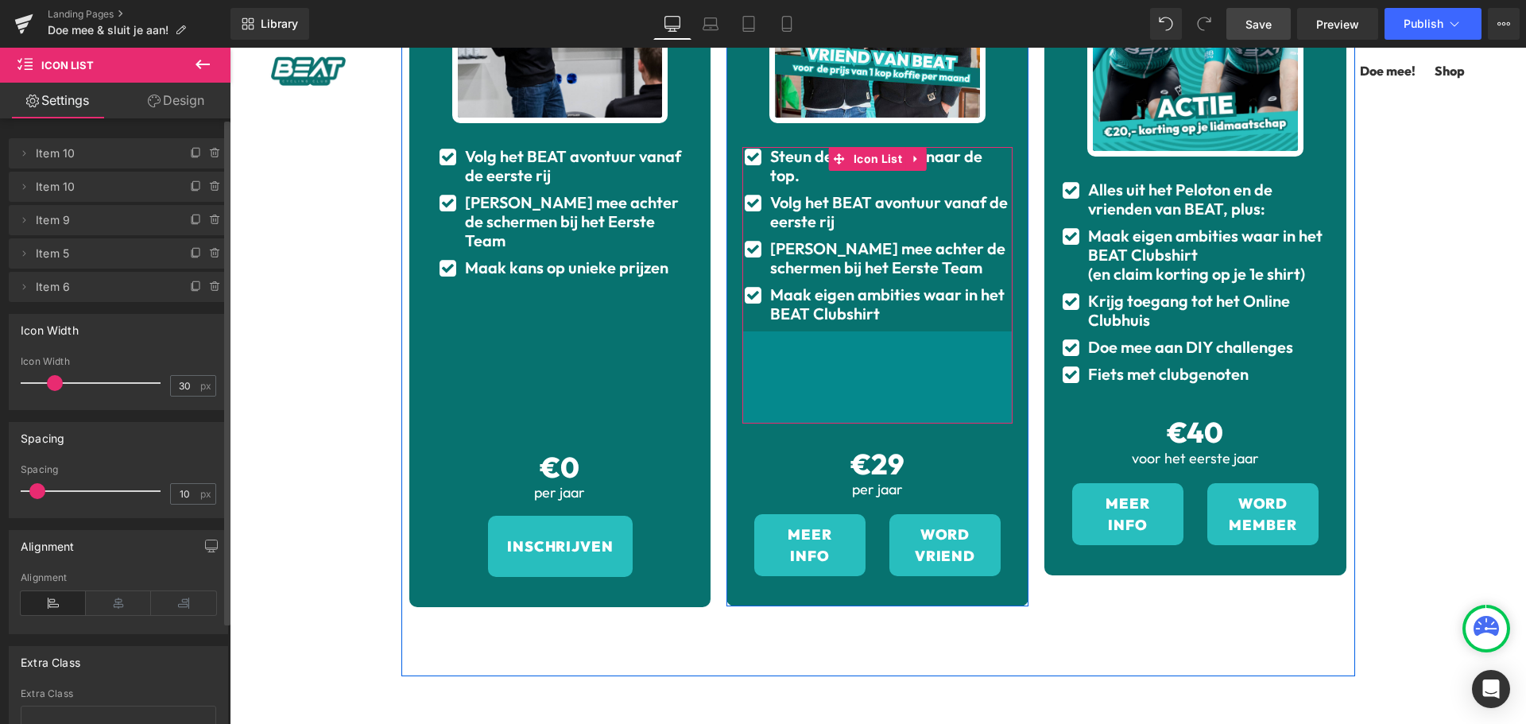
drag, startPoint x: 864, startPoint y: 377, endPoint x: 993, endPoint y: 191, distance: 226.2
click at [864, 377] on div "116px" at bounding box center [877, 377] width 270 height 92
click at [862, 238] on b "[PERSON_NAME] mee achter de schermen bij het Eerste Team" at bounding box center [887, 257] width 235 height 39
click at [861, 163] on div "Steun de club! Samen naar de top. Text Block" at bounding box center [889, 166] width 246 height 38
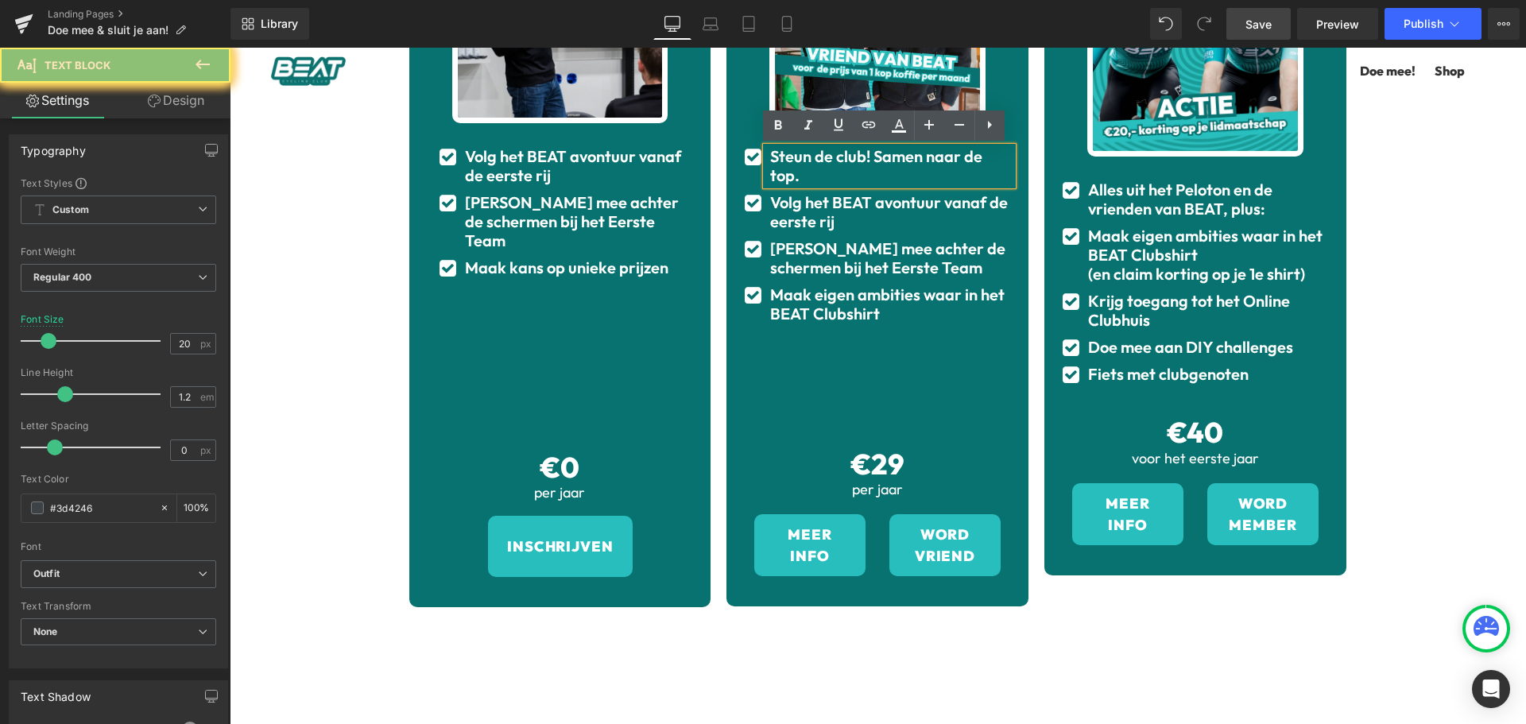
drag, startPoint x: 1026, startPoint y: 126, endPoint x: 912, endPoint y: 150, distance: 116.1
click at [1026, 126] on div "Vriend van BEAT Heading Word onderdeel van de enige profploeg die een club is .…" at bounding box center [878, 198] width 318 height 818
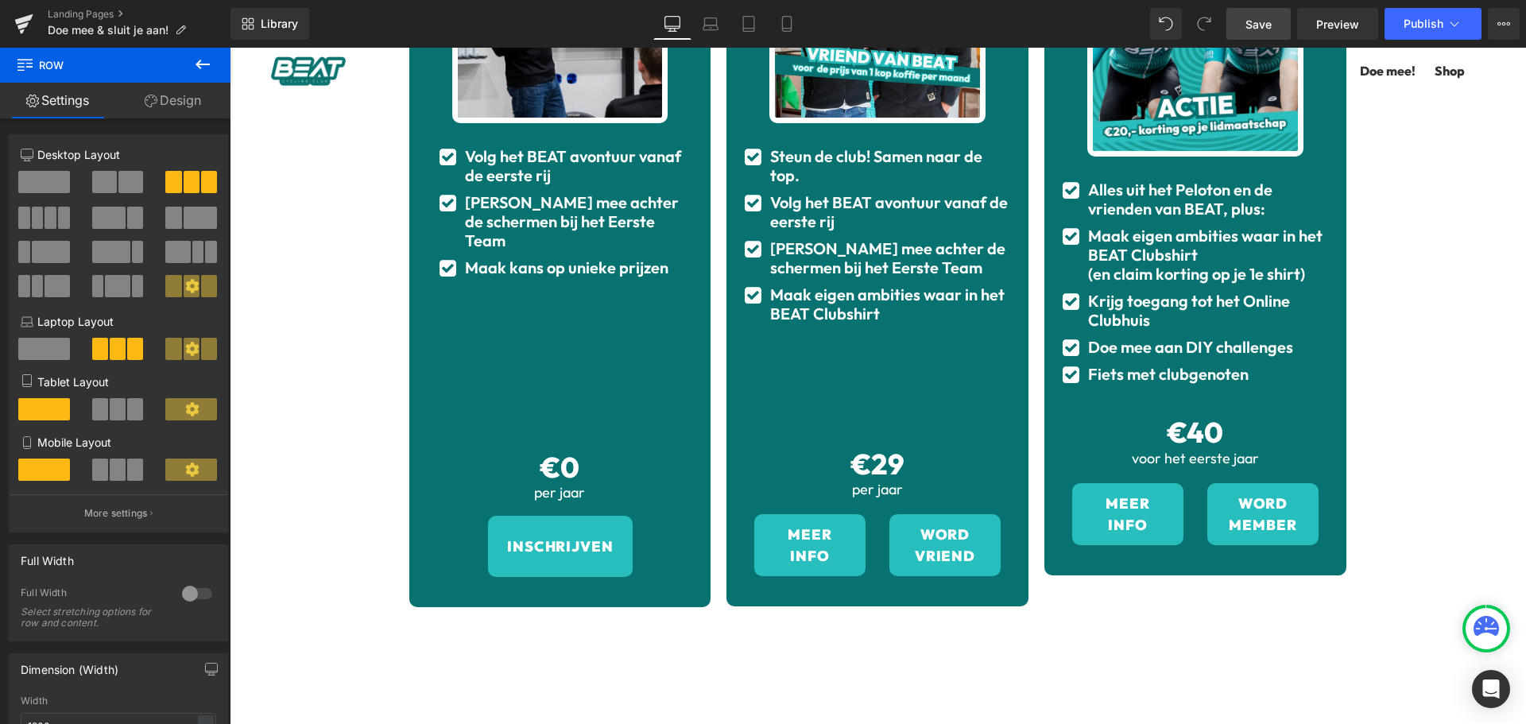
click at [858, 262] on ul "Icon Steun de club! Samen naar de top. Text Block Icon Volg het BEAT avontuur v…" at bounding box center [877, 239] width 270 height 184
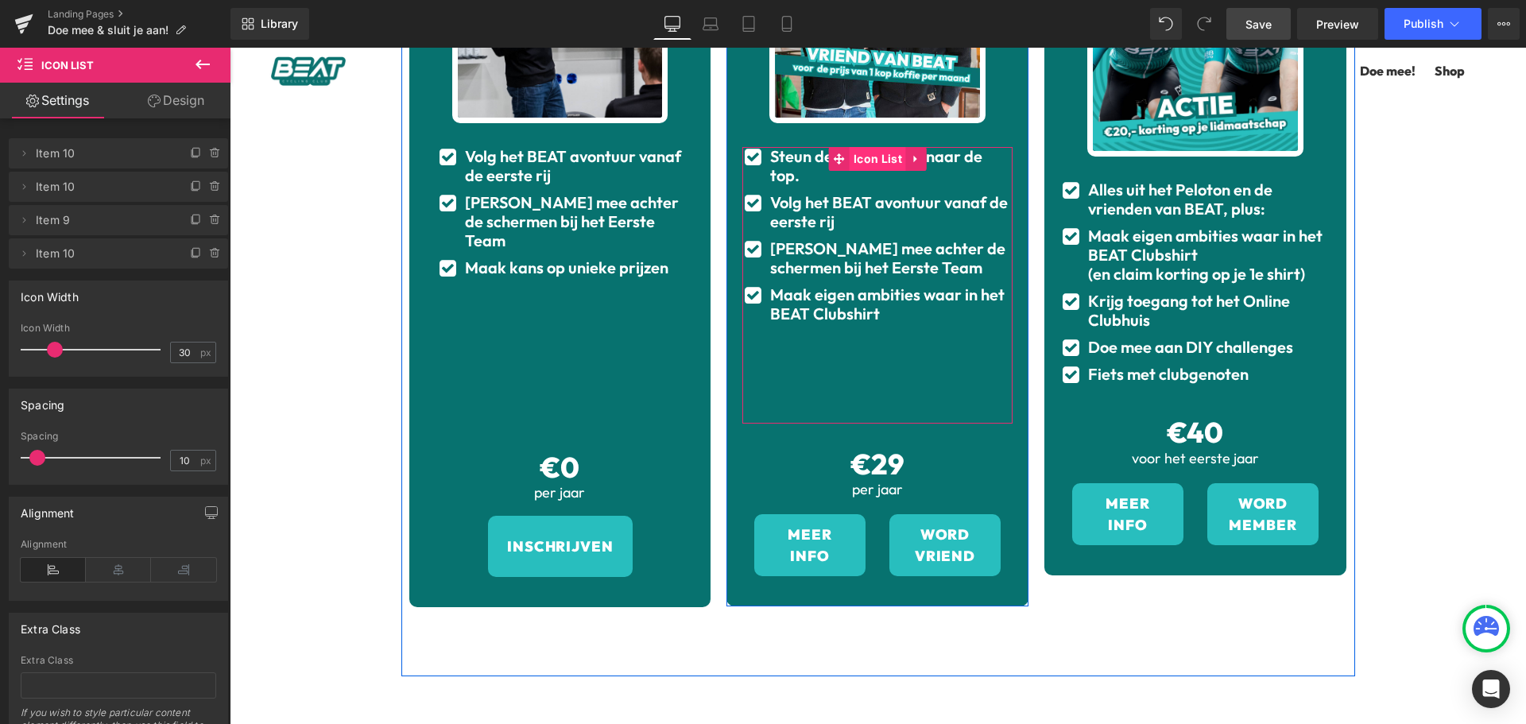
click at [870, 159] on span "Icon List" at bounding box center [878, 159] width 56 height 24
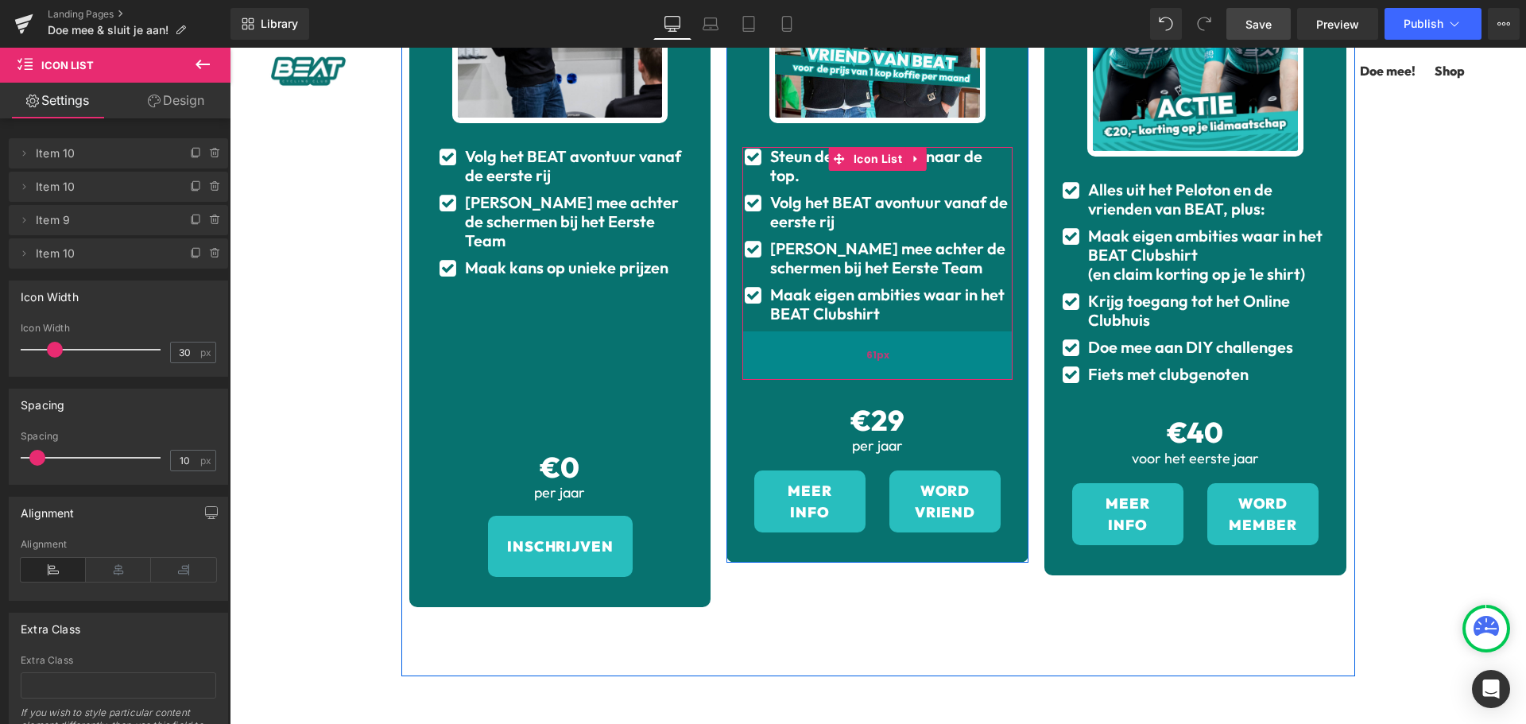
drag, startPoint x: 857, startPoint y: 373, endPoint x: 864, endPoint y: 329, distance: 44.3
click at [864, 331] on div "61px" at bounding box center [877, 355] width 270 height 48
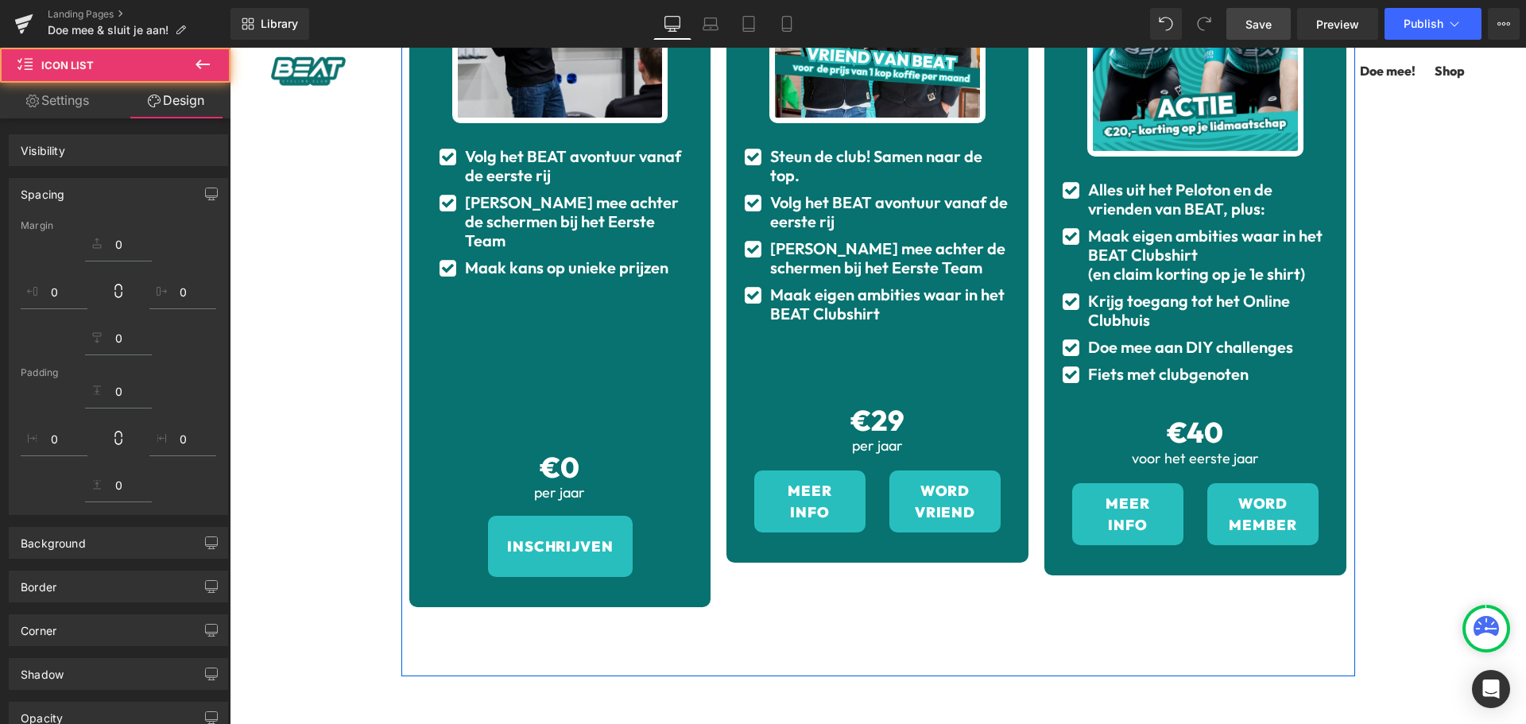
click at [544, 301] on div "Icon Volg het BEAT avontuur vanaf de eerste rij Text Block Icon [PERSON_NAME] m…" at bounding box center [560, 287] width 246 height 280
click at [532, 170] on span "Icon List" at bounding box center [560, 159] width 56 height 24
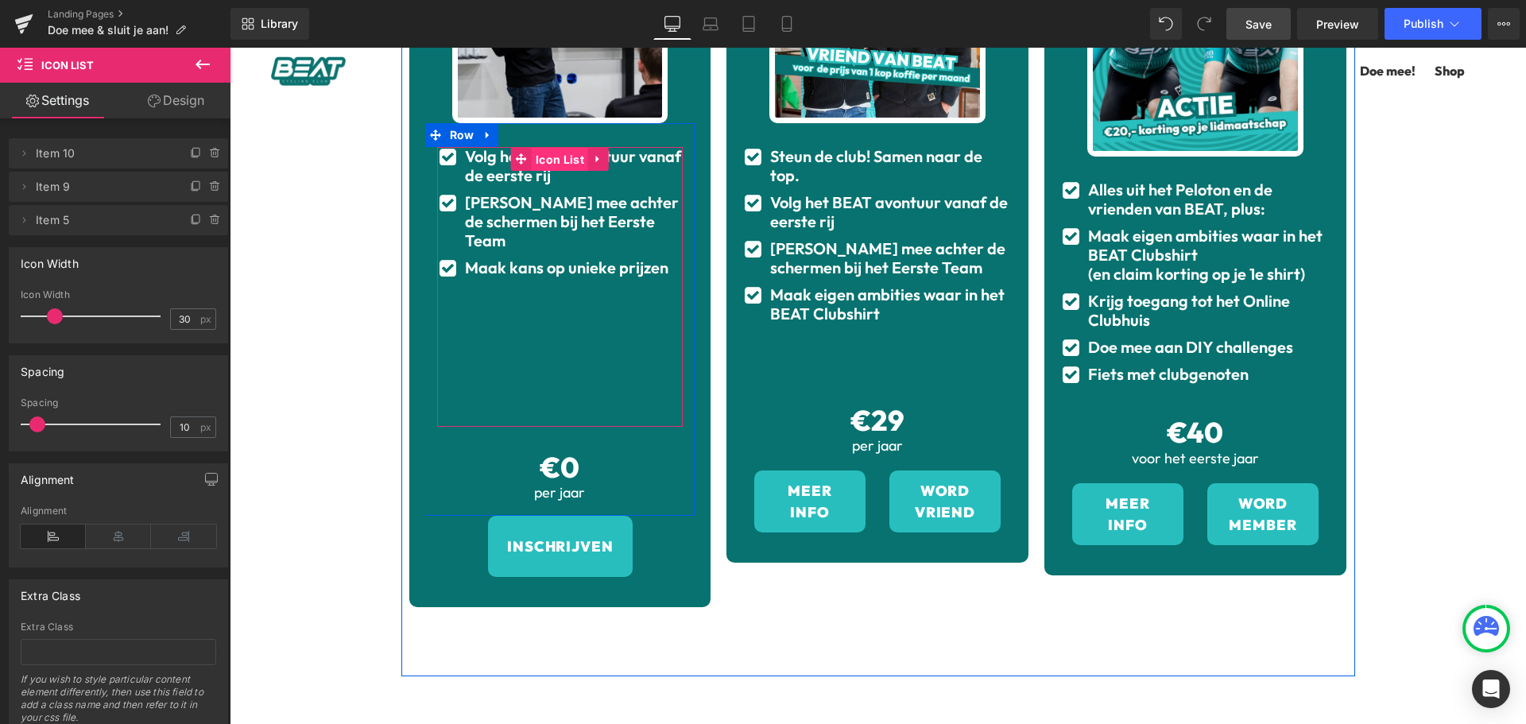
click at [537, 157] on span "Icon List" at bounding box center [560, 160] width 56 height 24
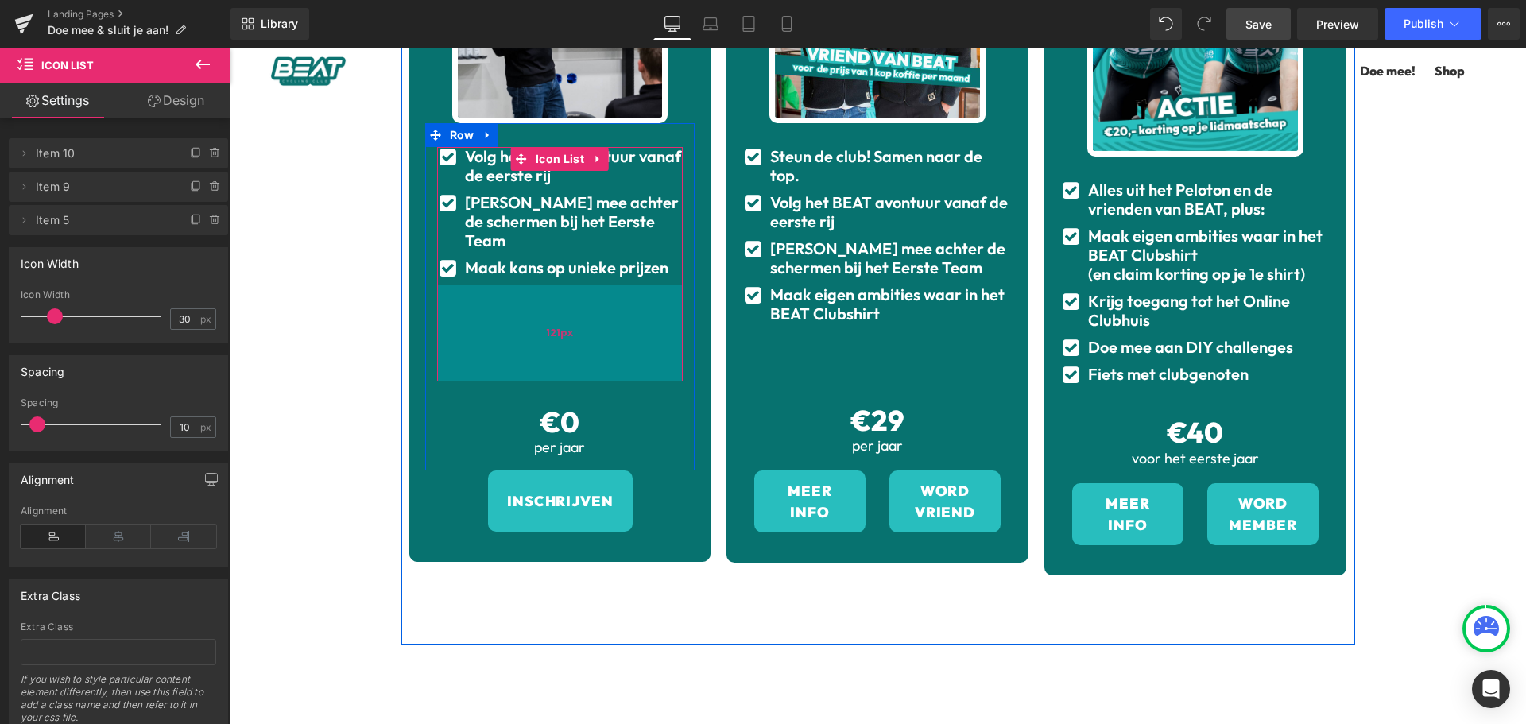
drag, startPoint x: 556, startPoint y: 361, endPoint x: 566, endPoint y: 316, distance: 46.5
click at [566, 316] on div "121px" at bounding box center [560, 333] width 246 height 96
click at [881, 351] on div "Icon Steun de club! Samen naar de top. Text Block Icon Volg het BEAT avontuur v…" at bounding box center [877, 263] width 270 height 233
click at [838, 288] on div "Maak eigen ambities waar in het BEAT Clubshirt Text Block" at bounding box center [889, 304] width 246 height 38
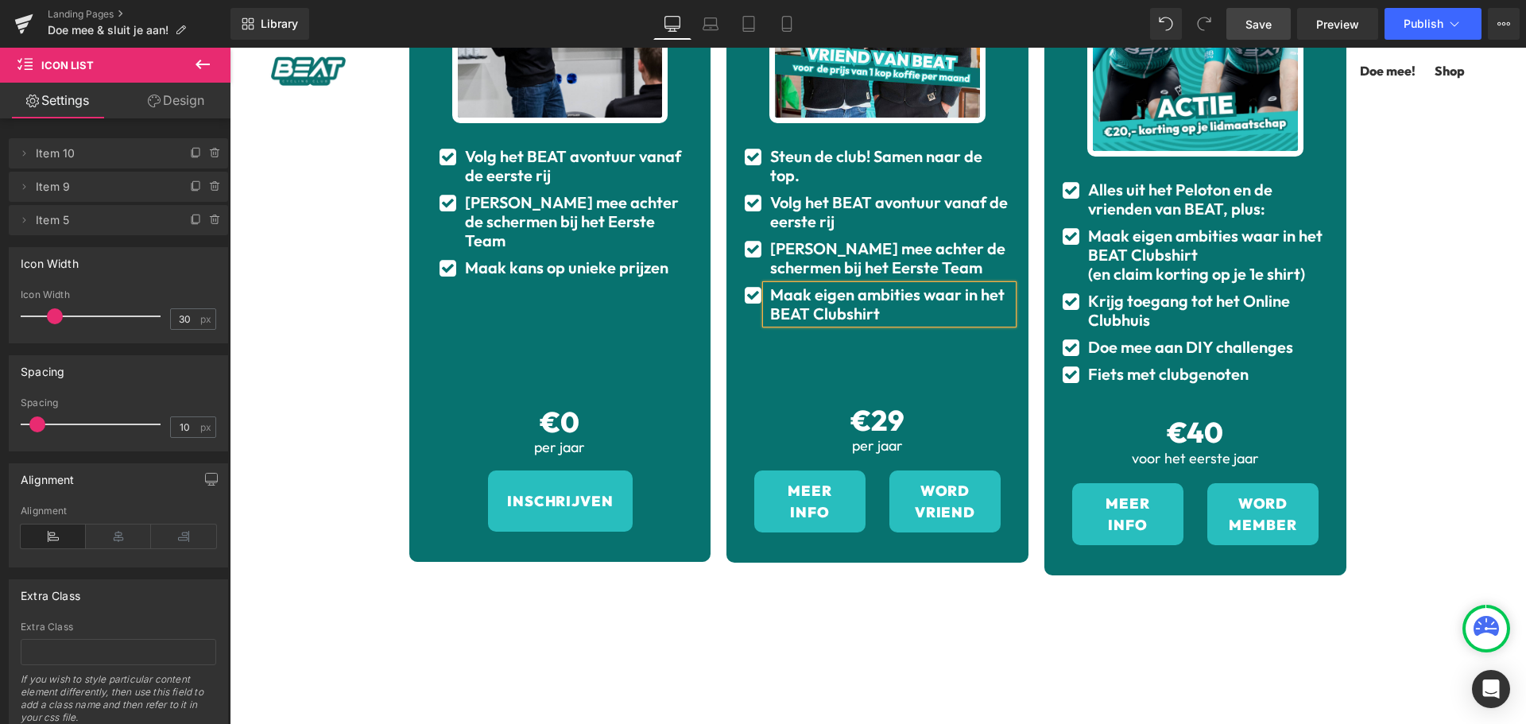
click at [870, 168] on ul "Icon Steun de club! Samen naar de top. Text Block Icon Volg het BEAT avontuur v…" at bounding box center [877, 239] width 270 height 184
click at [891, 152] on div "Steun de club! Samen naar de top. Text Block" at bounding box center [889, 166] width 246 height 38
click at [926, 336] on div "Icon Steun de club! Samen naar de top. Text Block Icon Volg het BEAT avontuur v…" at bounding box center [877, 263] width 270 height 233
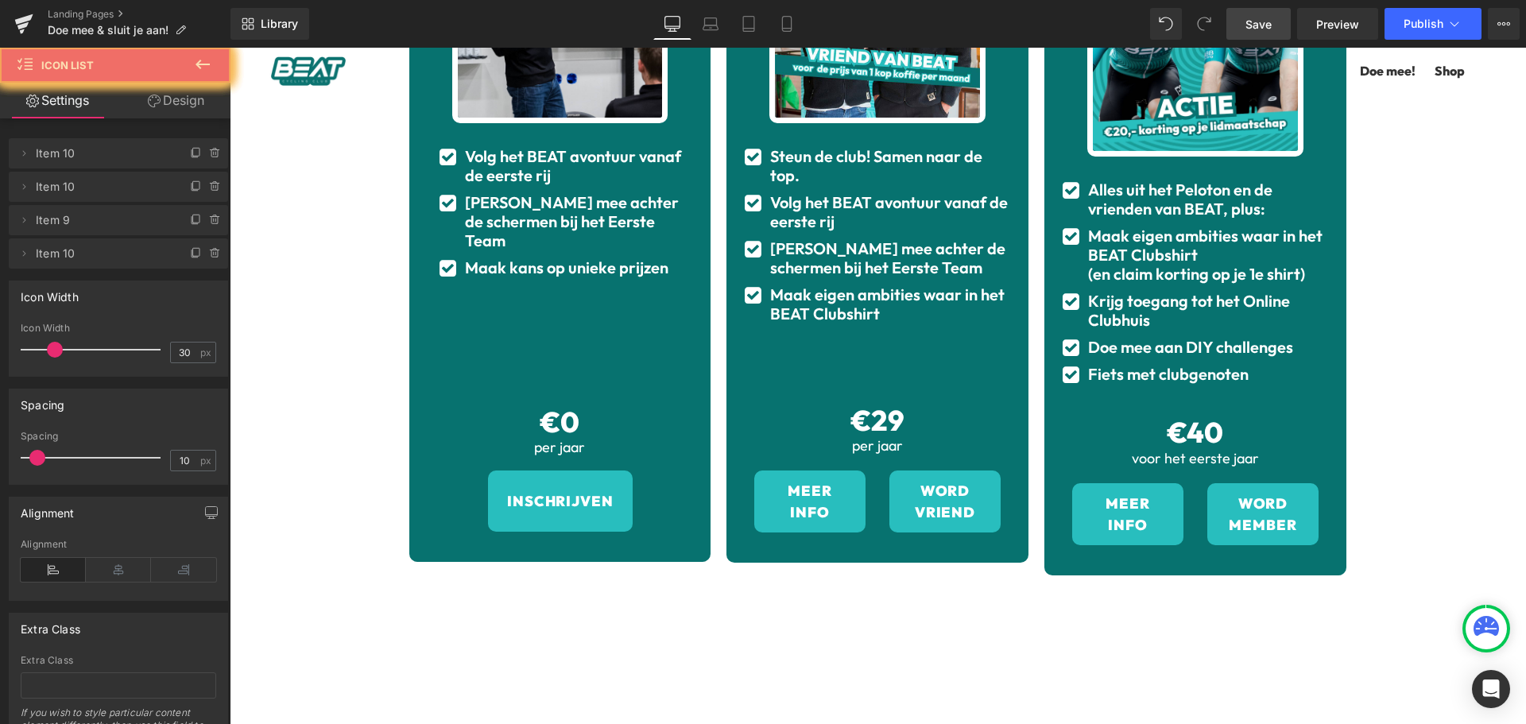
scroll to position [385, 0]
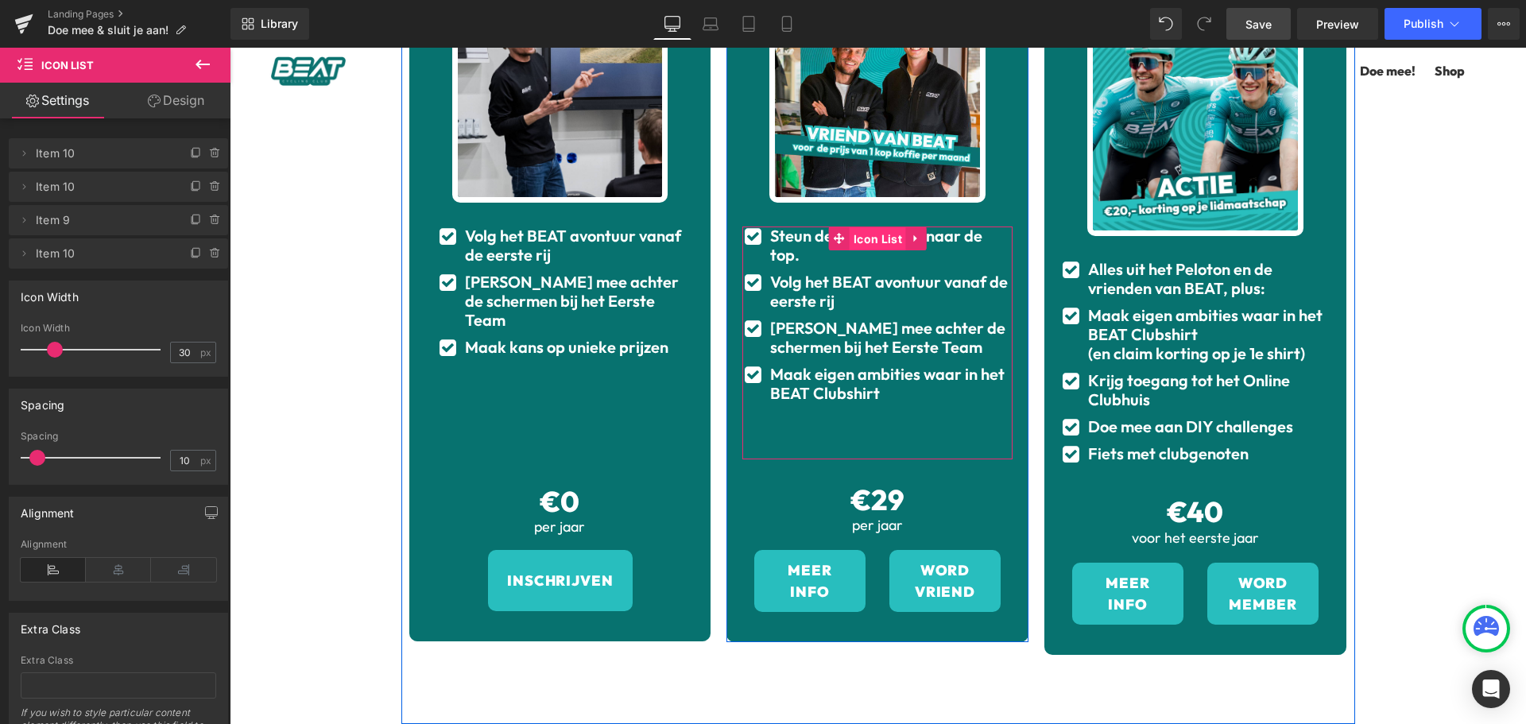
click at [868, 238] on span "Icon List" at bounding box center [878, 239] width 56 height 24
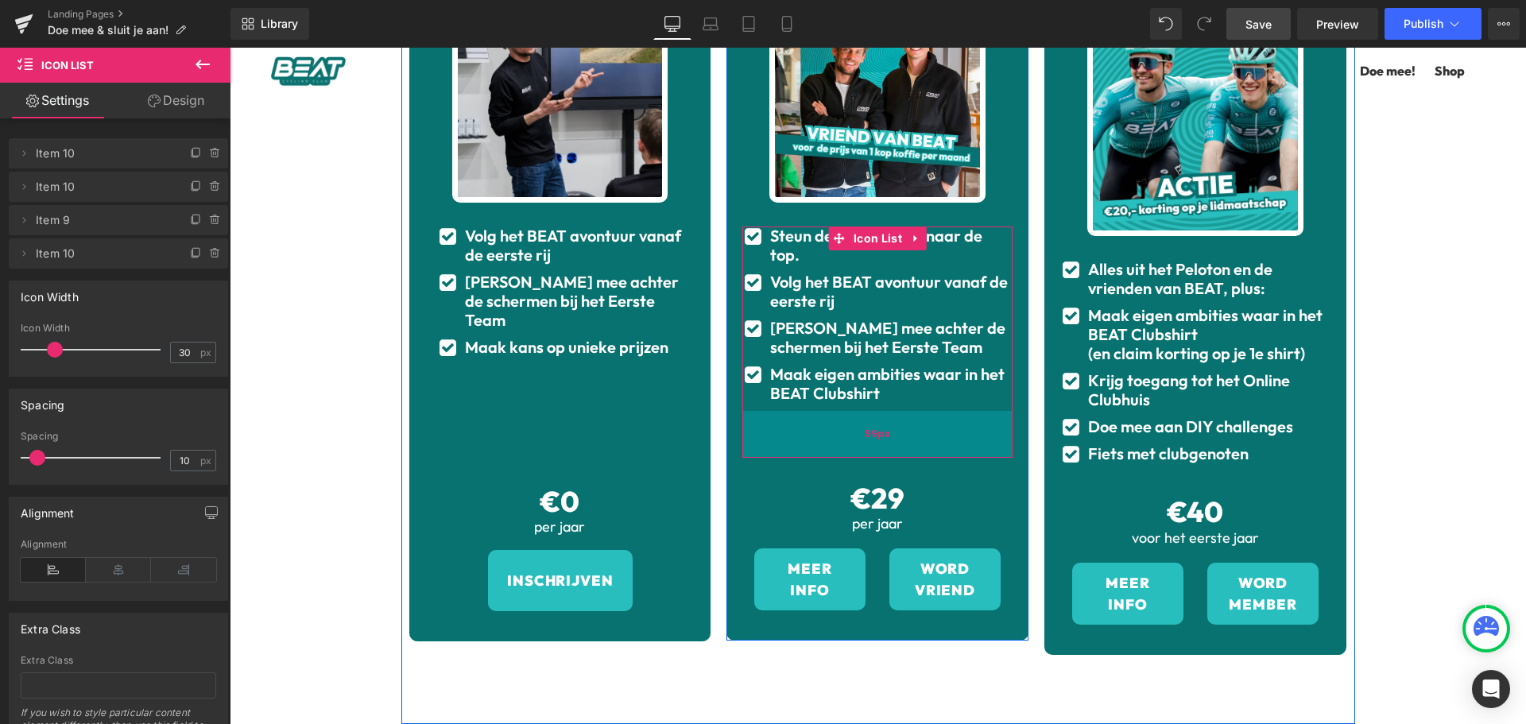
click at [885, 411] on div "59px" at bounding box center [877, 434] width 270 height 47
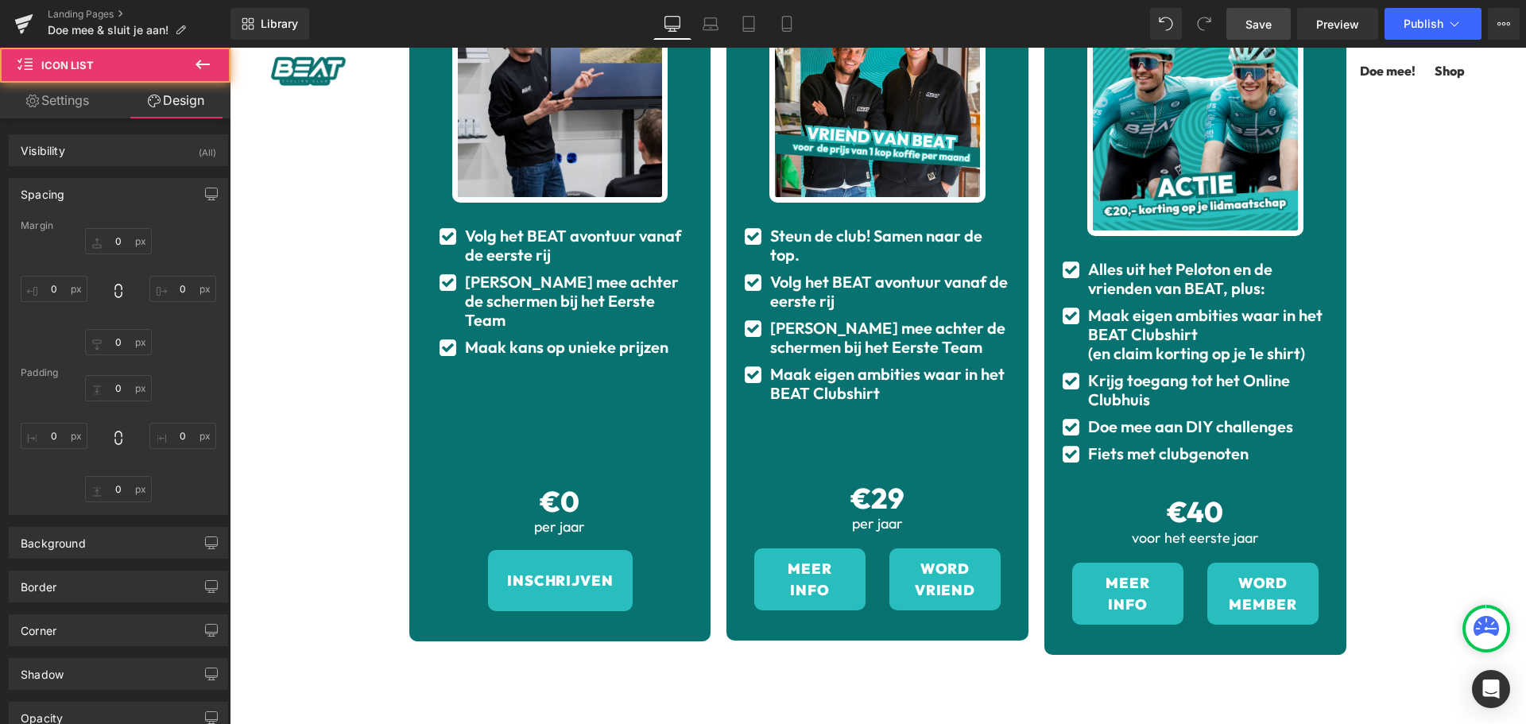
scroll to position [383, 0]
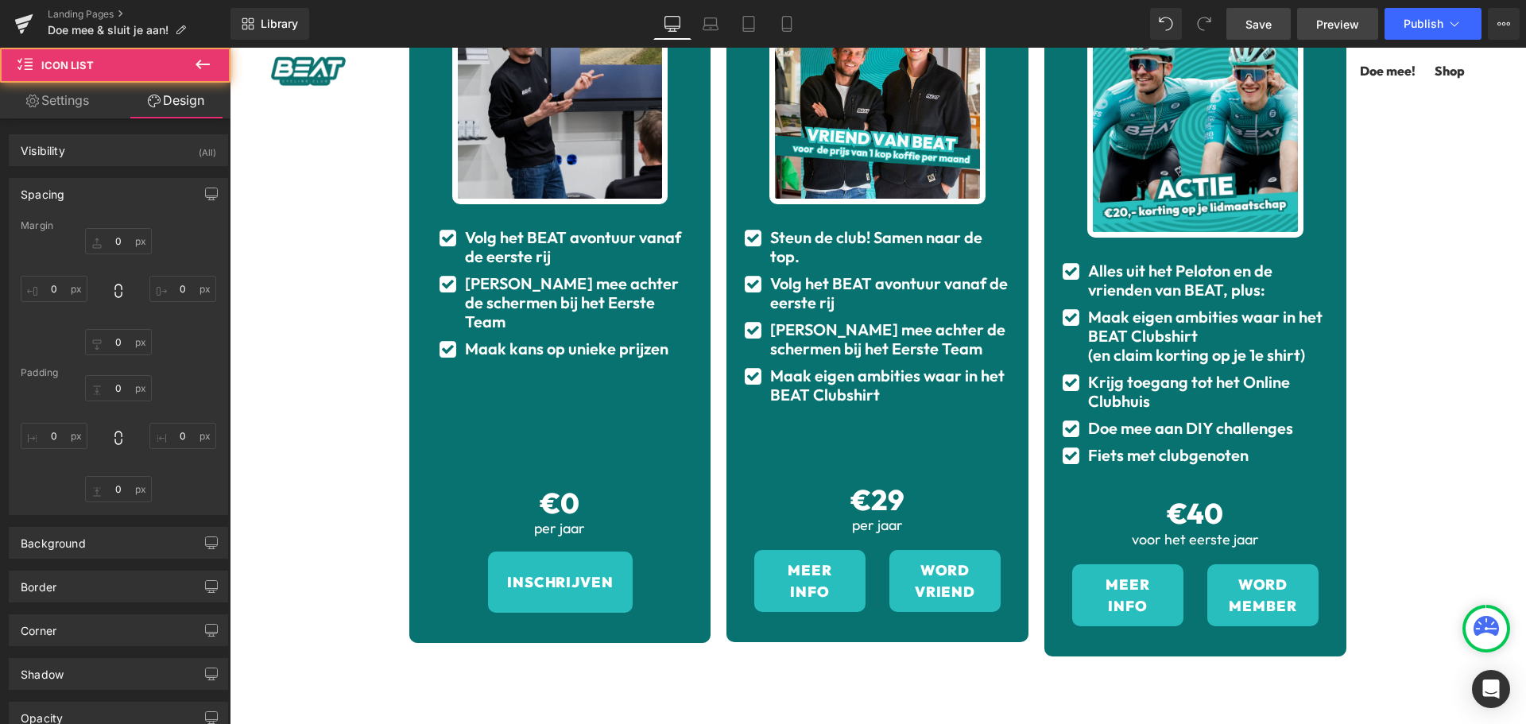
type input "30"
type input "0"
type input "30"
type input "0"
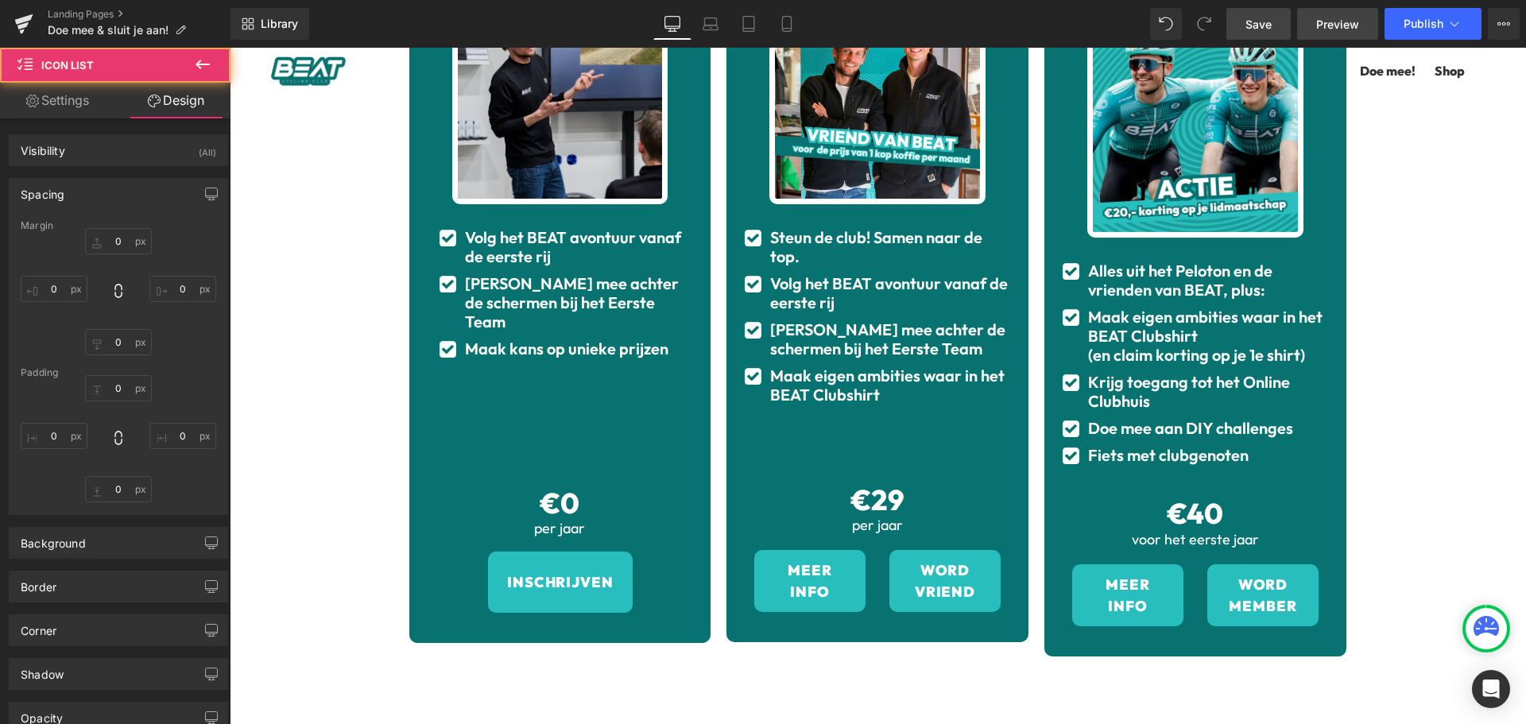
type input "0"
type input "59"
type input "0"
click at [1275, 25] on link "Save" at bounding box center [1258, 24] width 64 height 32
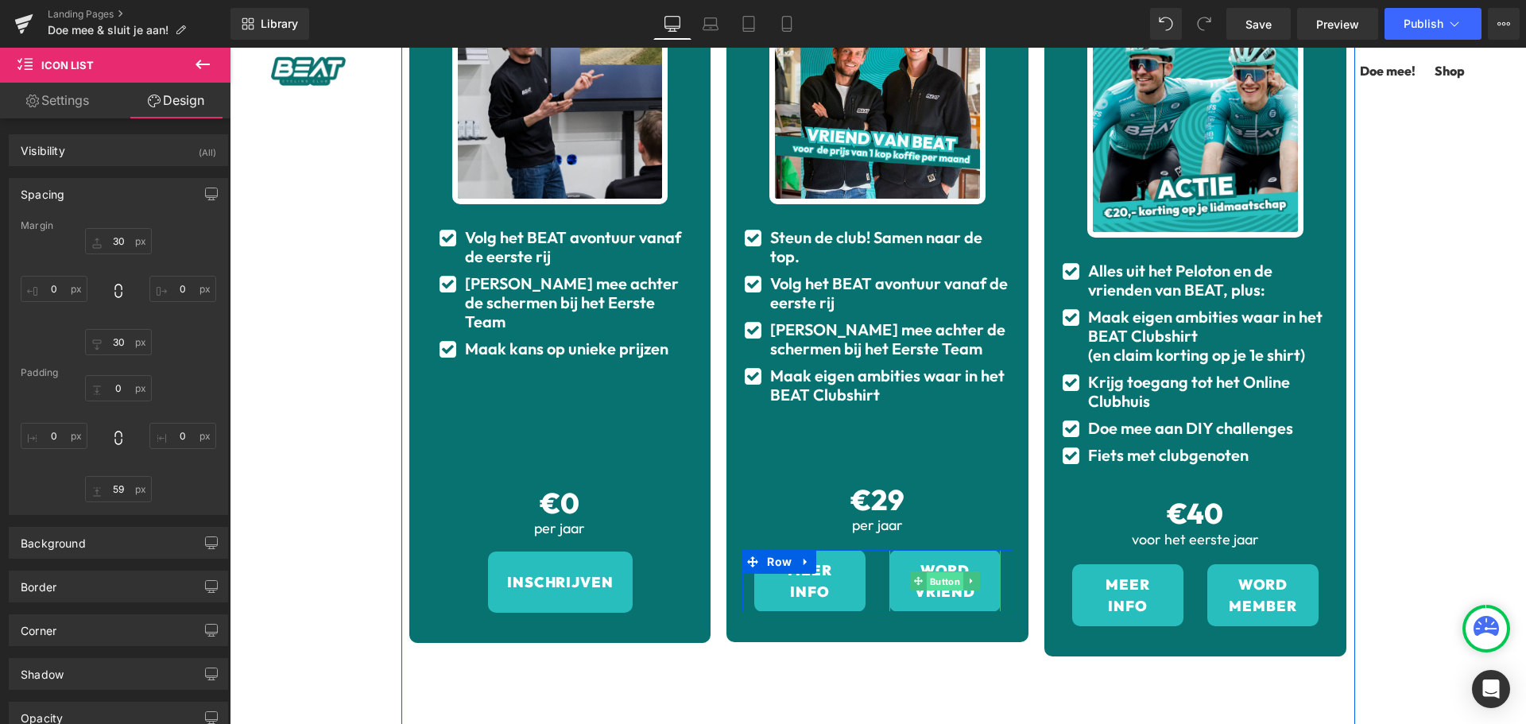
click at [929, 572] on span "Button" at bounding box center [945, 581] width 37 height 19
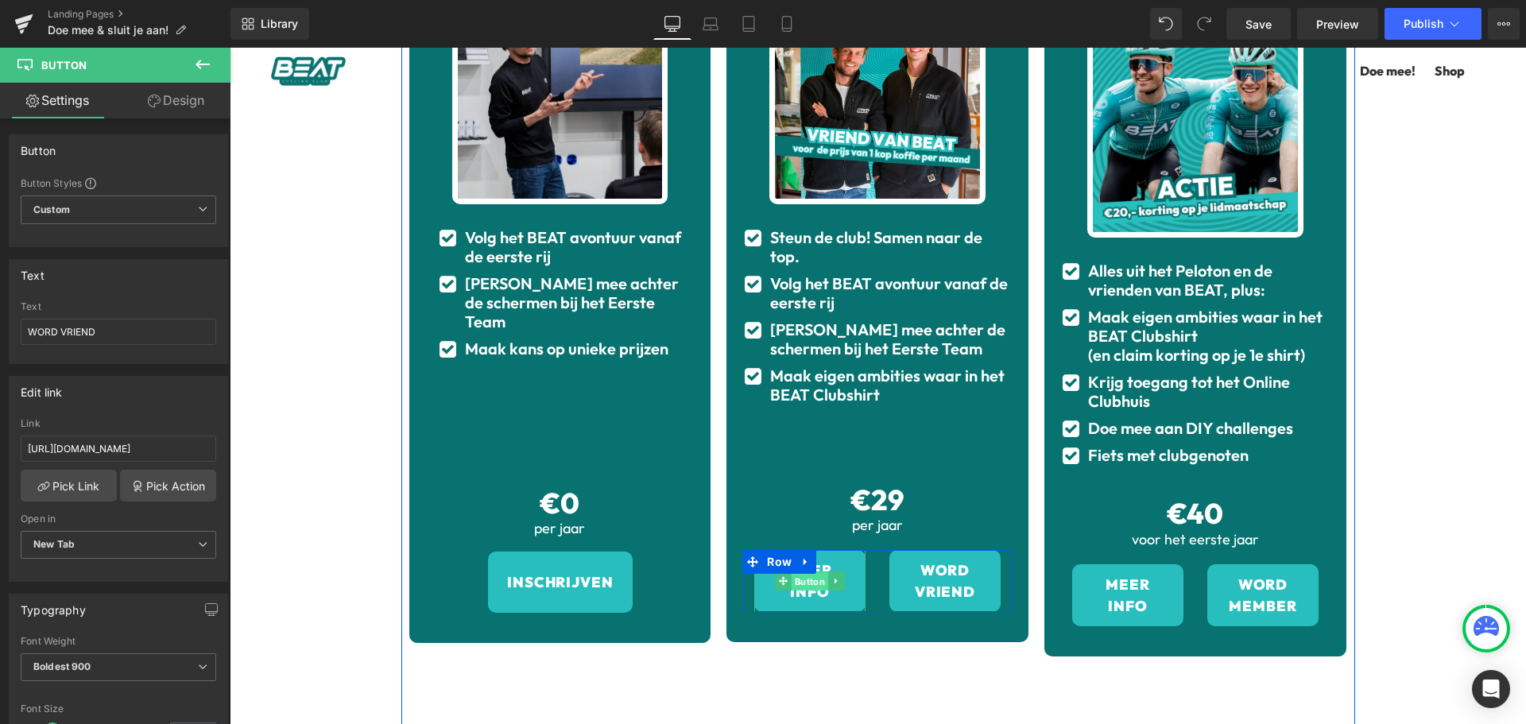
click at [798, 572] on span "Button" at bounding box center [810, 581] width 37 height 19
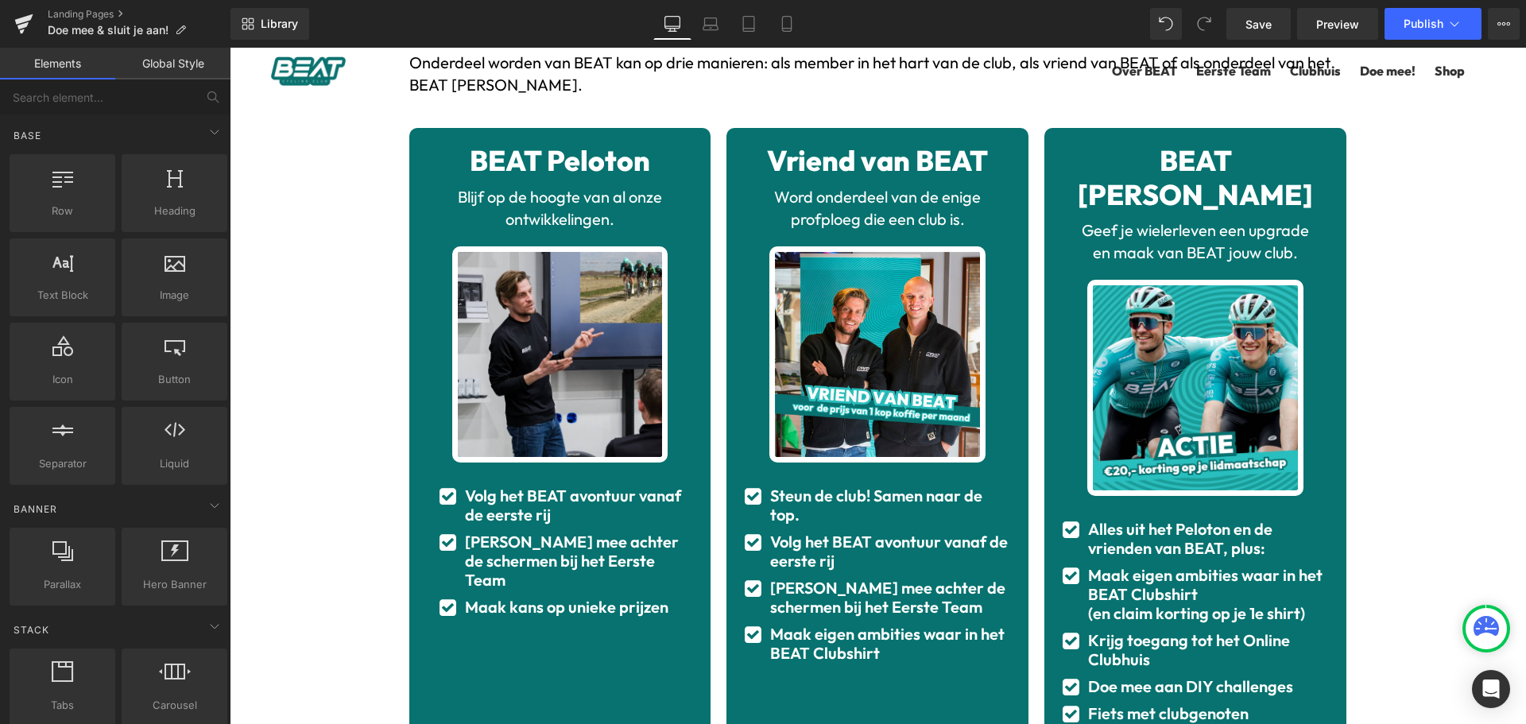
scroll to position [141, 0]
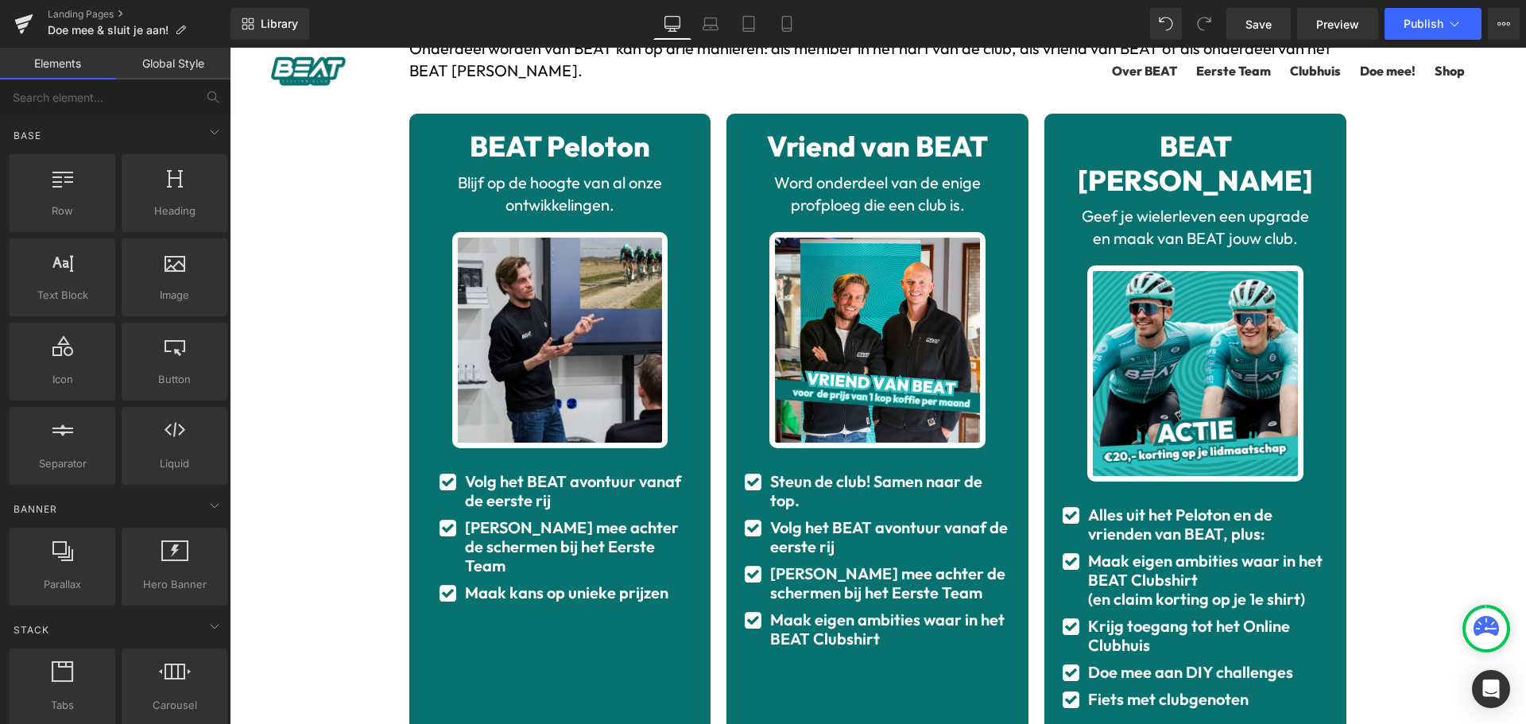
drag, startPoint x: 1473, startPoint y: 251, endPoint x: 1474, endPoint y: 273, distance: 22.3
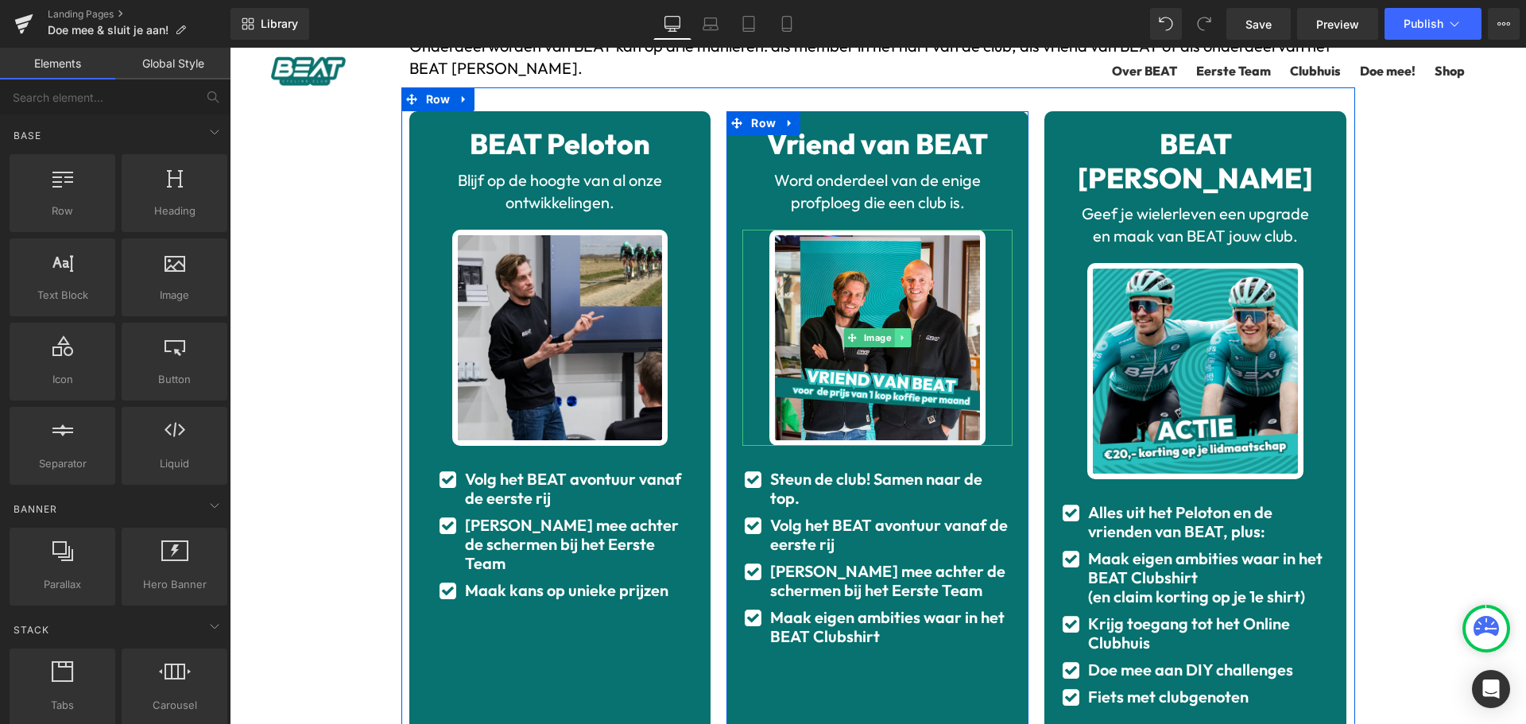
click at [899, 334] on icon at bounding box center [903, 338] width 9 height 10
click at [843, 337] on link "Image" at bounding box center [844, 337] width 51 height 19
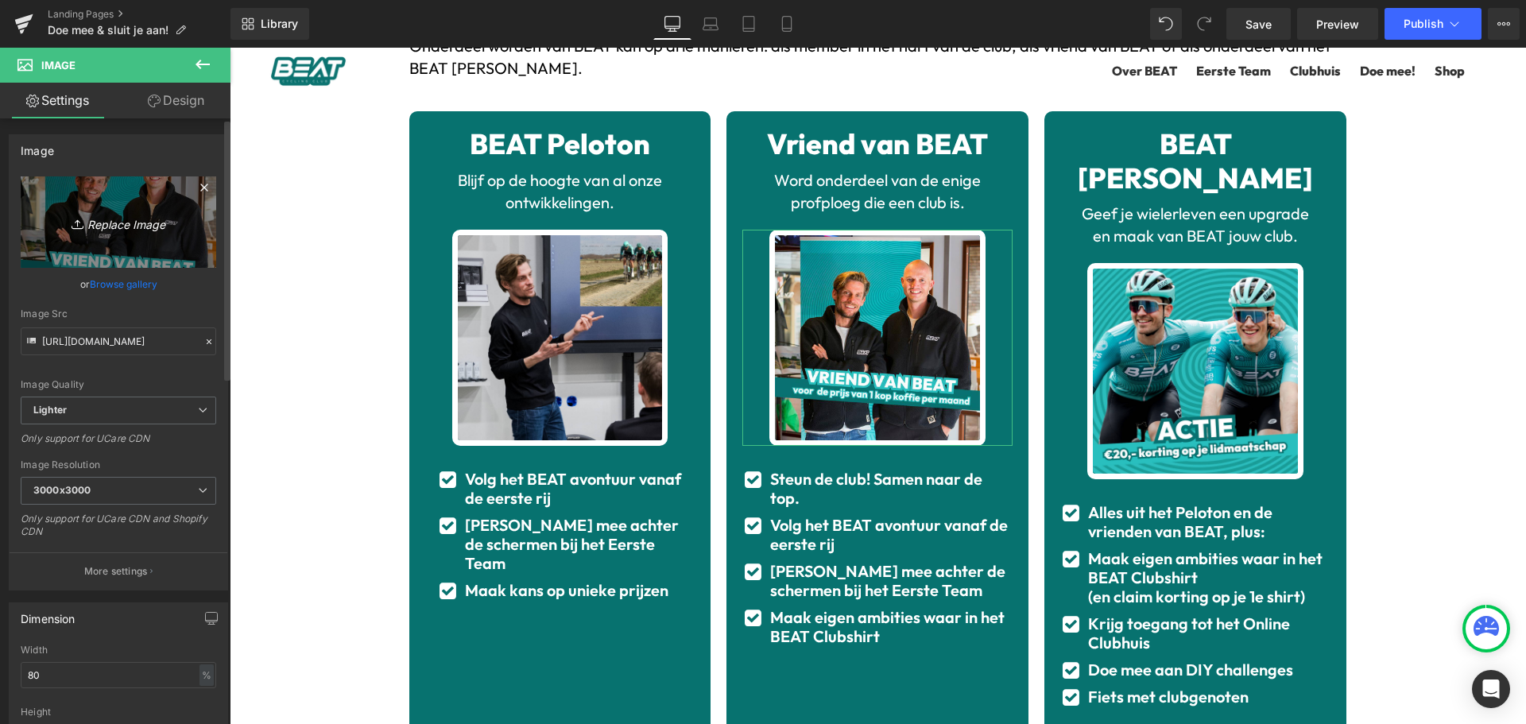
click at [107, 234] on link "Replace Image" at bounding box center [119, 221] width 196 height 91
type input "C:\fakepath\Membership pagina 2024 (14).png"
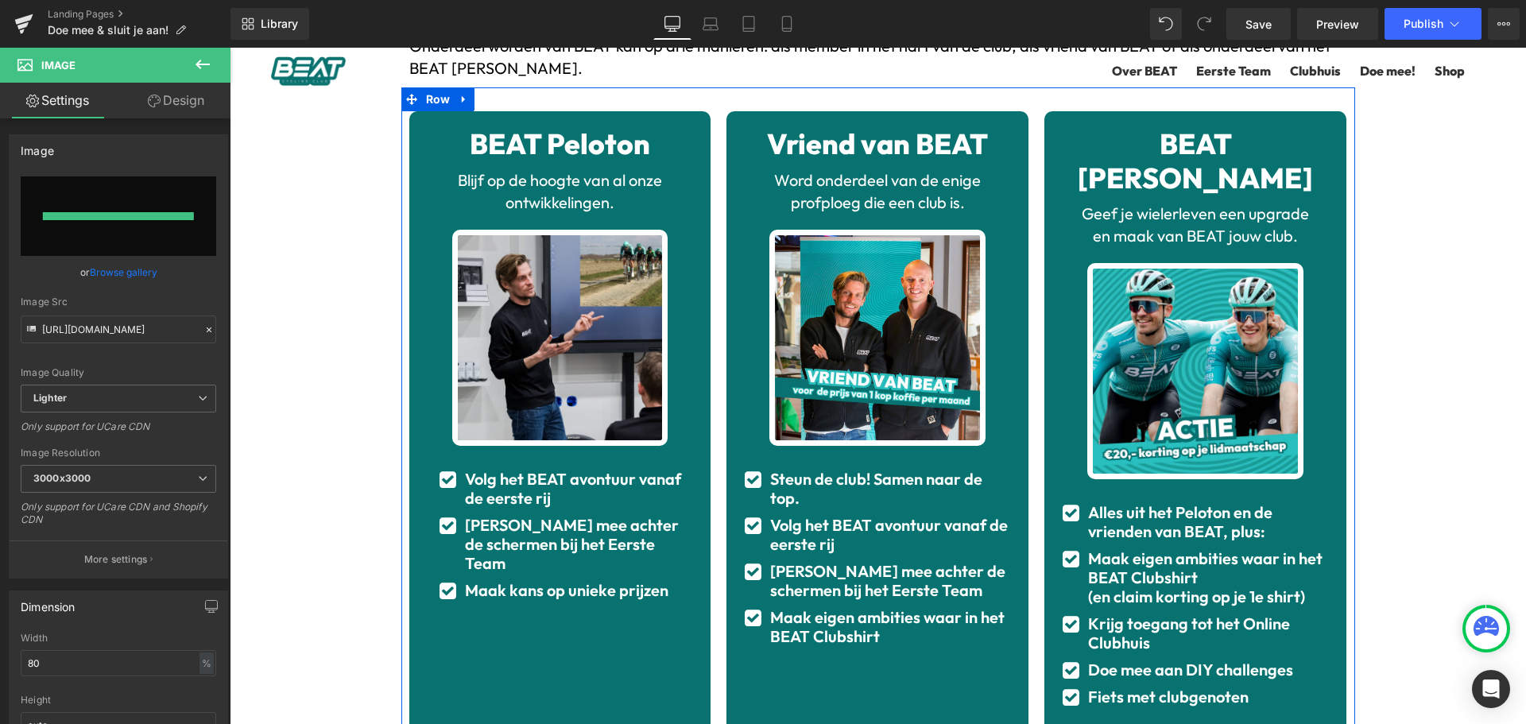
type input "[URL][DOMAIN_NAME]"
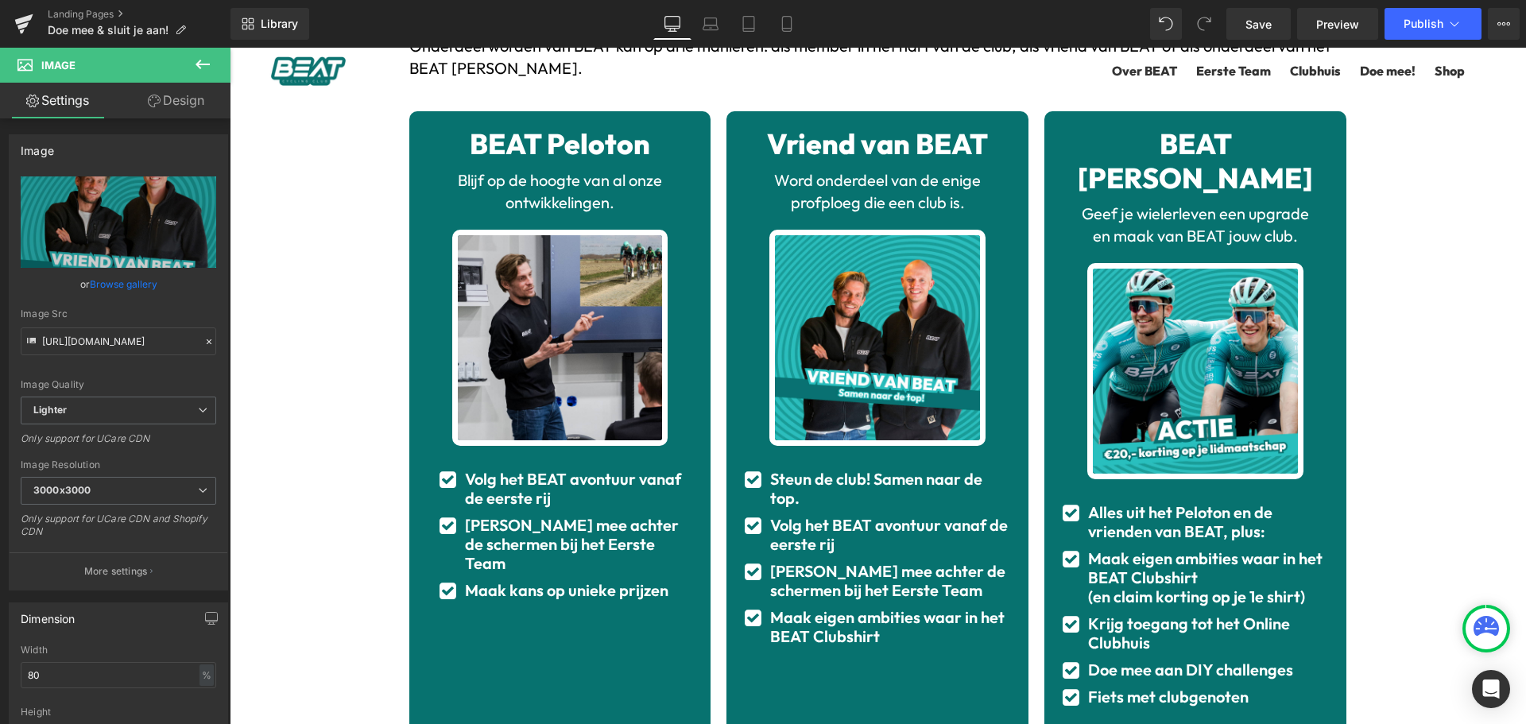
click at [1442, 201] on div "Zo word jij onderdeel van BEAT Heading Onderdeel worden van BEAT kan op drie ma…" at bounding box center [878, 575] width 1296 height 1203
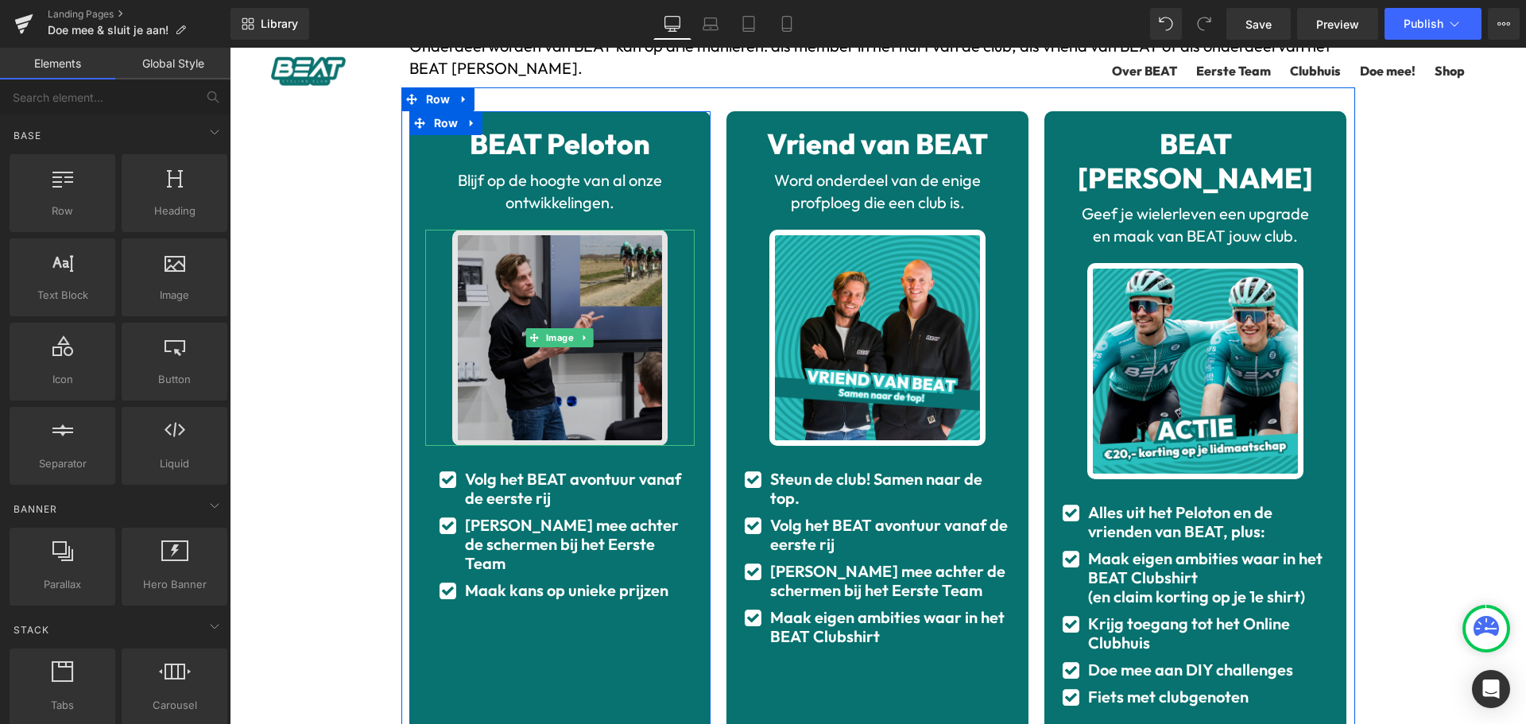
click at [559, 292] on img at bounding box center [560, 338] width 216 height 216
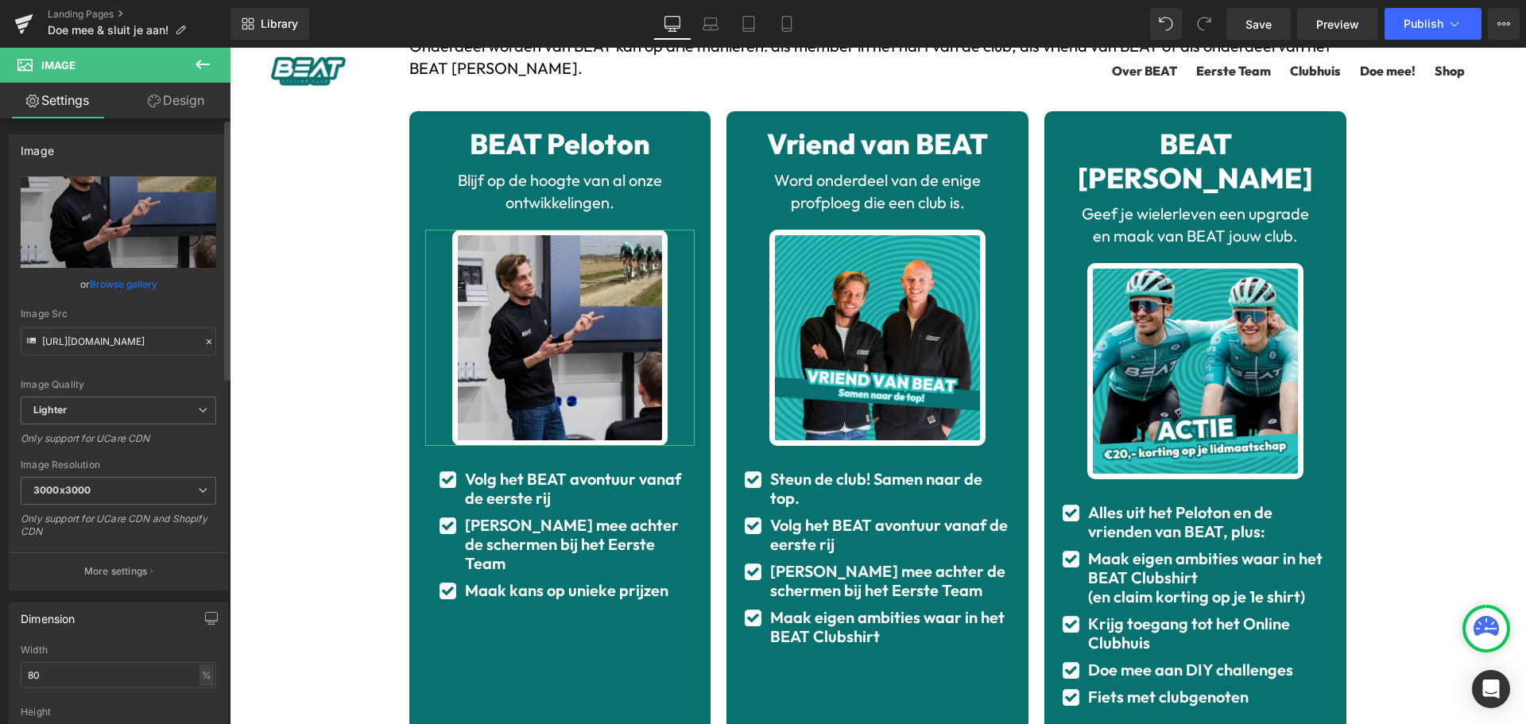
drag, startPoint x: 106, startPoint y: 184, endPoint x: 133, endPoint y: 138, distance: 53.4
click at [133, 138] on div "Image [URL][DOMAIN_NAME] Replace Image Upload image or Browse gallery Image Src…" at bounding box center [118, 362] width 219 height 456
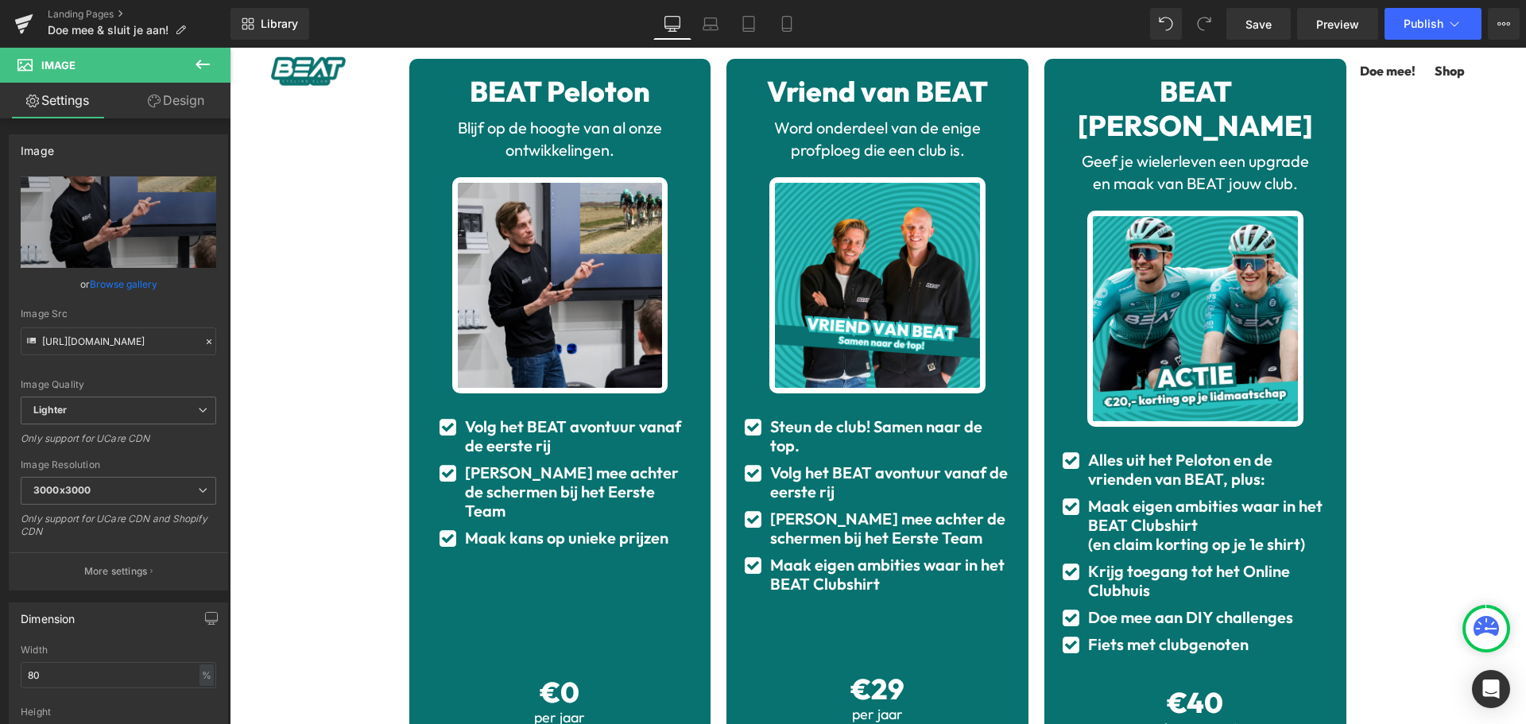
scroll to position [221, 0]
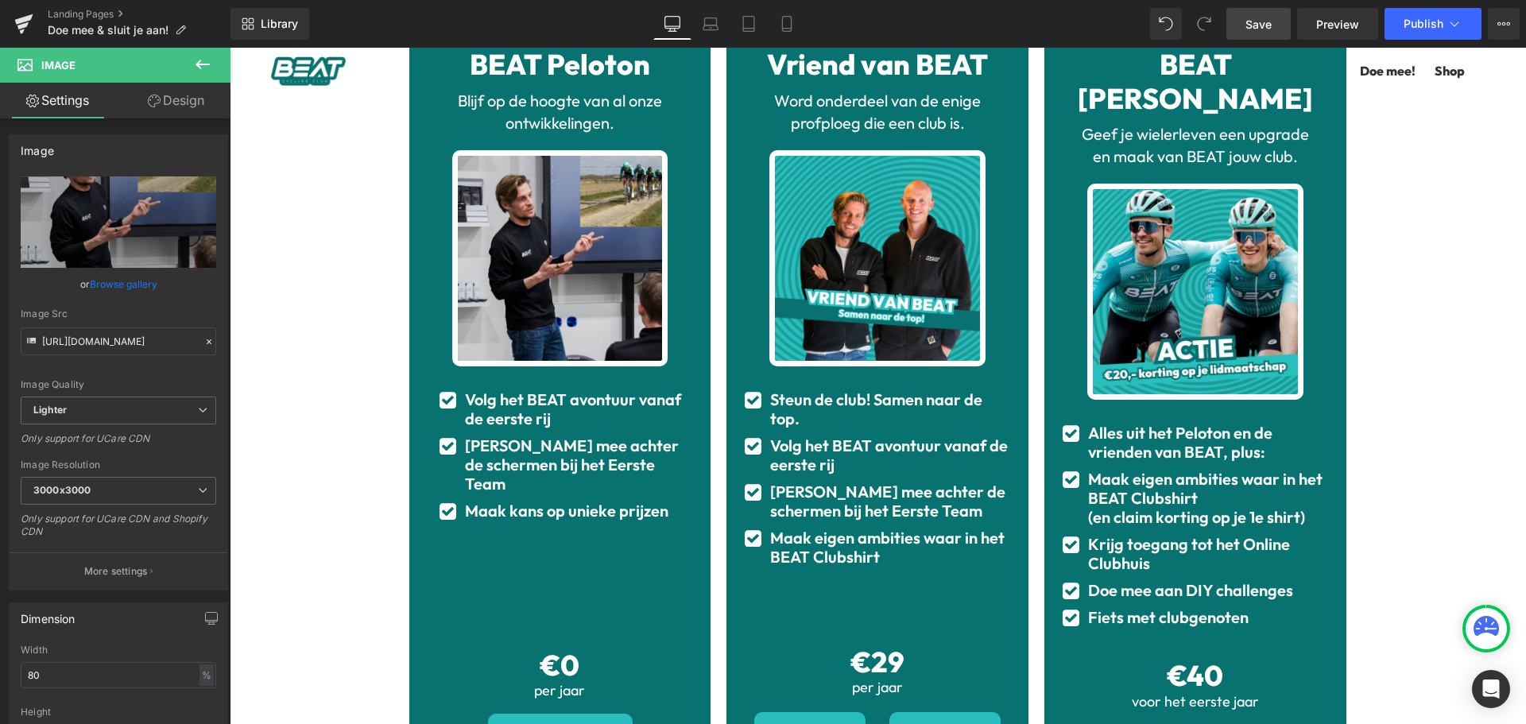
click at [1266, 25] on span "Save" at bounding box center [1258, 24] width 26 height 17
click at [1454, 26] on icon at bounding box center [1455, 24] width 16 height 16
click at [1427, 28] on span "Publish" at bounding box center [1424, 23] width 40 height 13
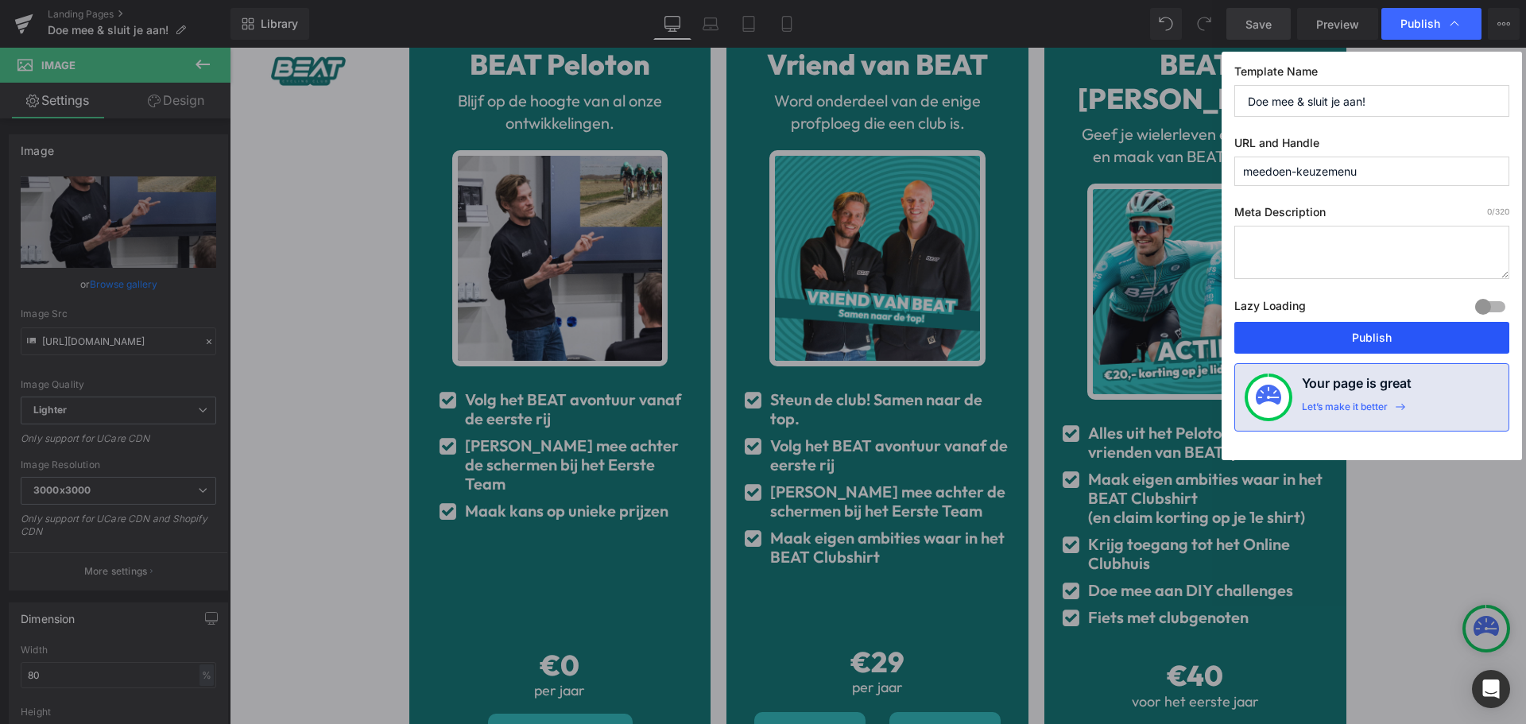
click at [1355, 335] on button "Publish" at bounding box center [1371, 338] width 275 height 32
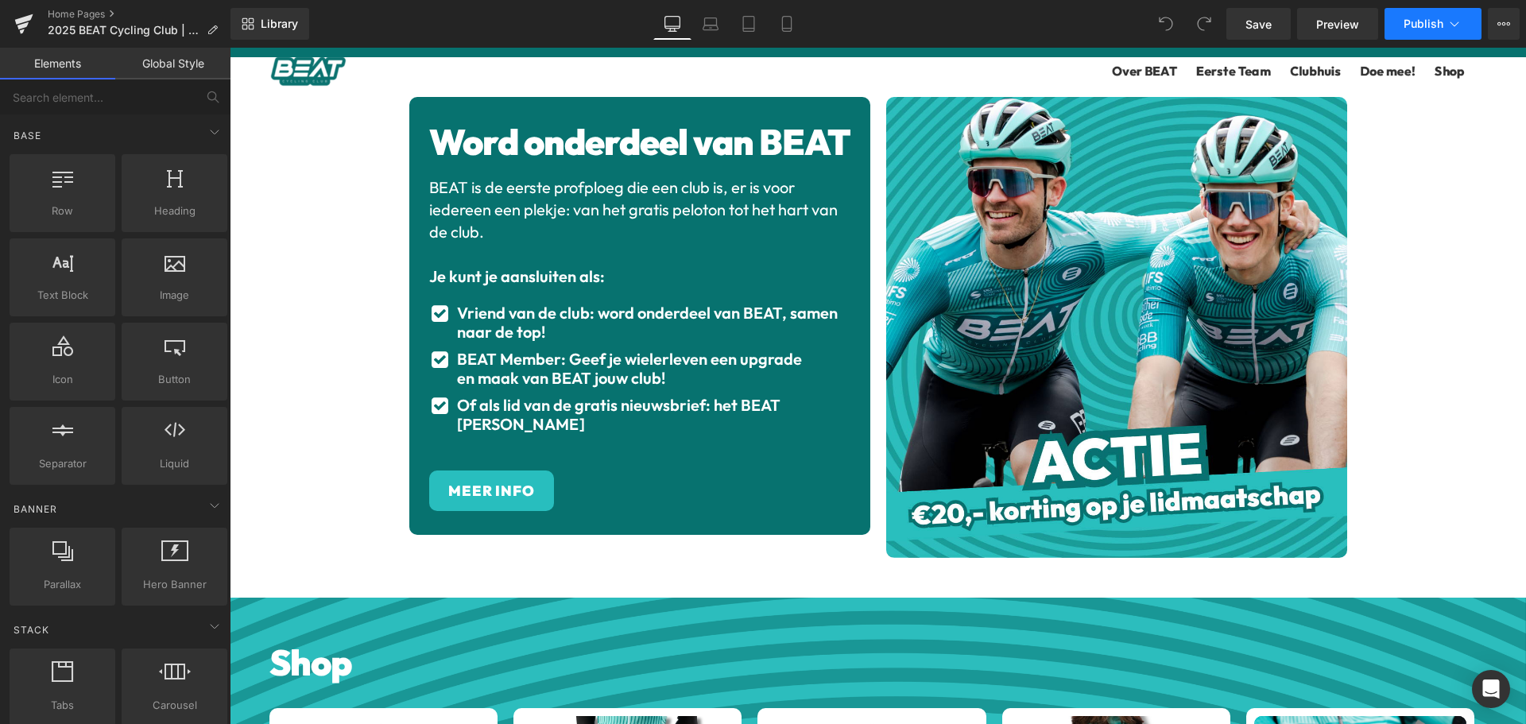
click at [1455, 25] on icon at bounding box center [1455, 24] width 16 height 16
click at [1500, 17] on button "View Live Page View with current Template Save Template to Library Schedule Pub…" at bounding box center [1504, 24] width 32 height 32
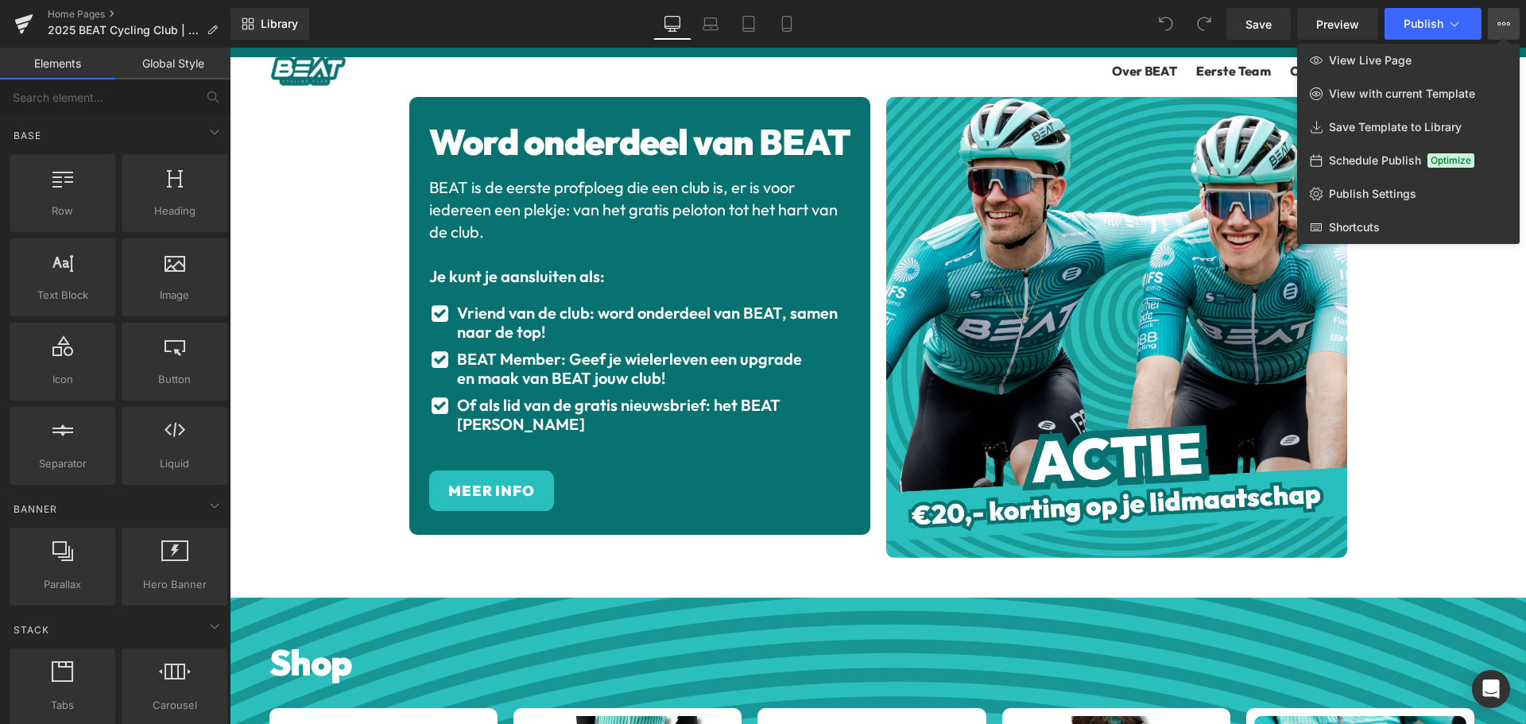
click at [1439, 331] on div at bounding box center [878, 386] width 1296 height 676
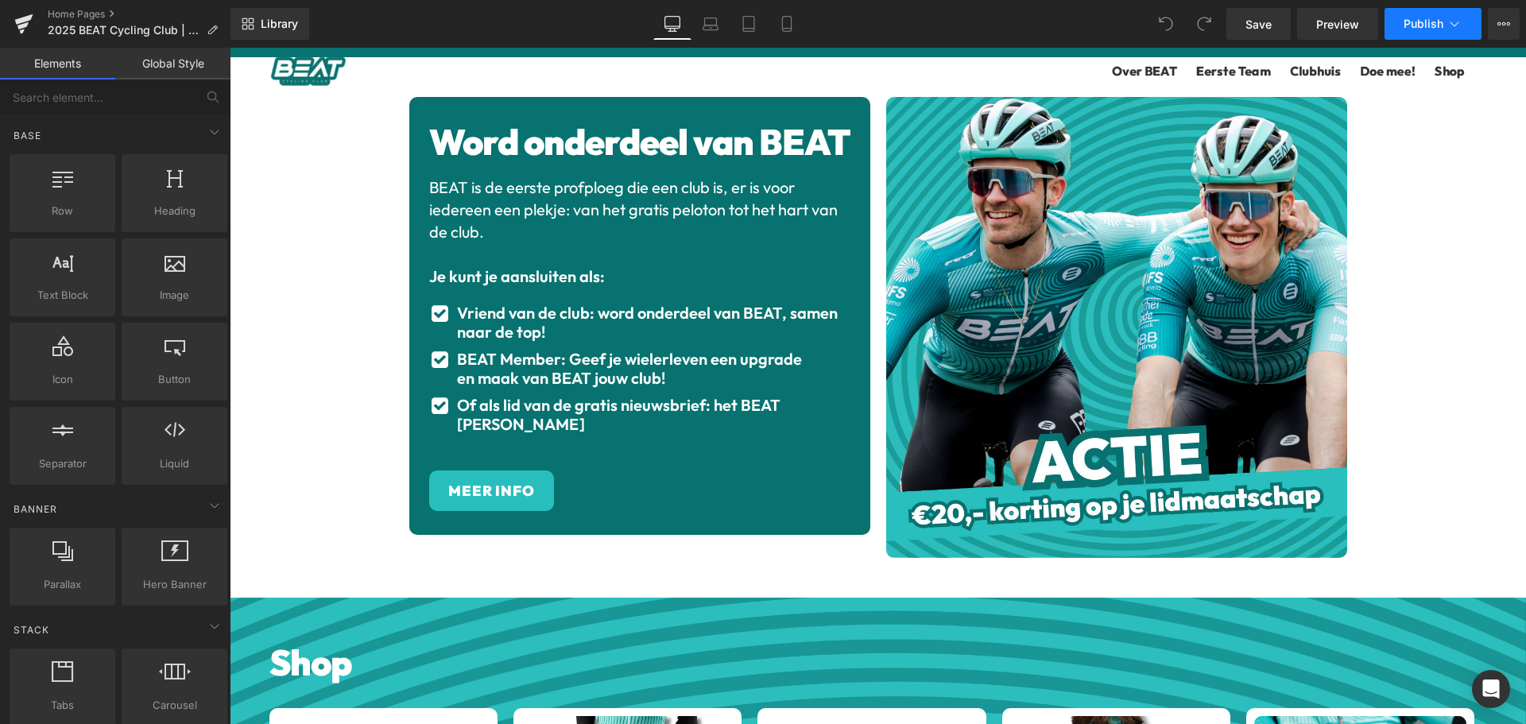
click at [1461, 21] on icon at bounding box center [1455, 24] width 16 height 16
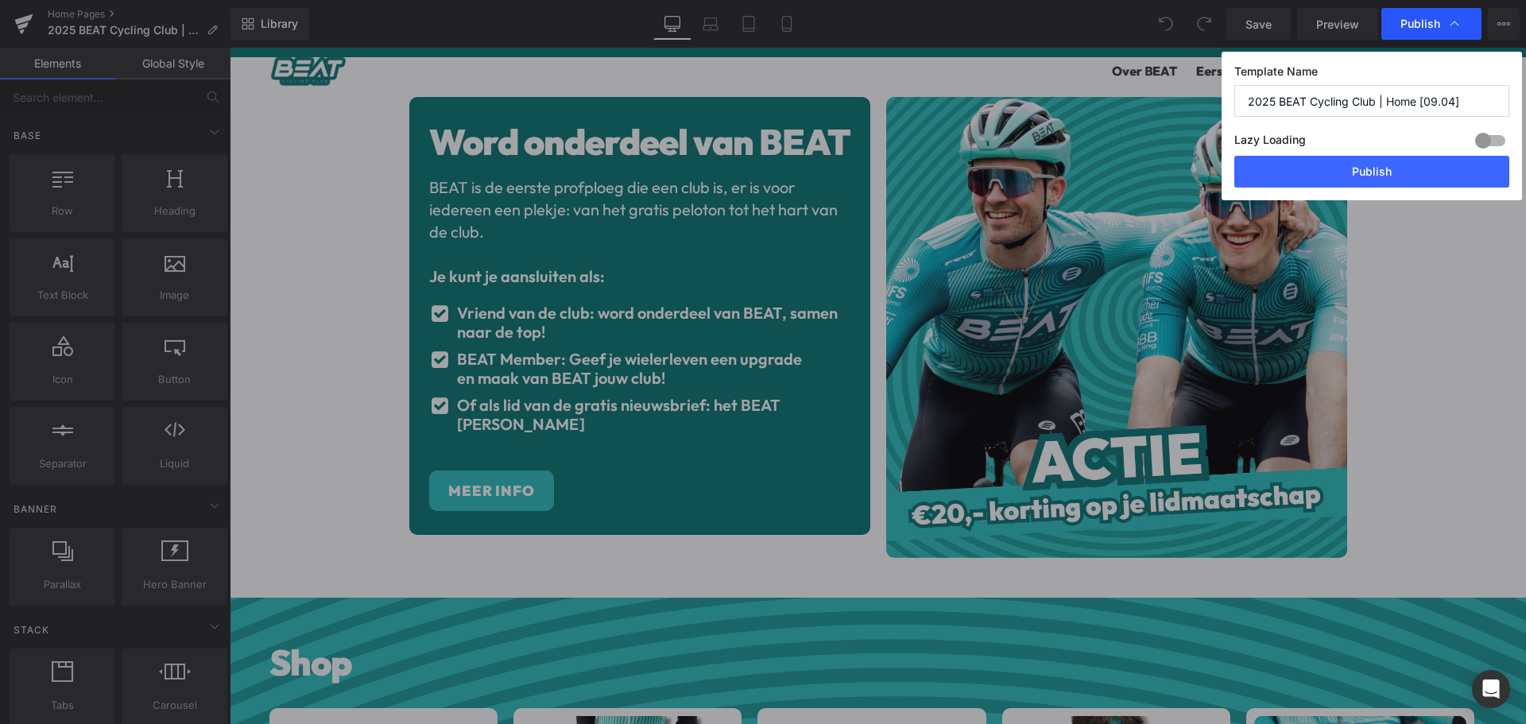
click at [1456, 21] on icon at bounding box center [1455, 24] width 16 height 16
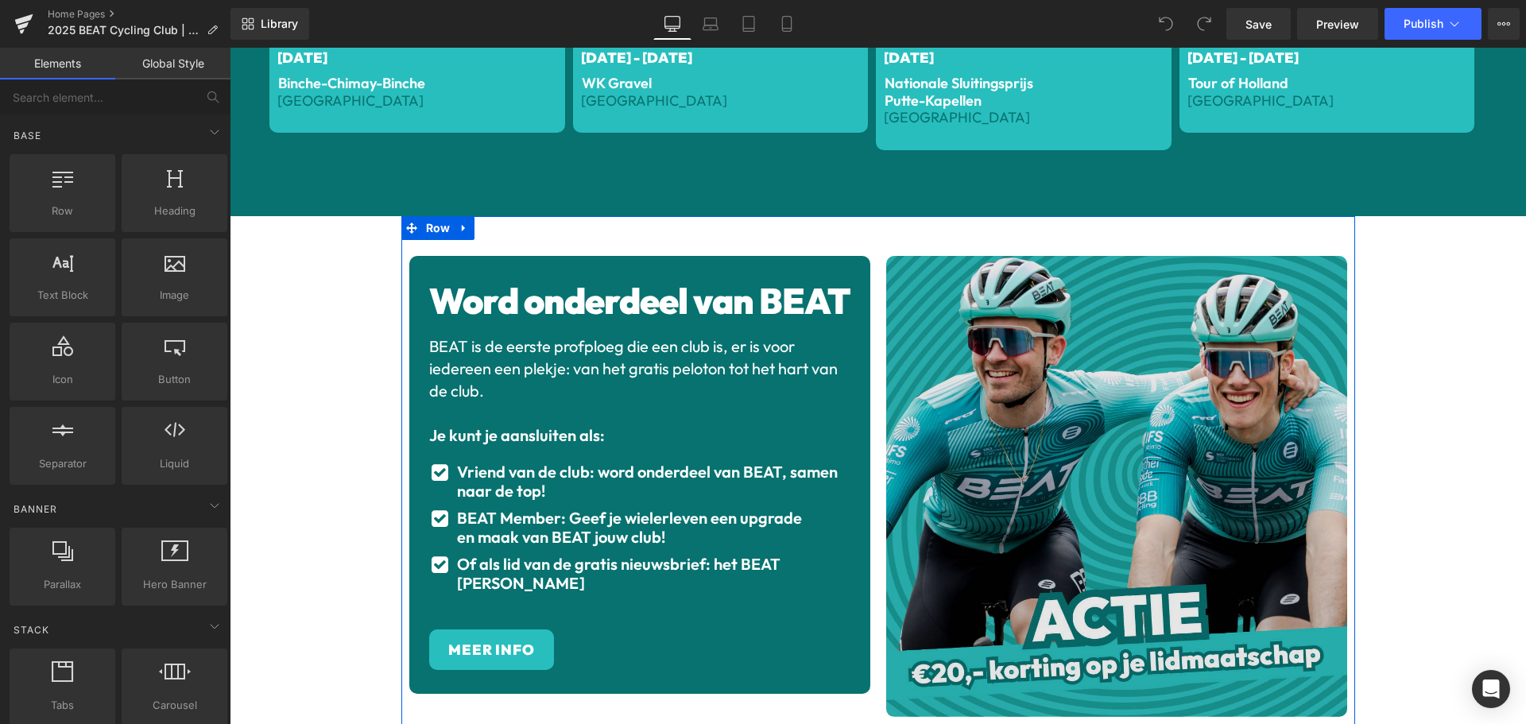
scroll to position [2101, 0]
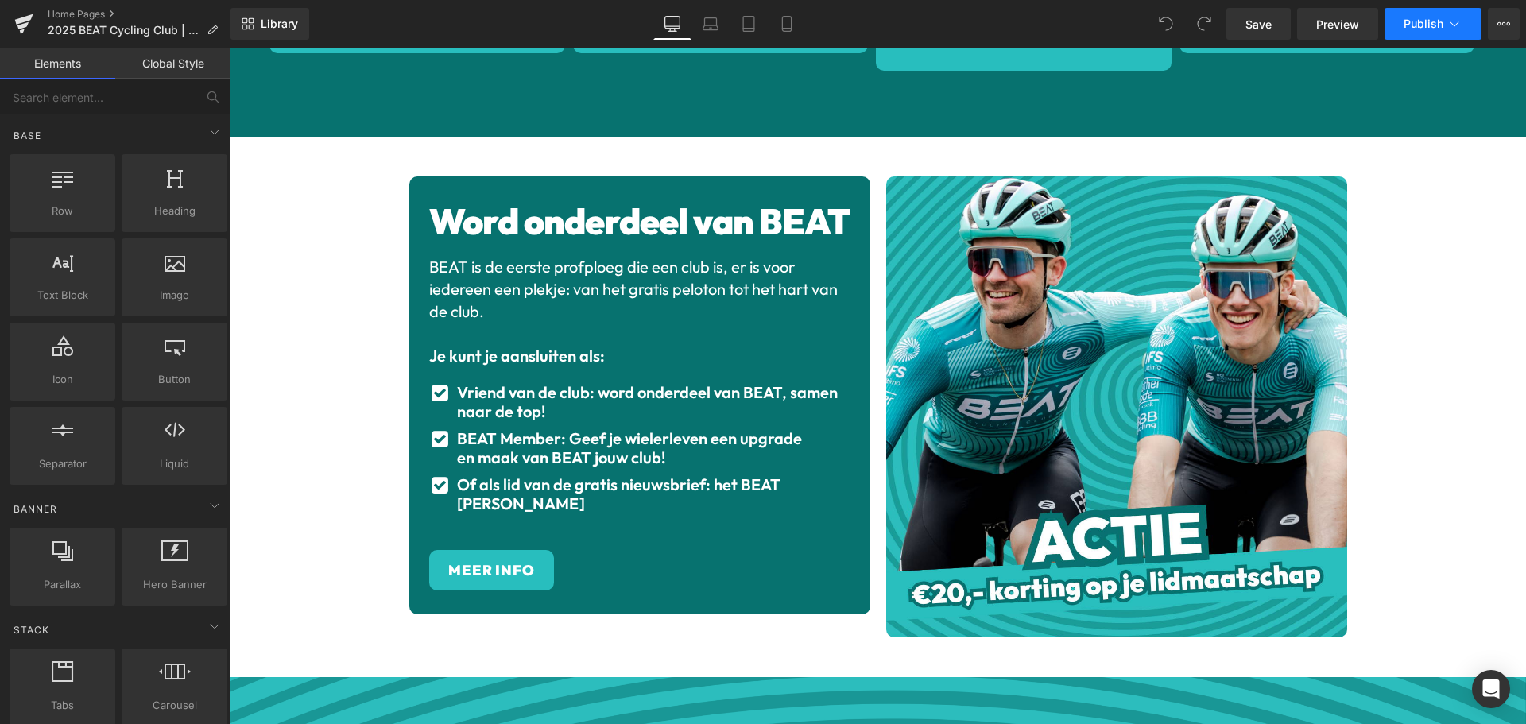
click at [1445, 22] on button "Publish" at bounding box center [1433, 24] width 97 height 32
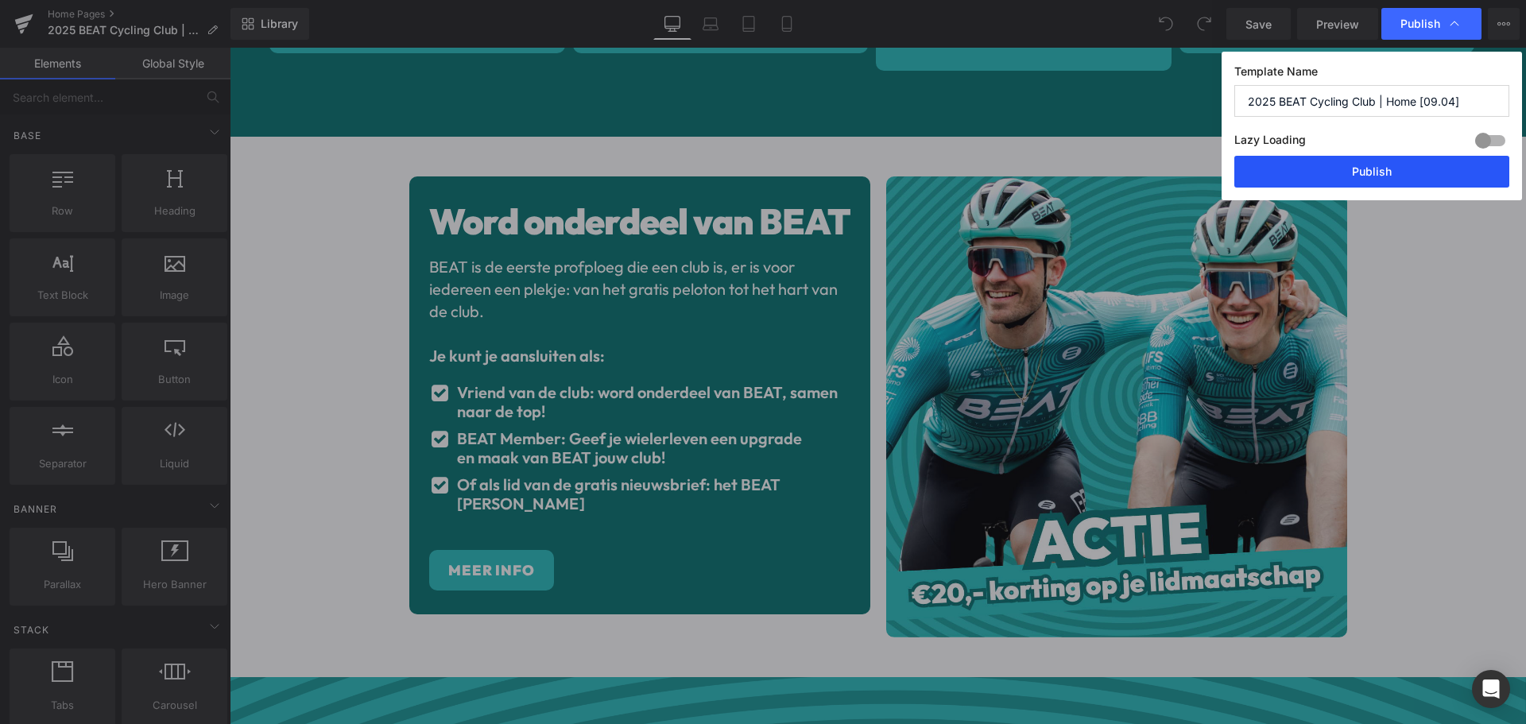
click at [1398, 170] on button "Publish" at bounding box center [1371, 172] width 275 height 32
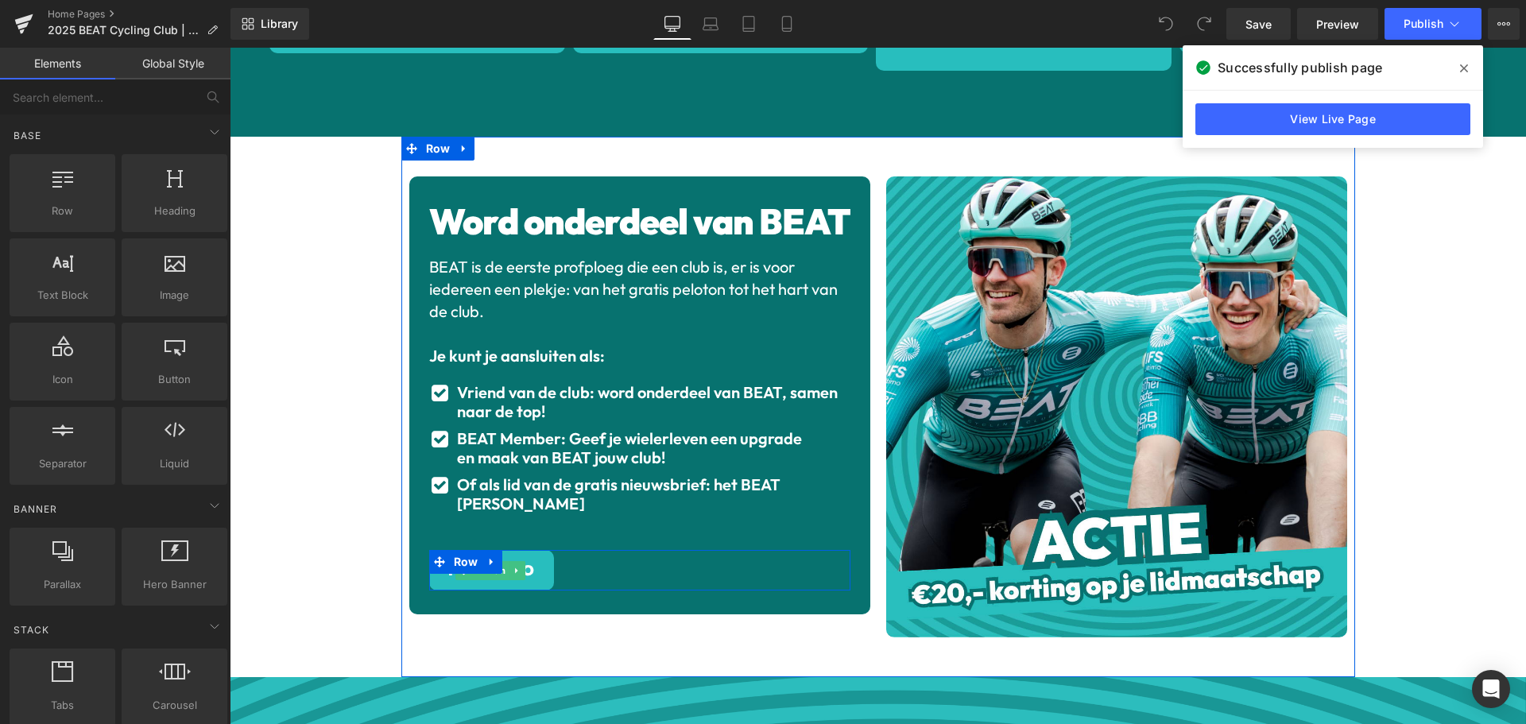
click at [529, 585] on link "MEER INFO" at bounding box center [491, 570] width 125 height 41
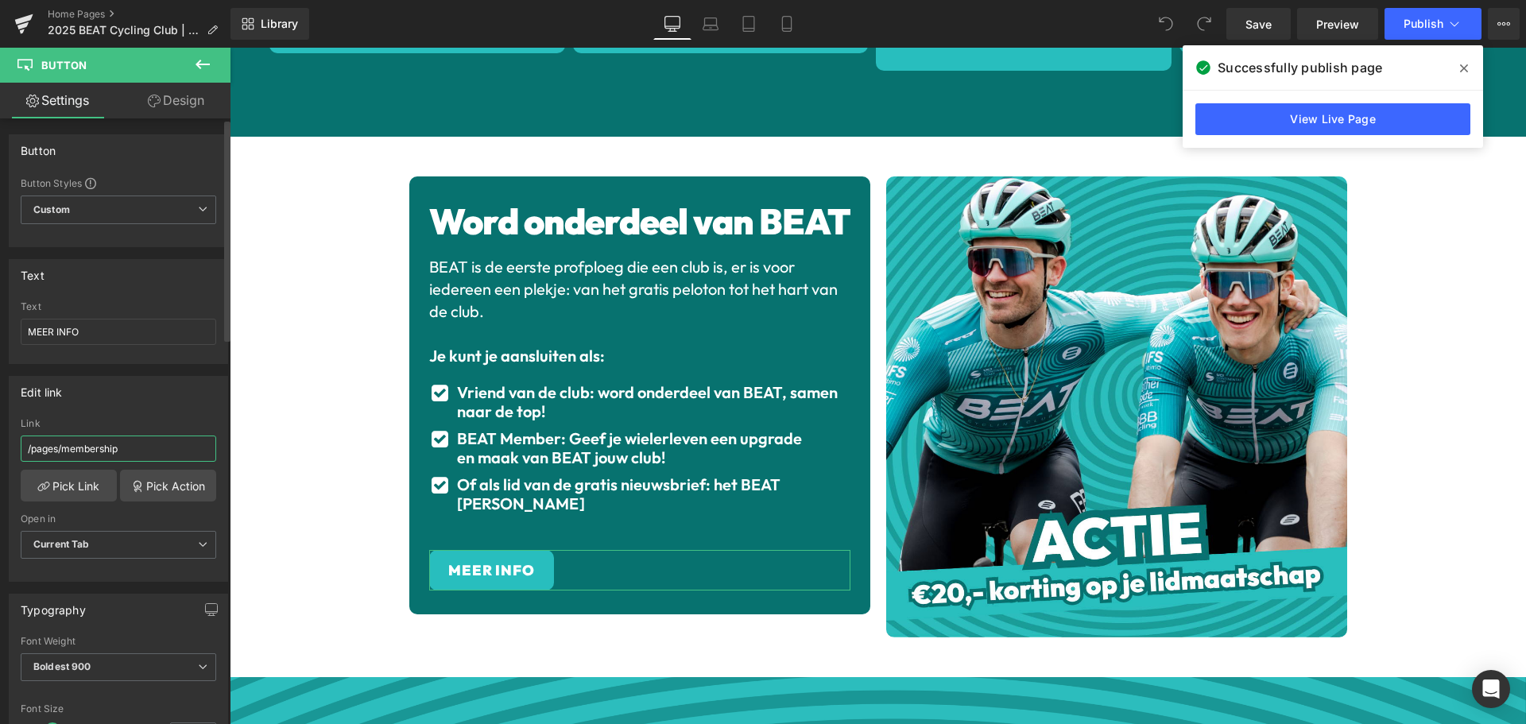
click at [145, 447] on input "/pages/membership" at bounding box center [119, 449] width 196 height 26
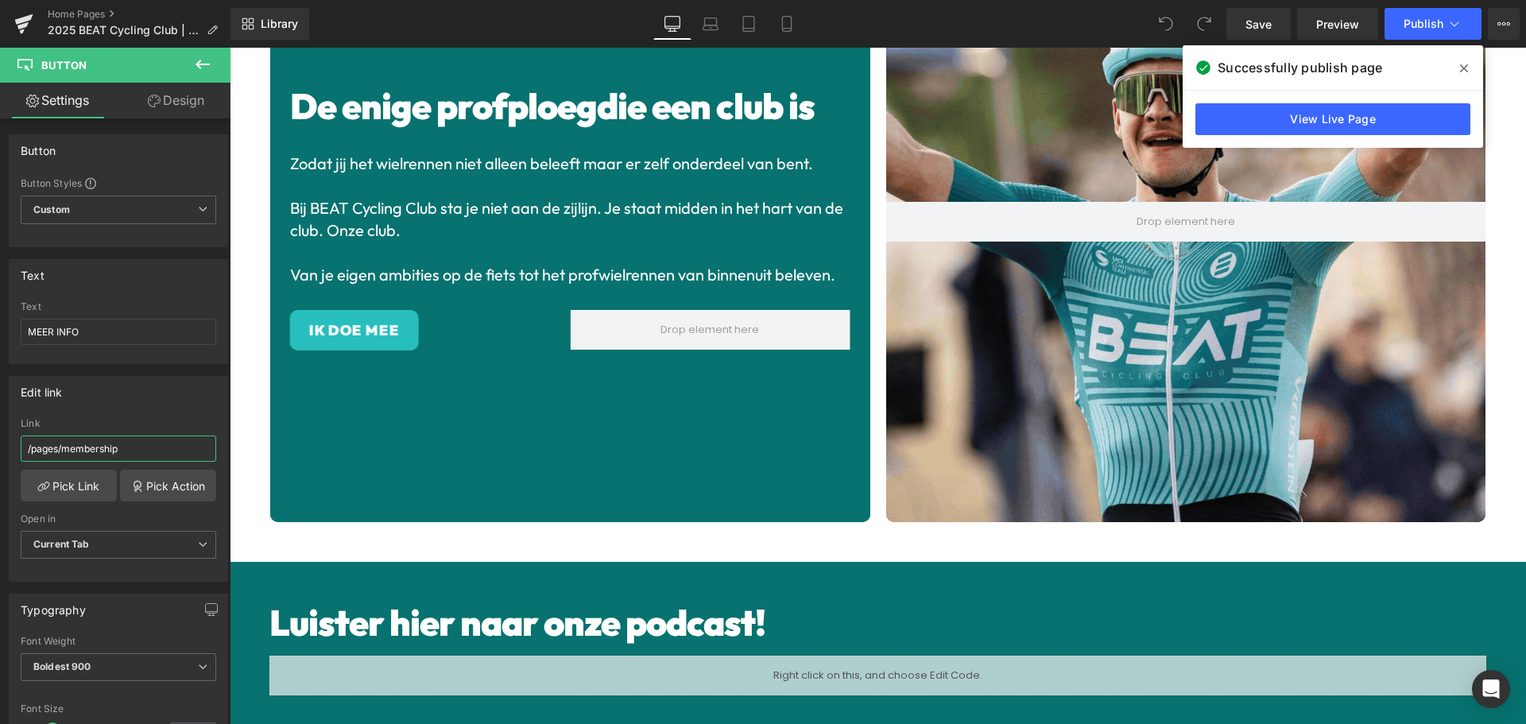
scroll to position [0, 0]
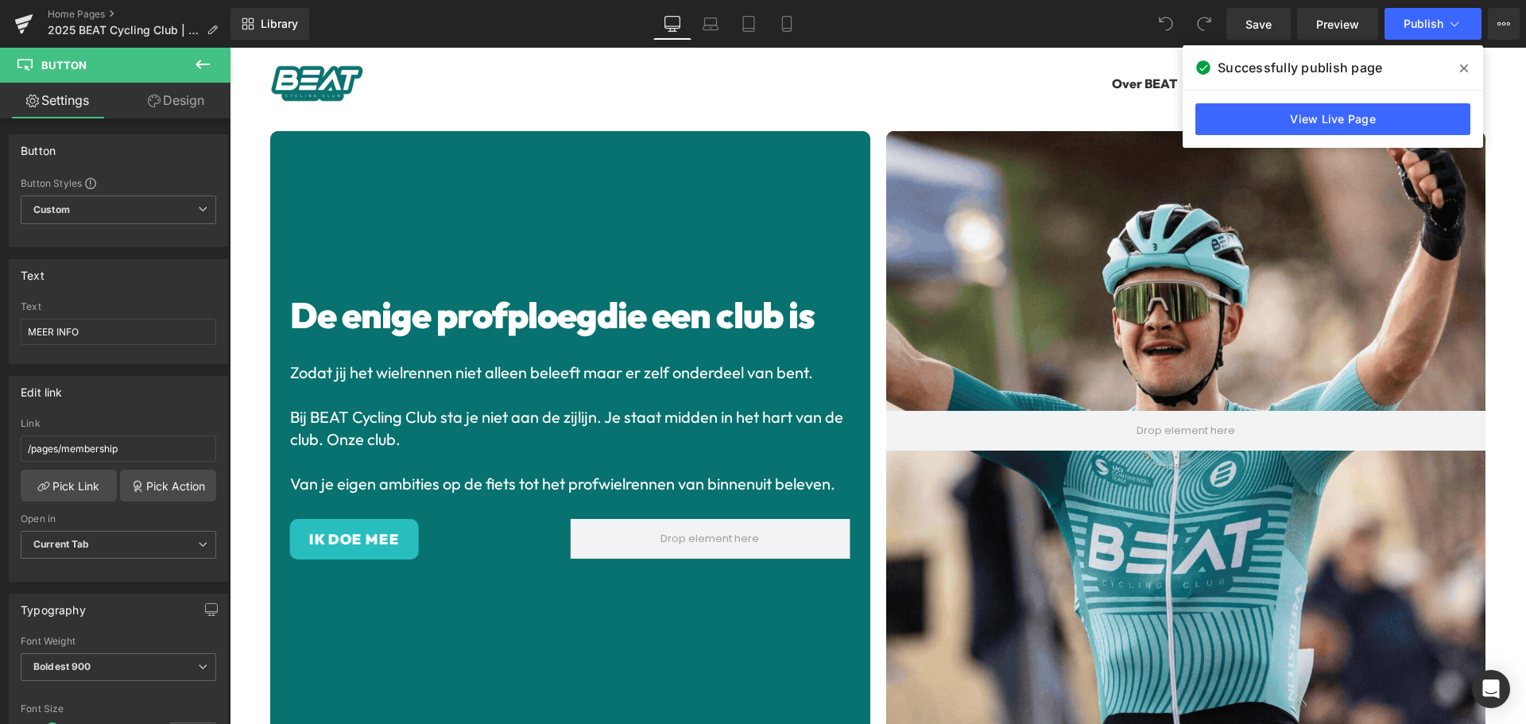
click at [1472, 67] on span at bounding box center [1463, 68] width 25 height 25
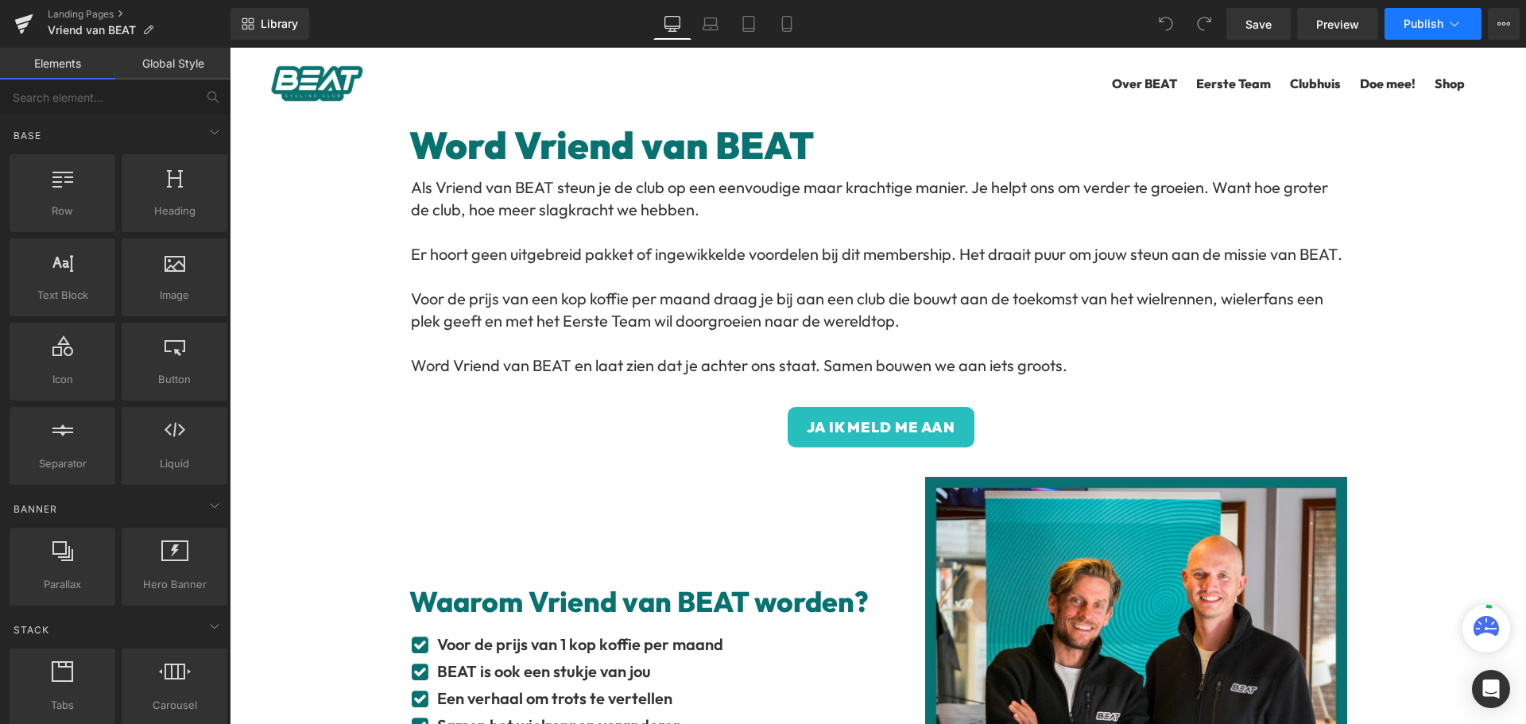
click at [1434, 29] on span "Publish" at bounding box center [1424, 23] width 40 height 13
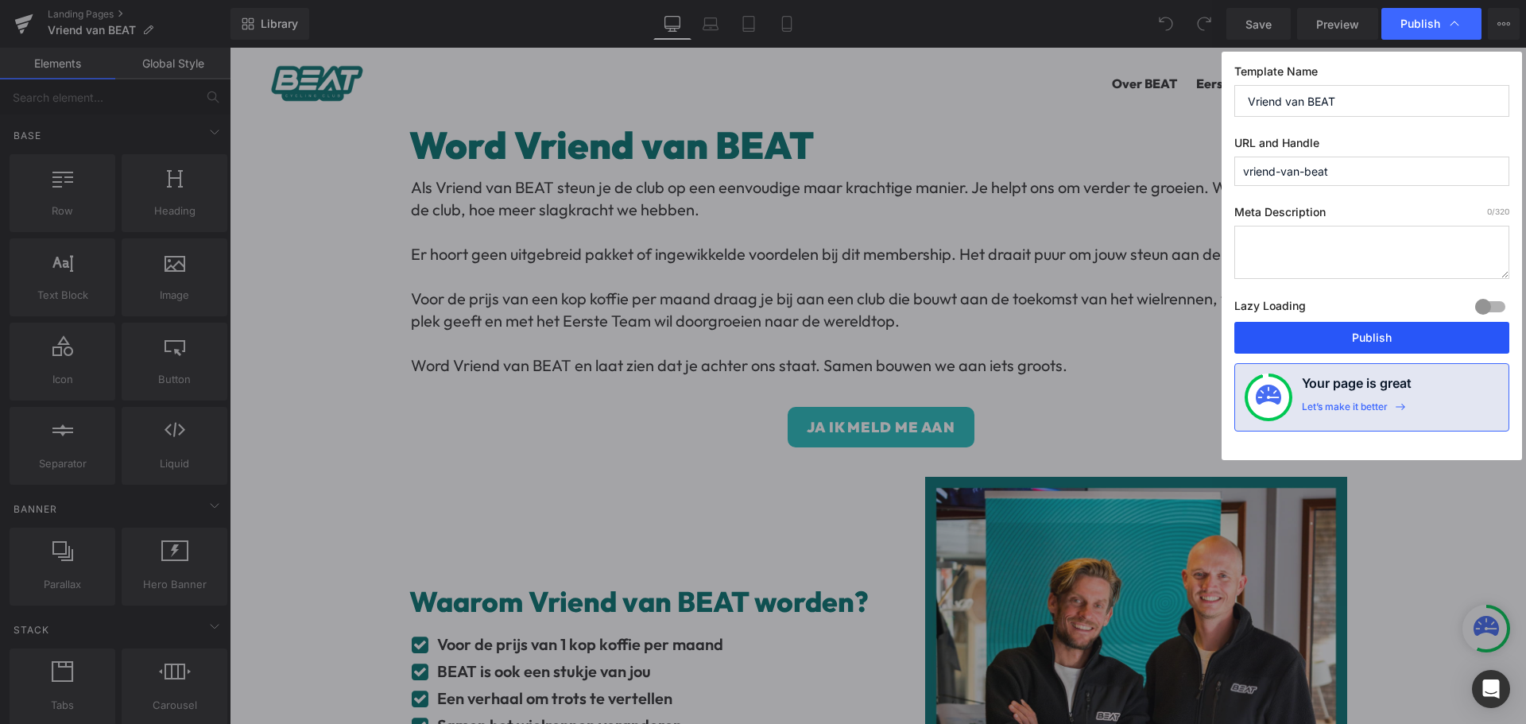
click at [1368, 332] on button "Publish" at bounding box center [1371, 338] width 275 height 32
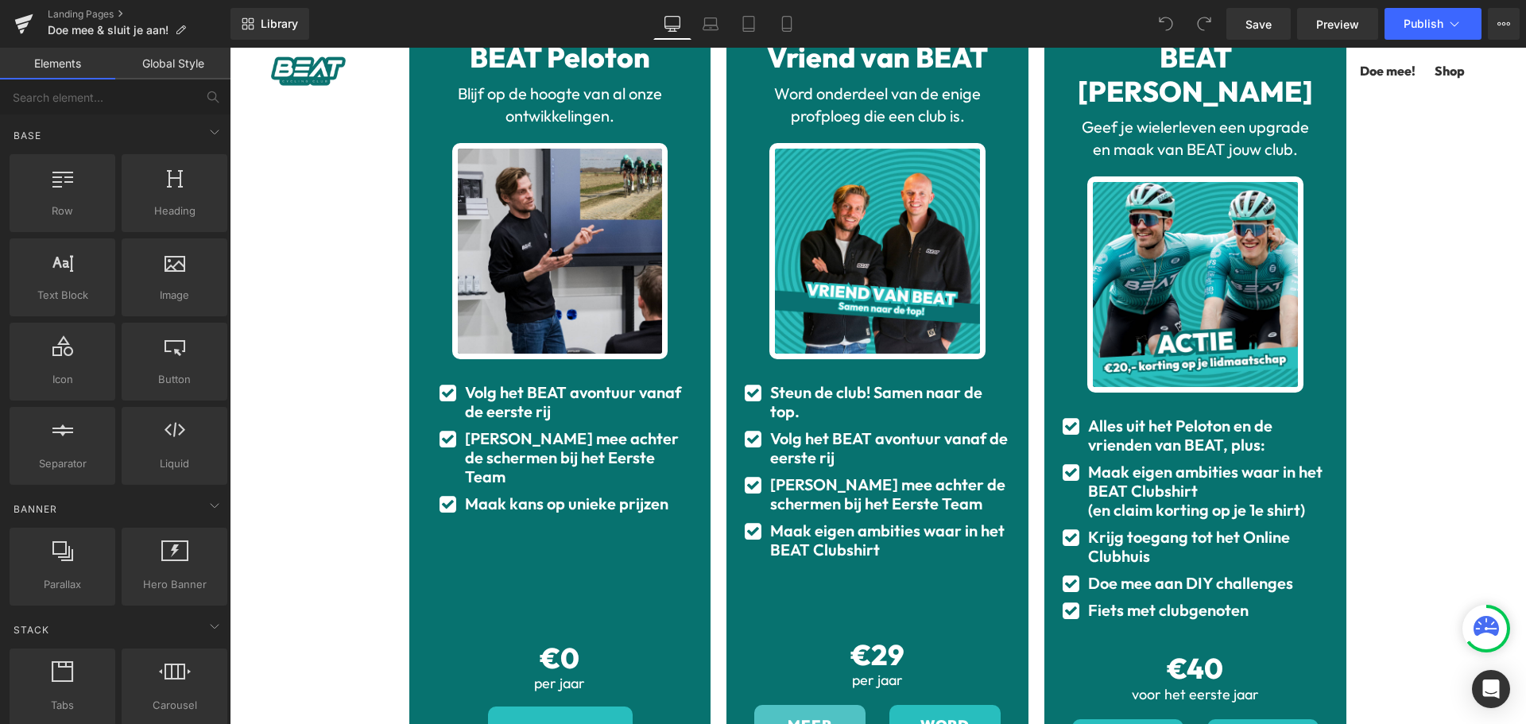
scroll to position [556, 0]
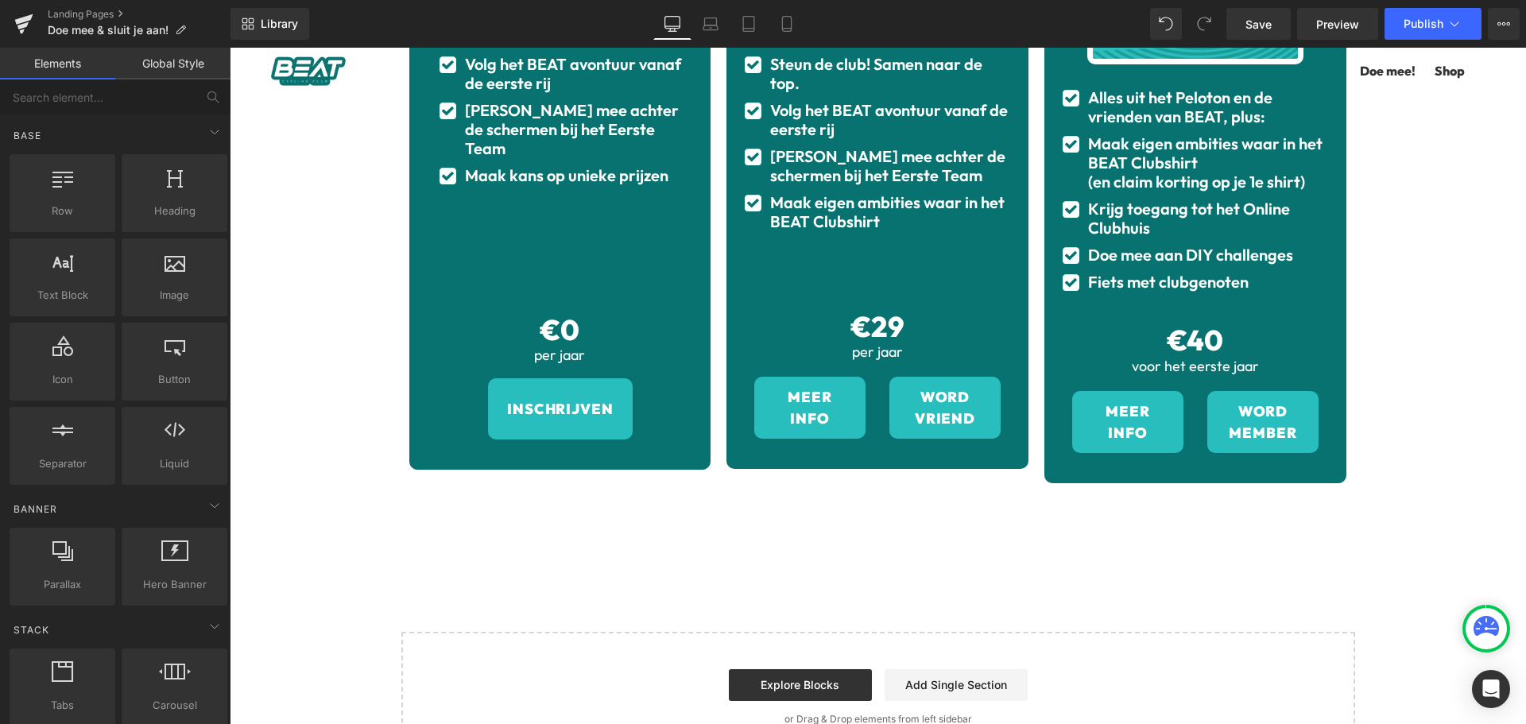
click at [800, 398] on span "Button" at bounding box center [810, 407] width 37 height 19
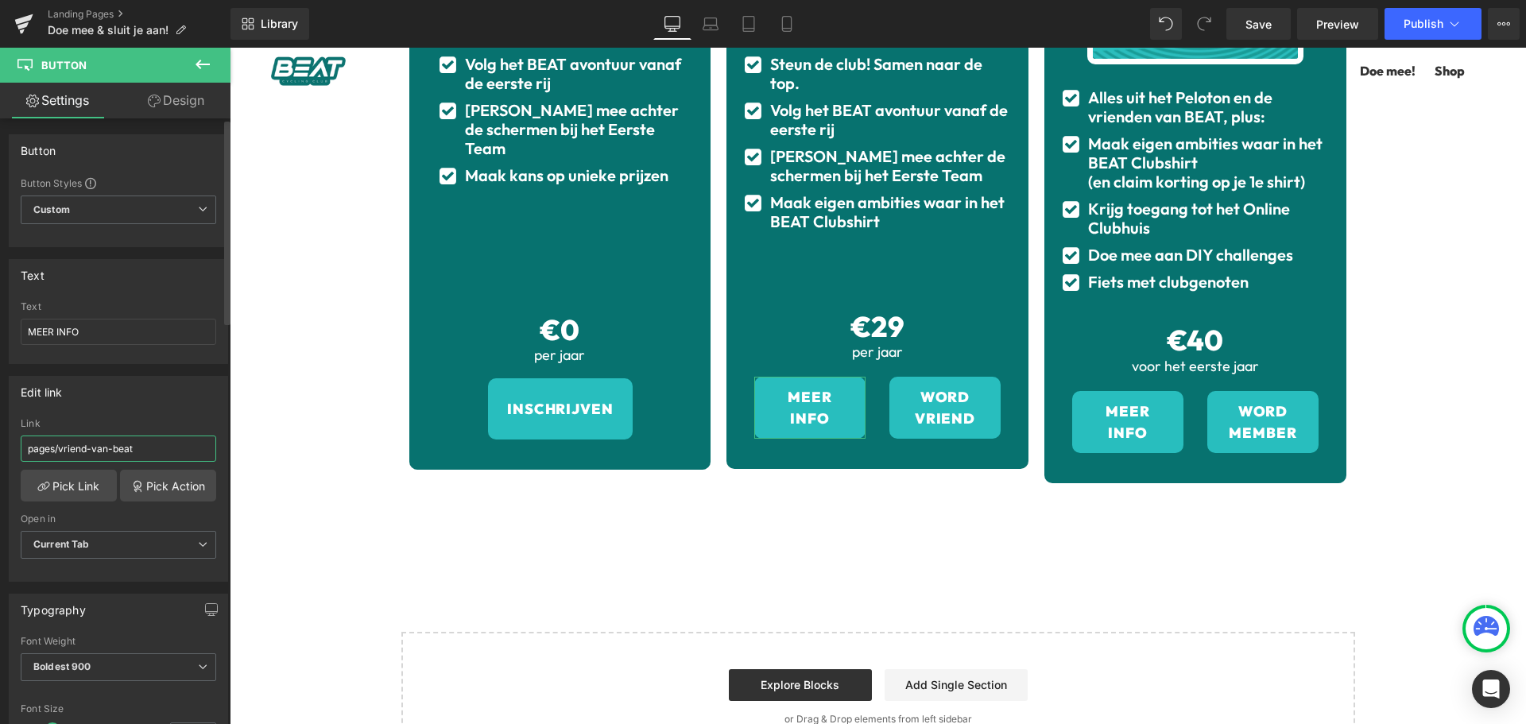
click at [30, 444] on input "pages/vriend-van-beat" at bounding box center [119, 449] width 196 height 26
type input "/pages/vriend-van-beat"
click at [1282, 15] on link "Save" at bounding box center [1258, 24] width 64 height 32
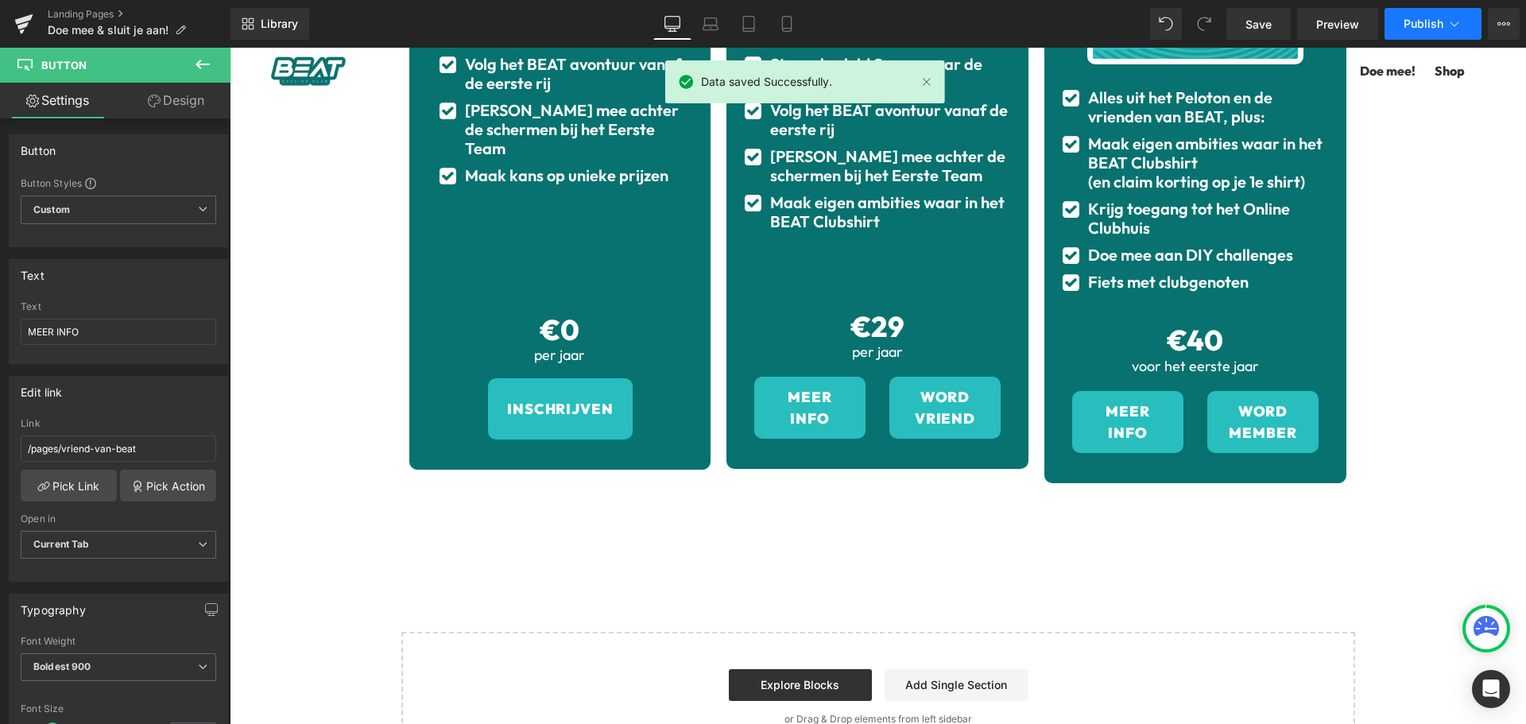
click at [1454, 28] on icon at bounding box center [1455, 24] width 16 height 16
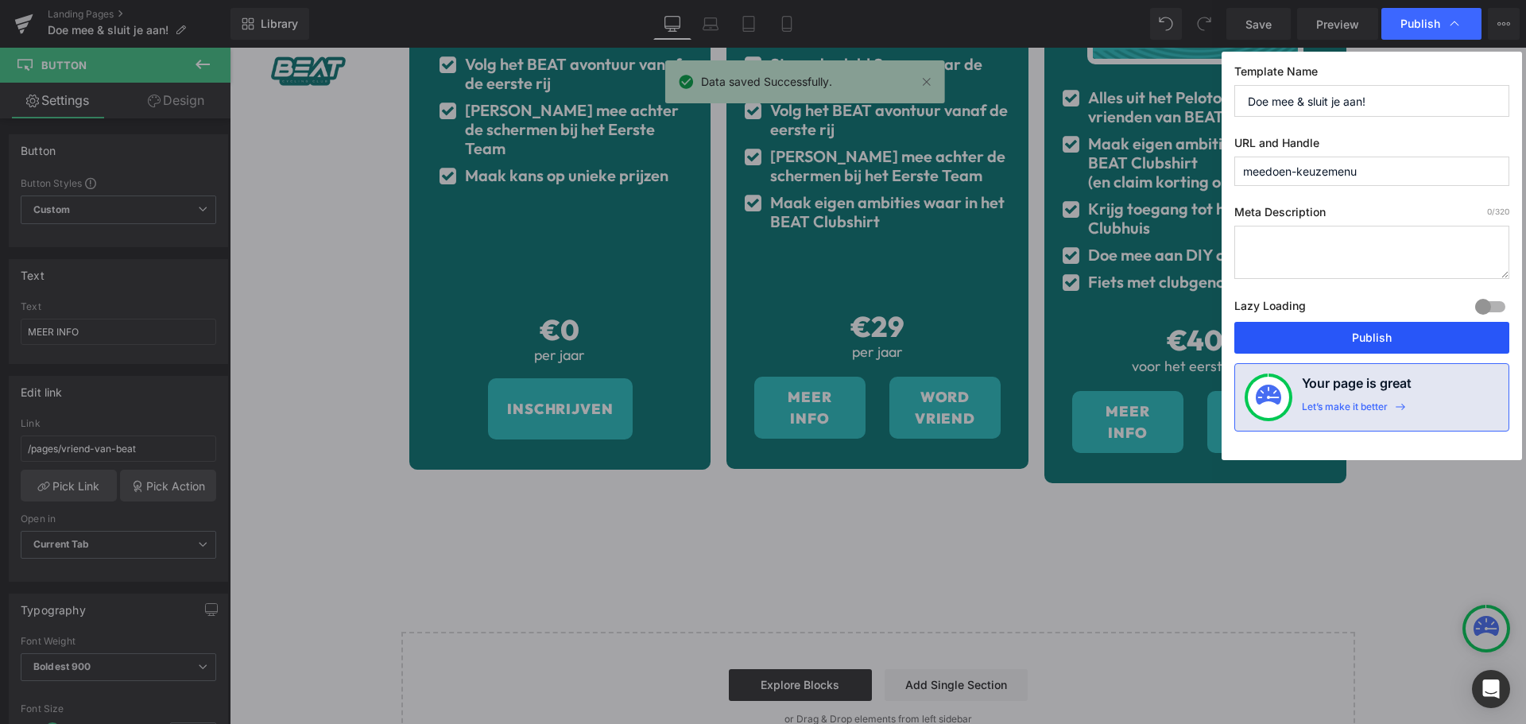
click at [1371, 332] on button "Publish" at bounding box center [1371, 338] width 275 height 32
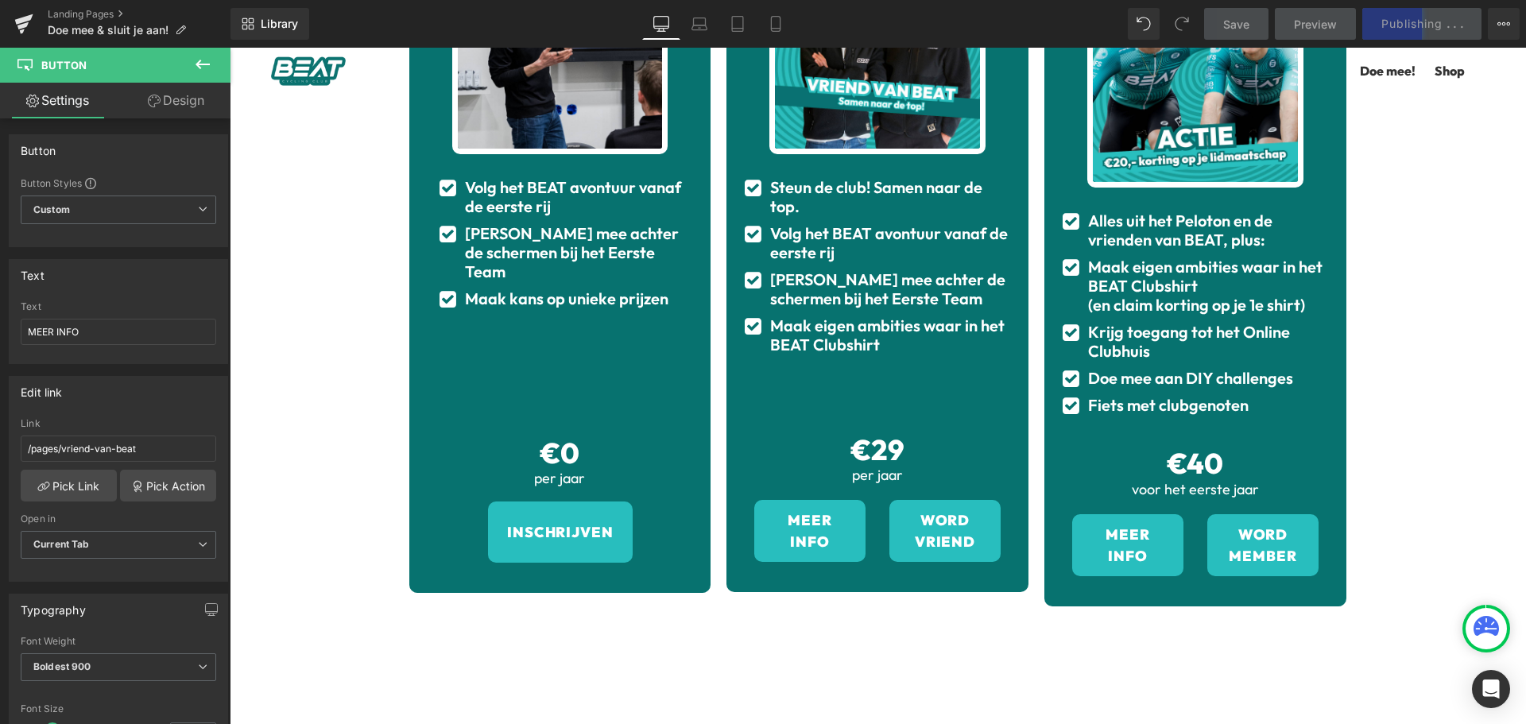
scroll to position [432, 0]
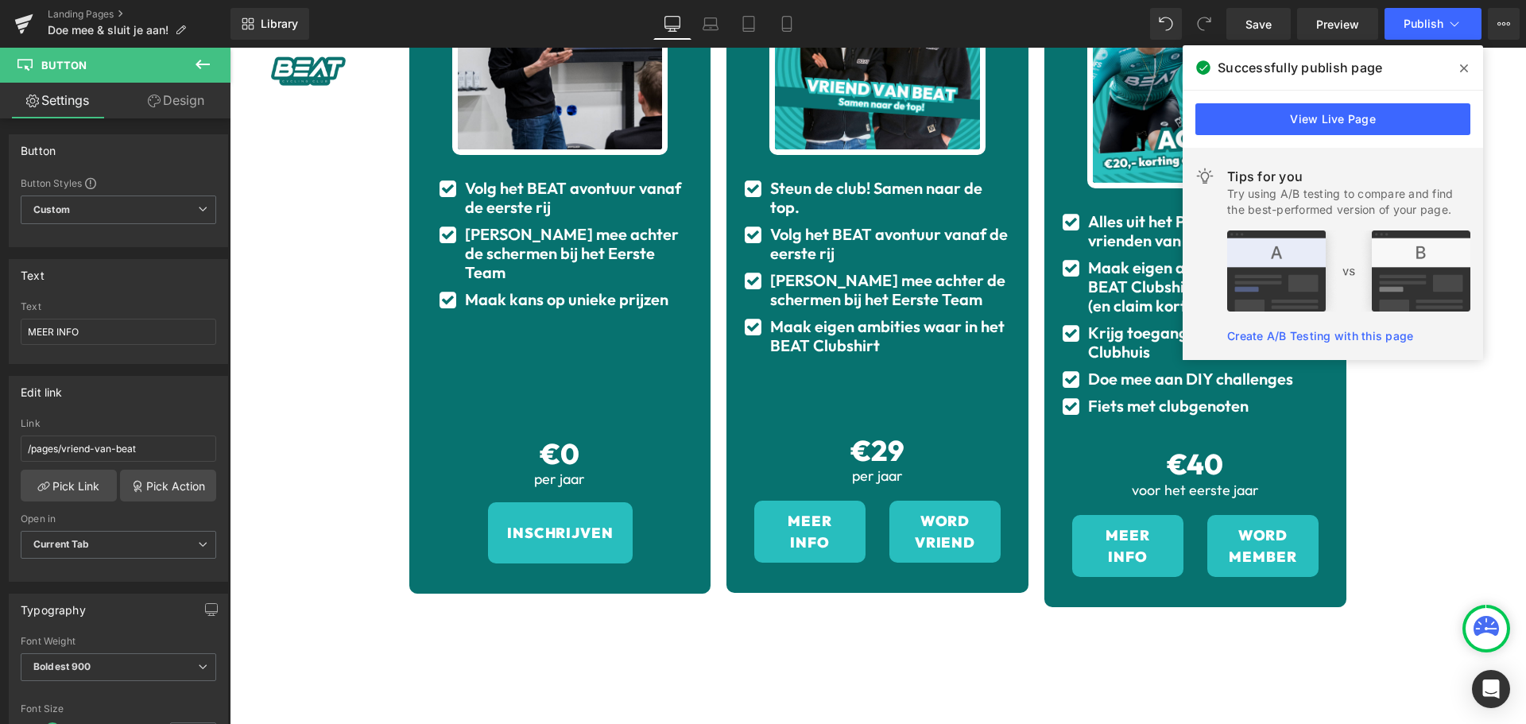
click at [1464, 68] on icon at bounding box center [1464, 68] width 8 height 8
